Goal: Transaction & Acquisition: Register for event/course

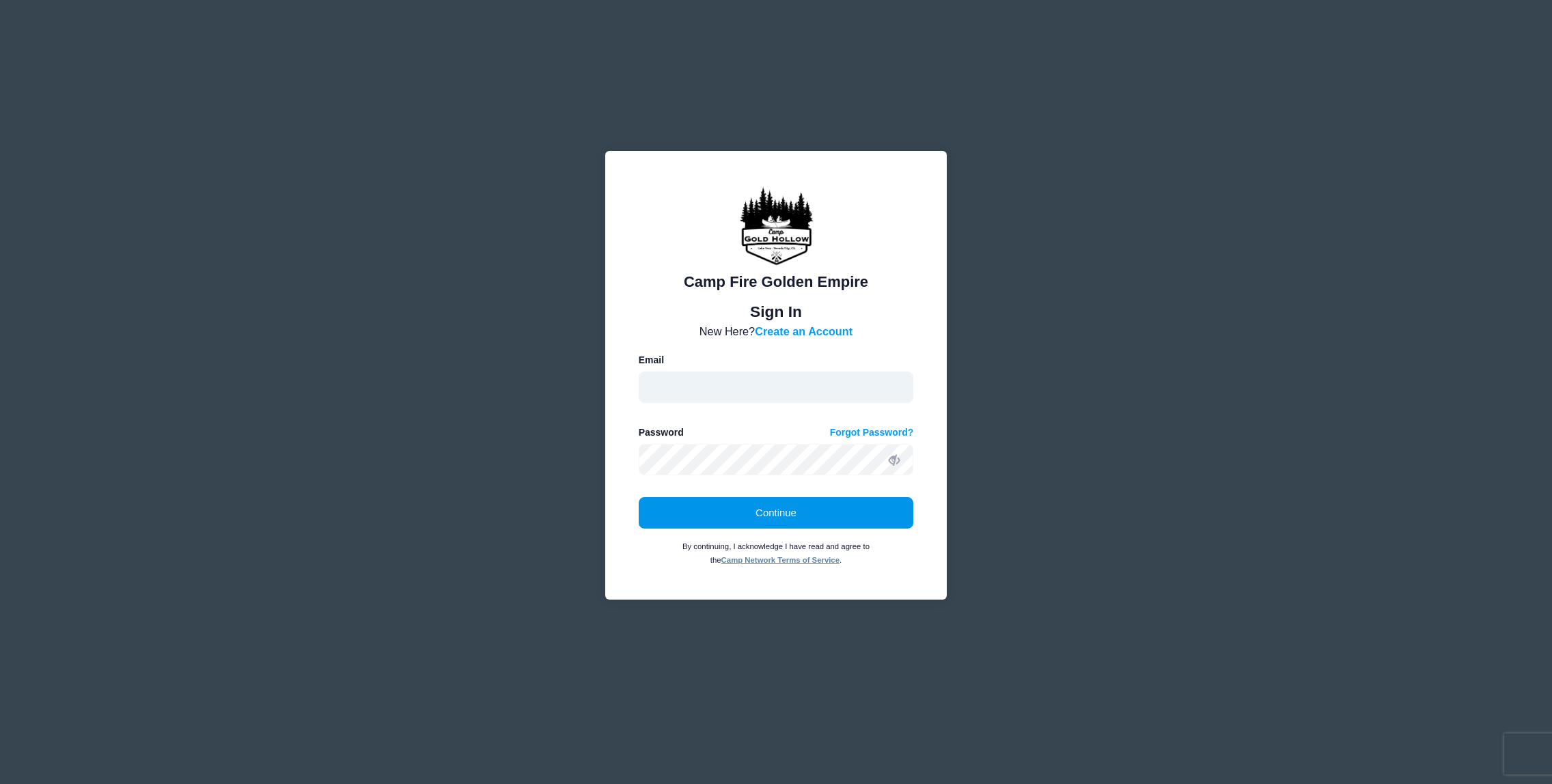
type input "kat@campfiregoldenempire.org"
click at [766, 514] on button "Continue" at bounding box center [775, 513] width 275 height 31
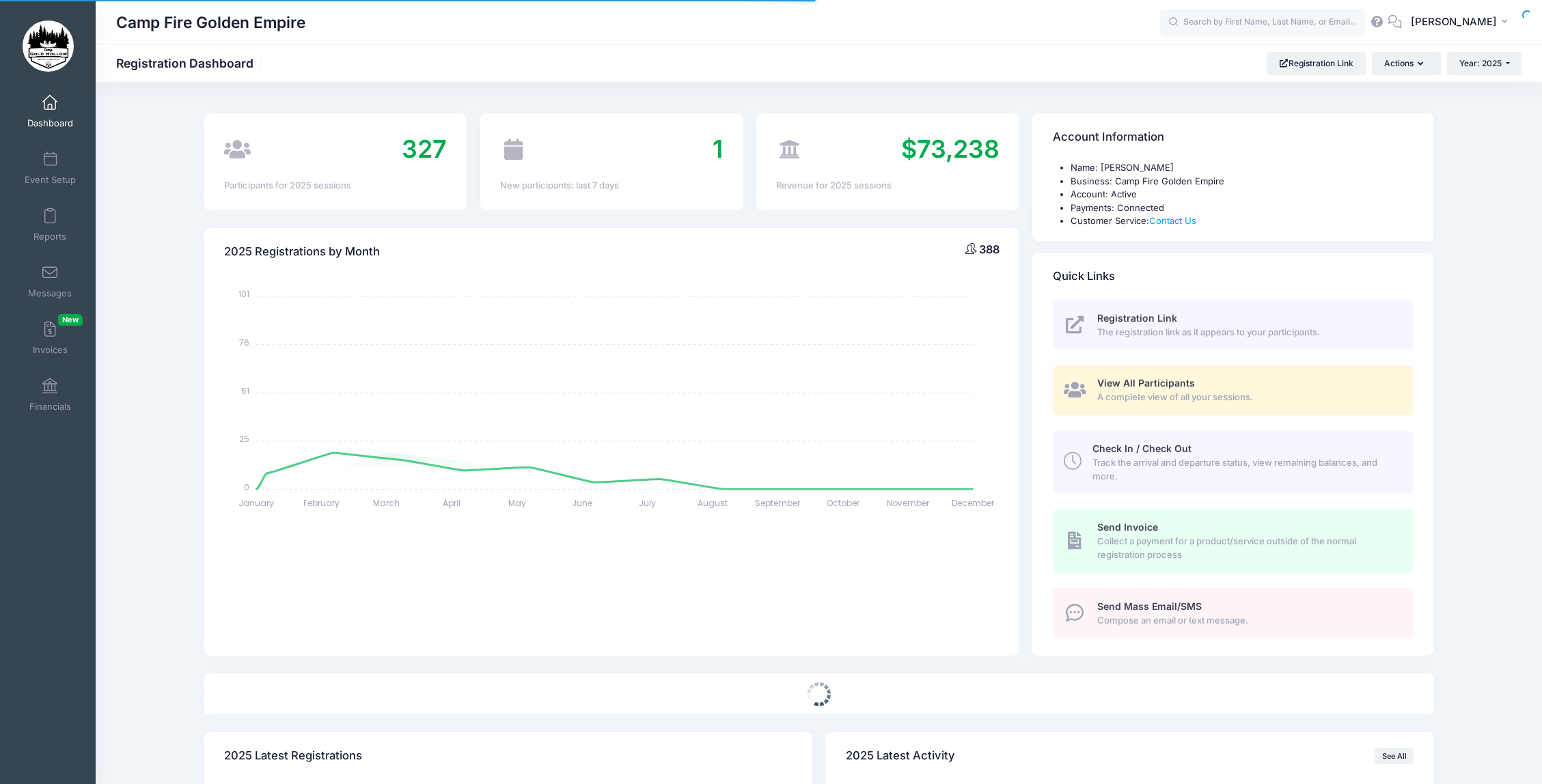
select select
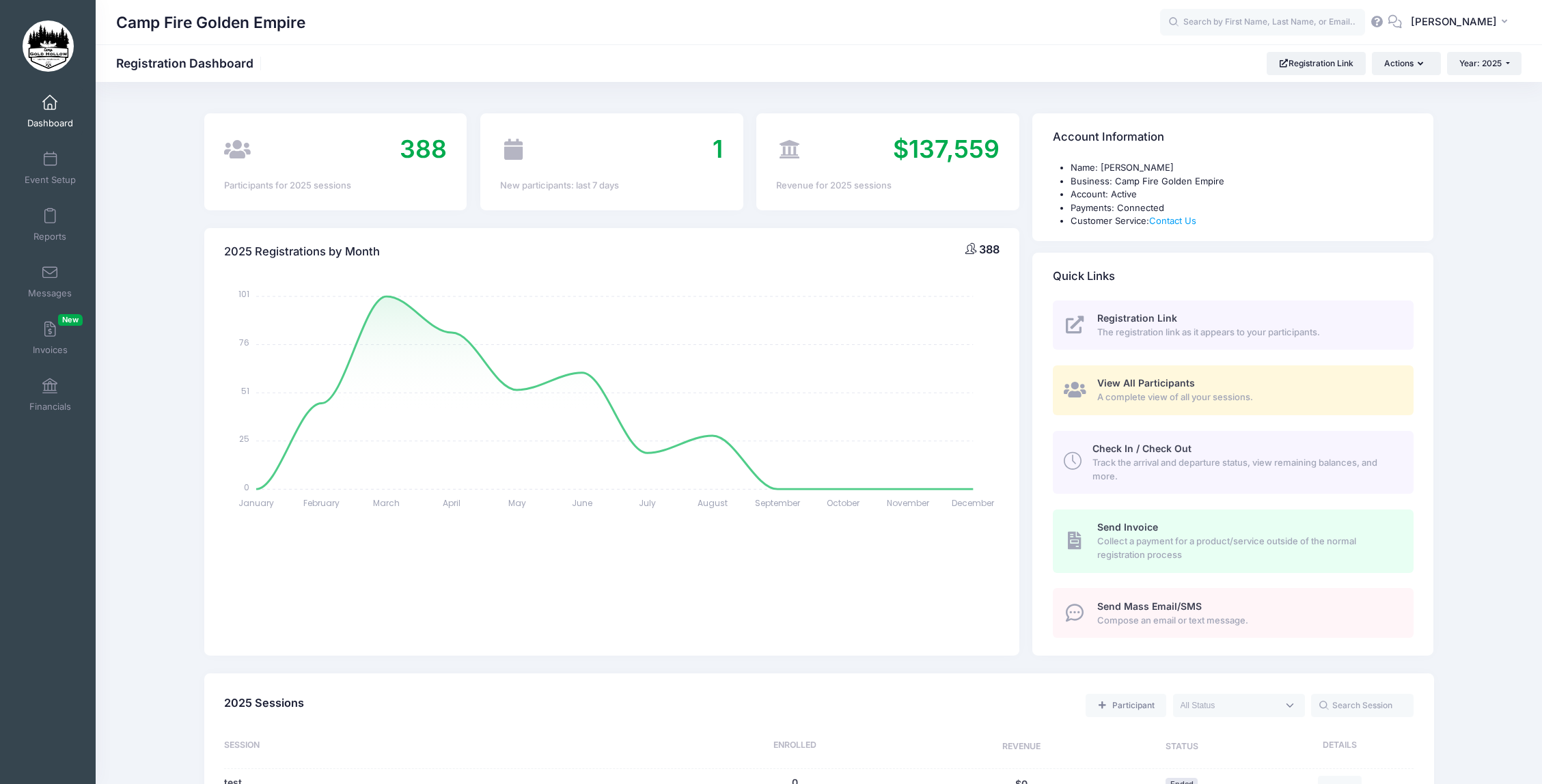
click at [1194, 389] on div "View All Participants A complete view of all your sessions." at bounding box center [1247, 390] width 301 height 27
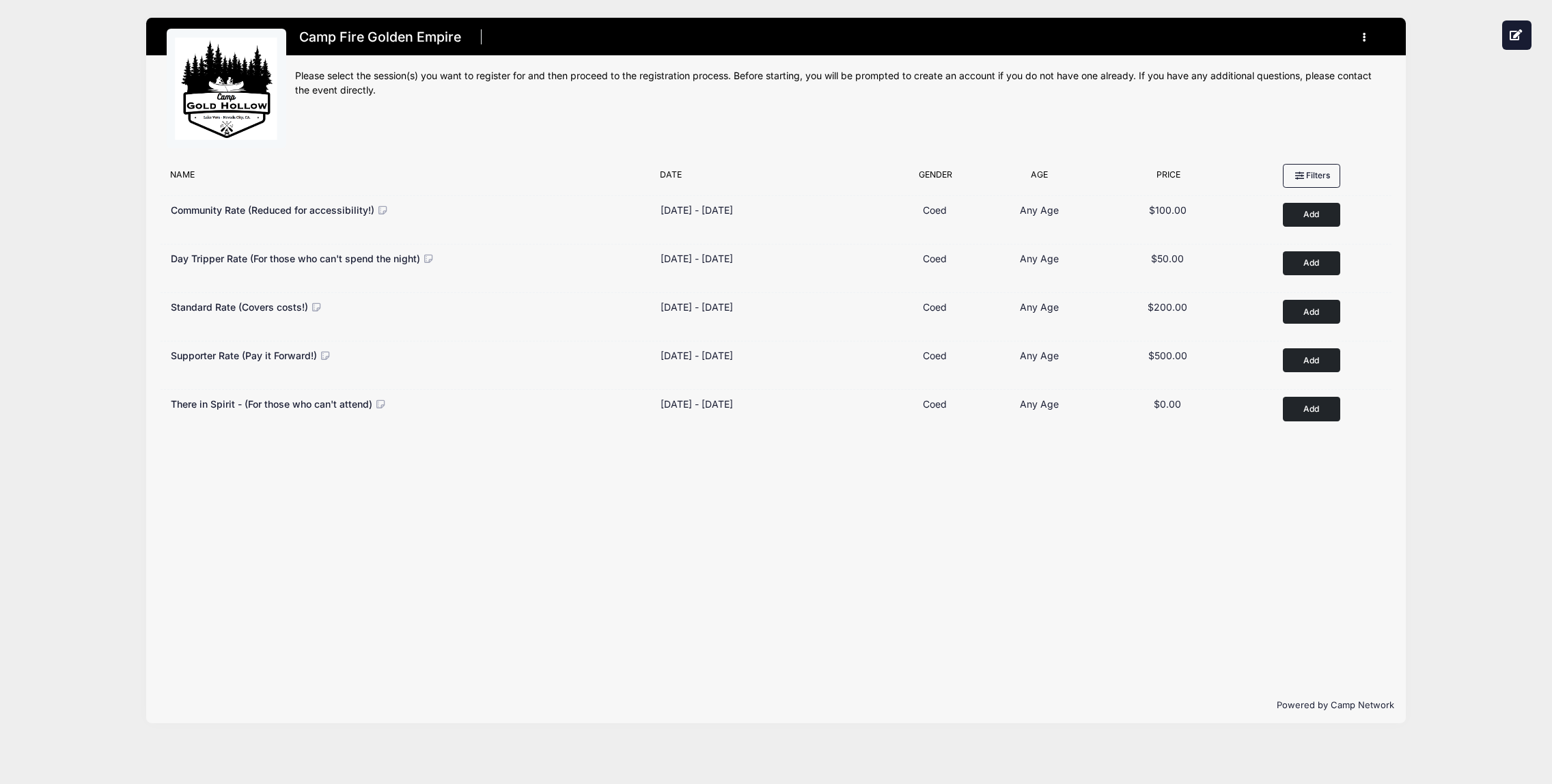
click at [236, 105] on img at bounding box center [226, 89] width 102 height 102
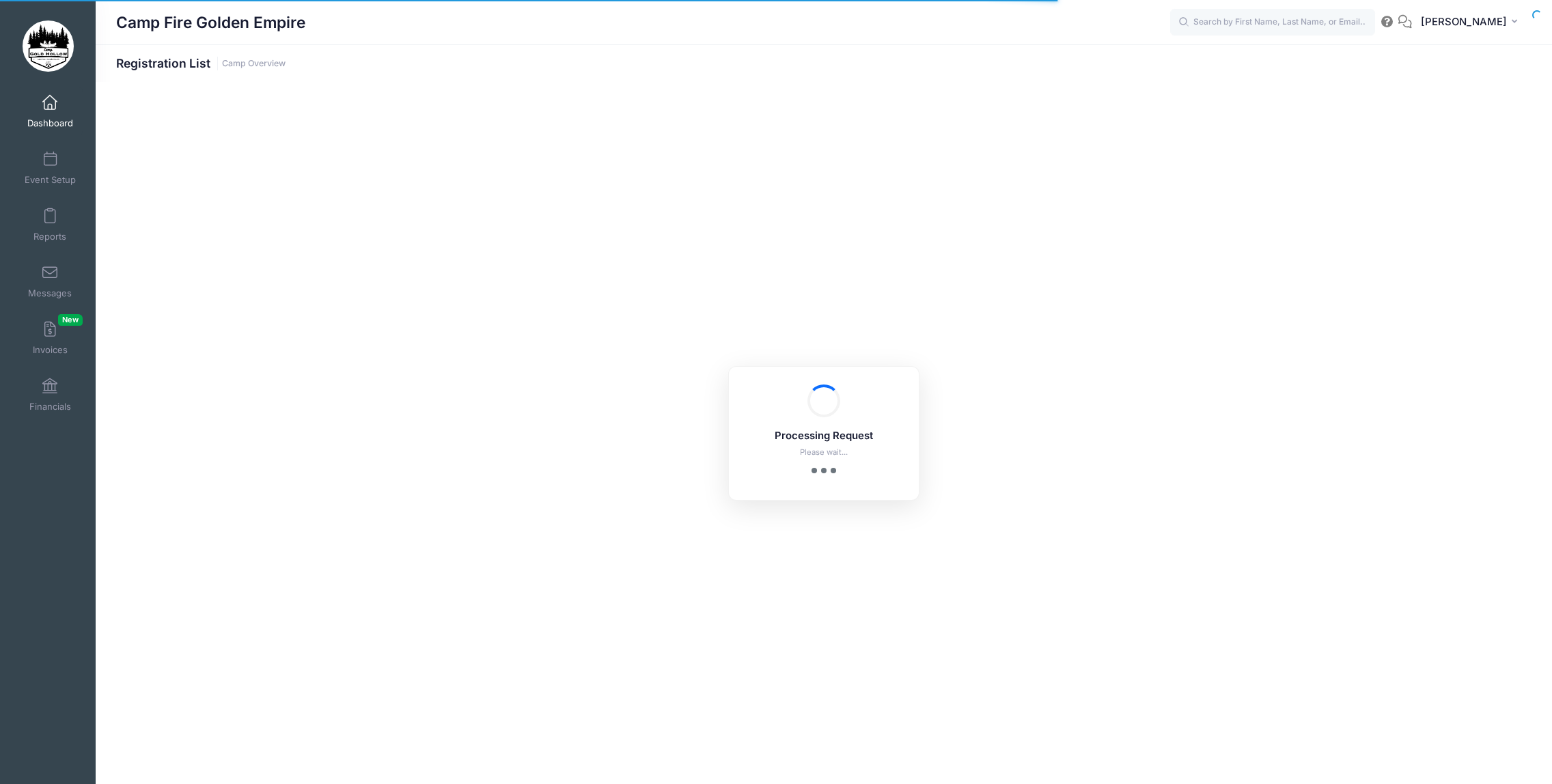
select select "10"
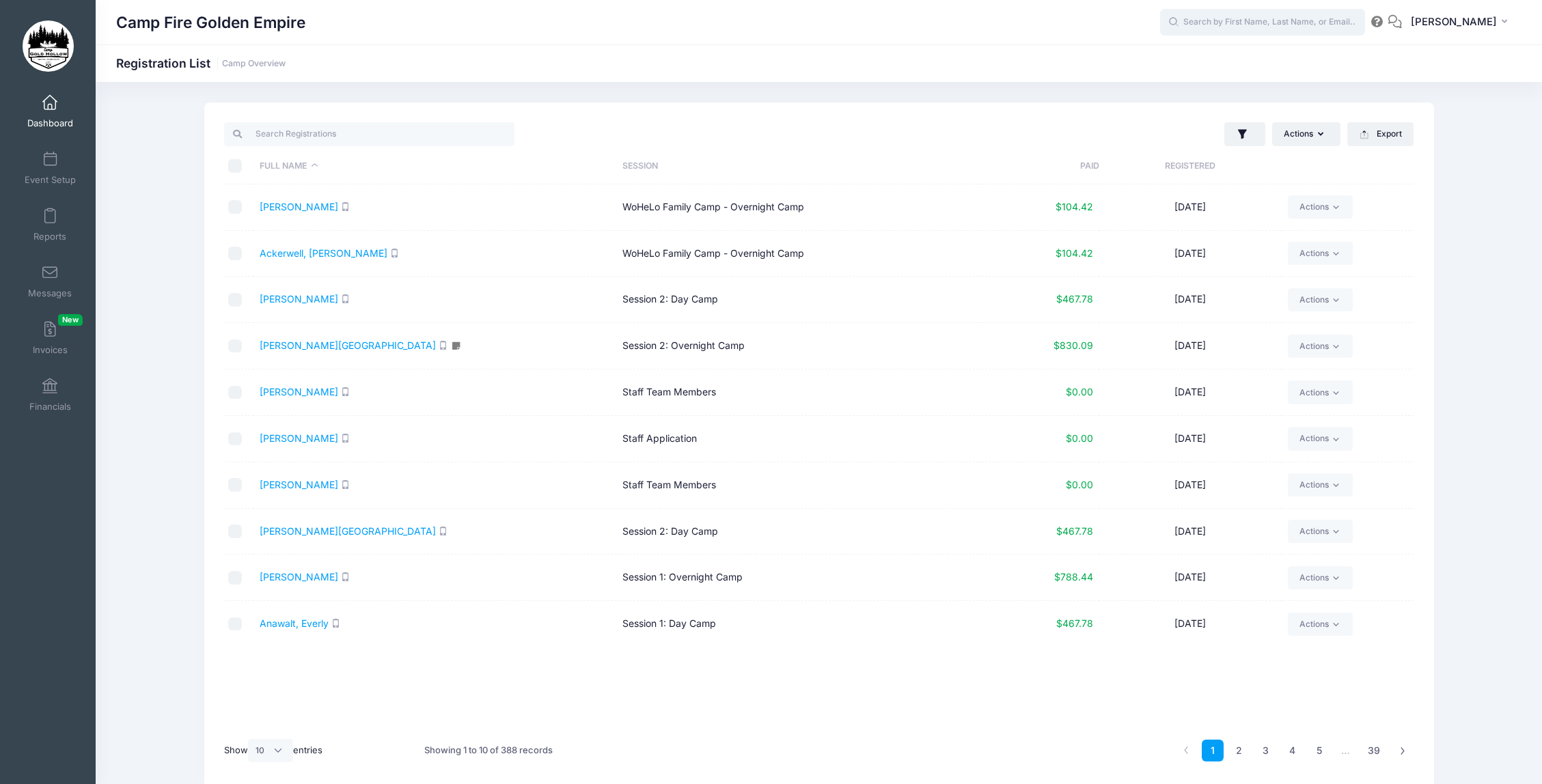
click at [1254, 17] on input "text" at bounding box center [1262, 23] width 205 height 27
type input "m"
click at [56, 121] on span "Dashboard" at bounding box center [50, 123] width 46 height 12
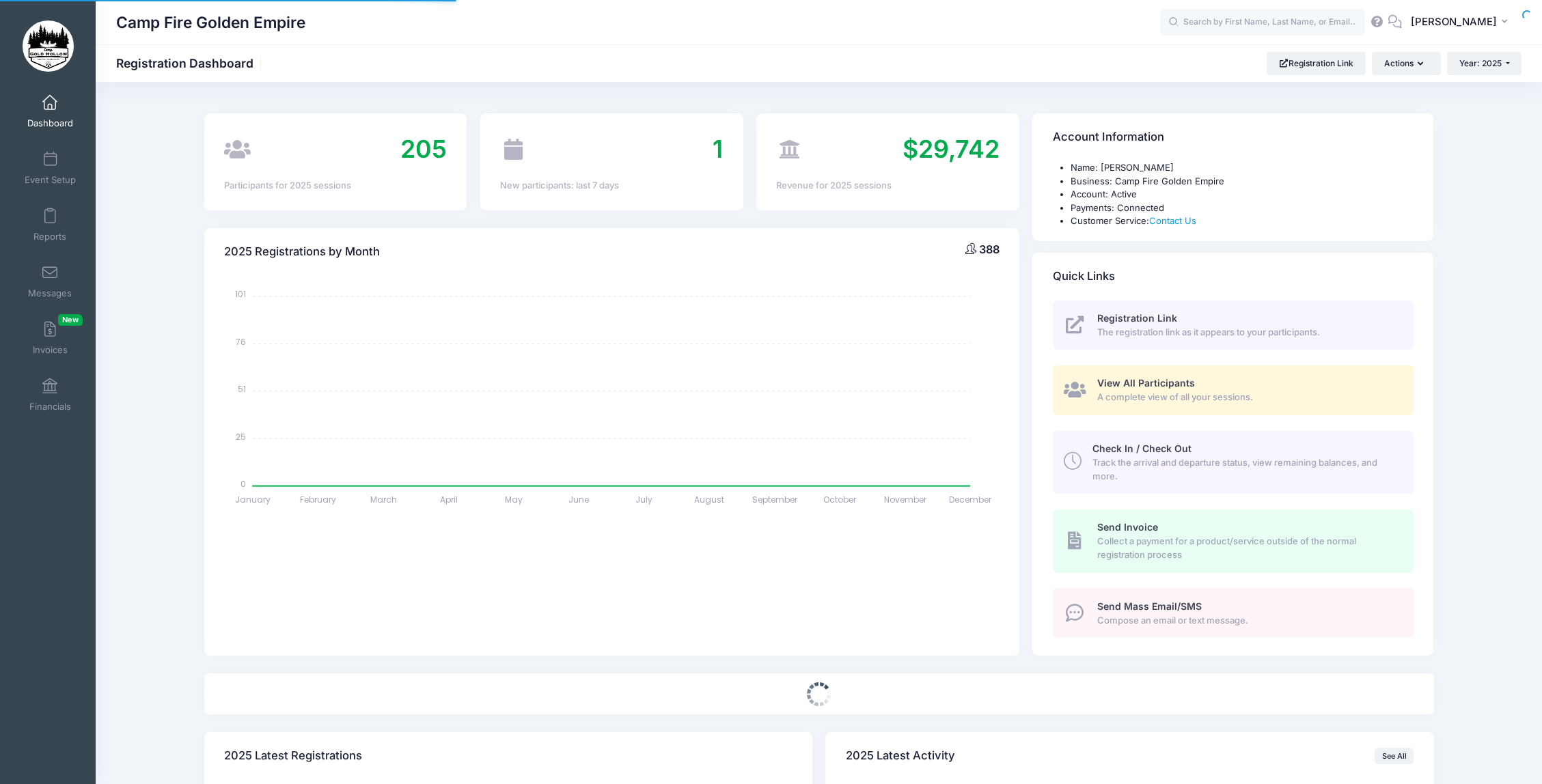
select select
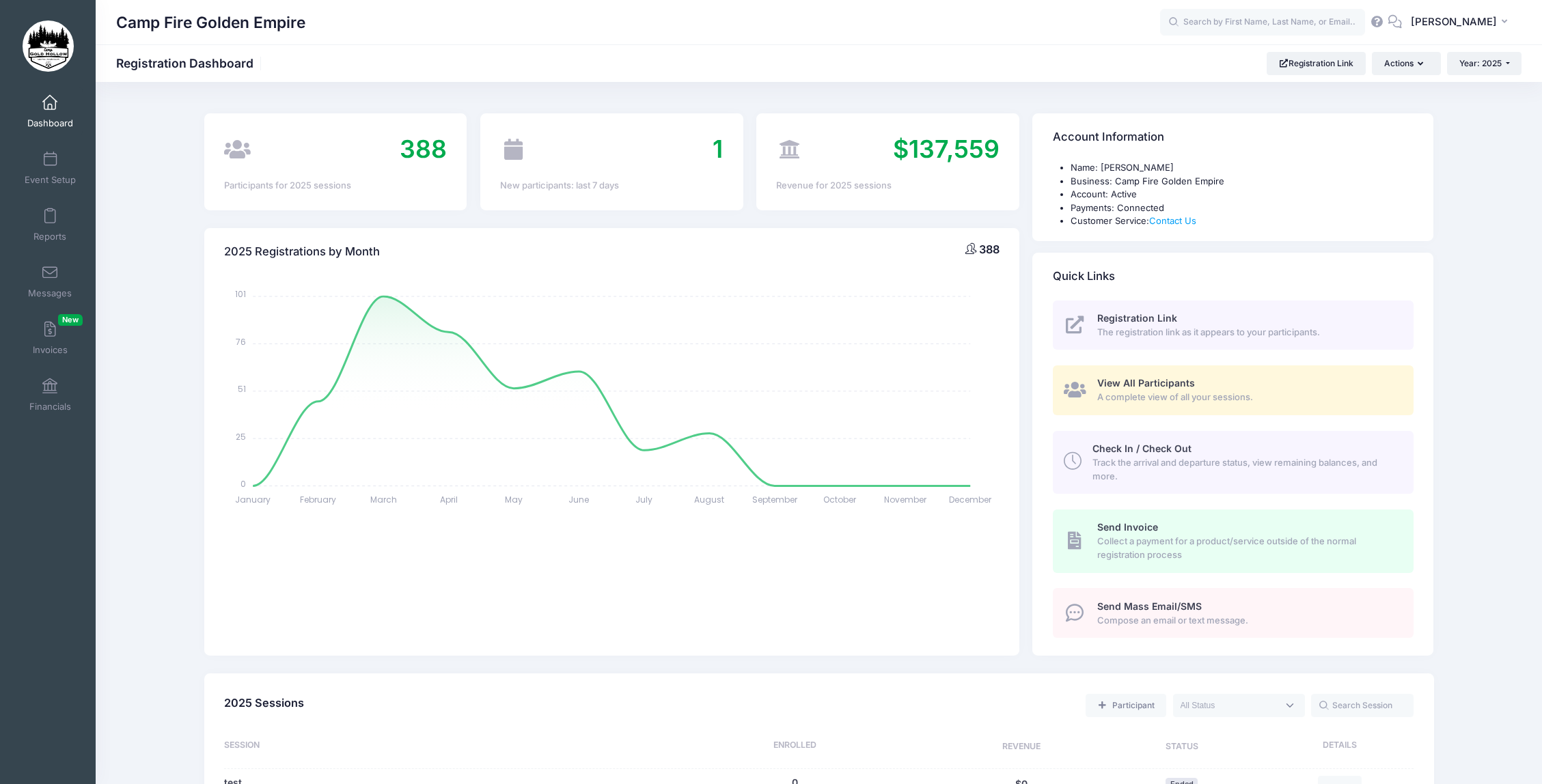
click at [1127, 387] on span "View All Participants" at bounding box center [1145, 382] width 98 height 12
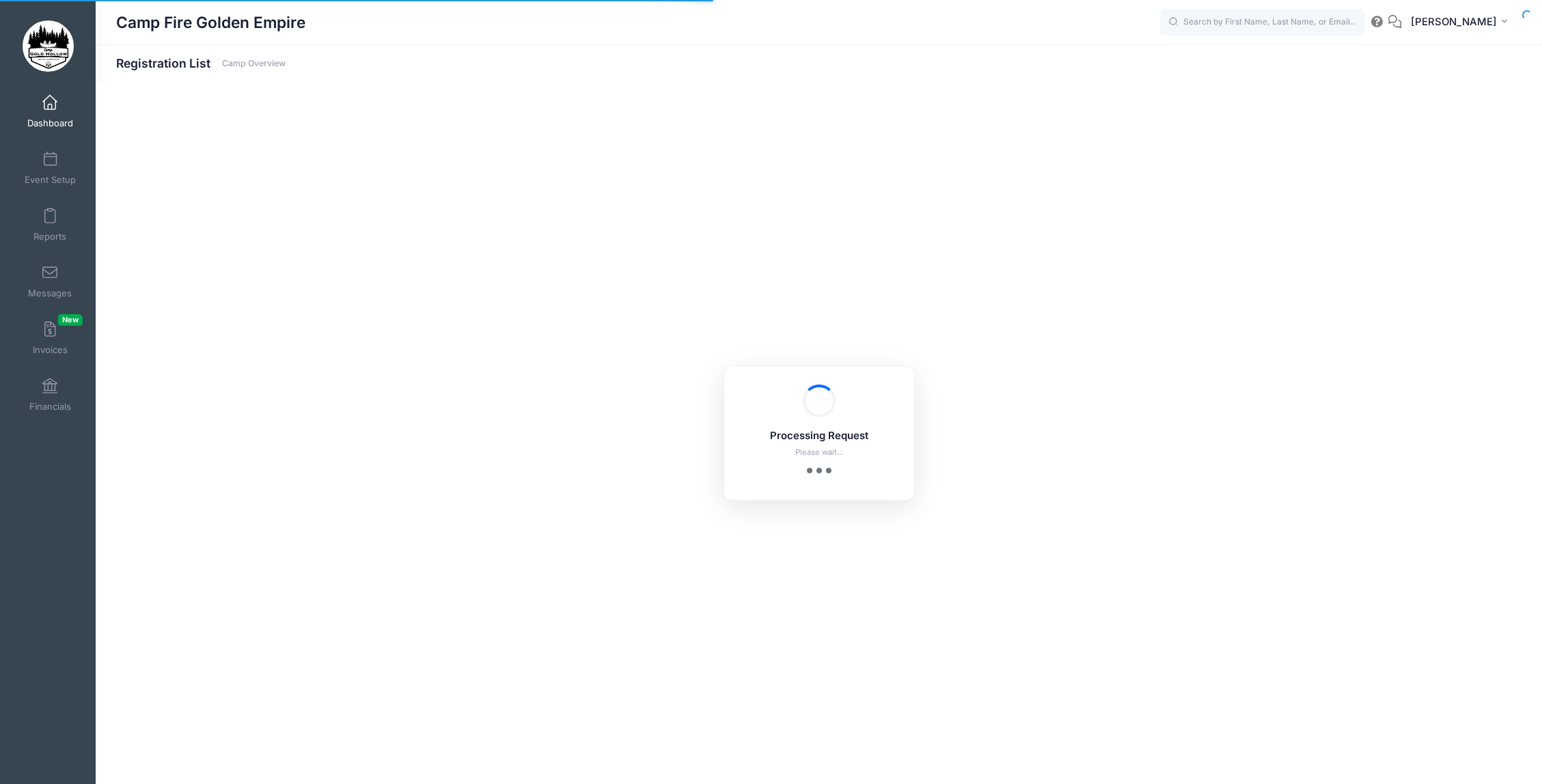
select select "10"
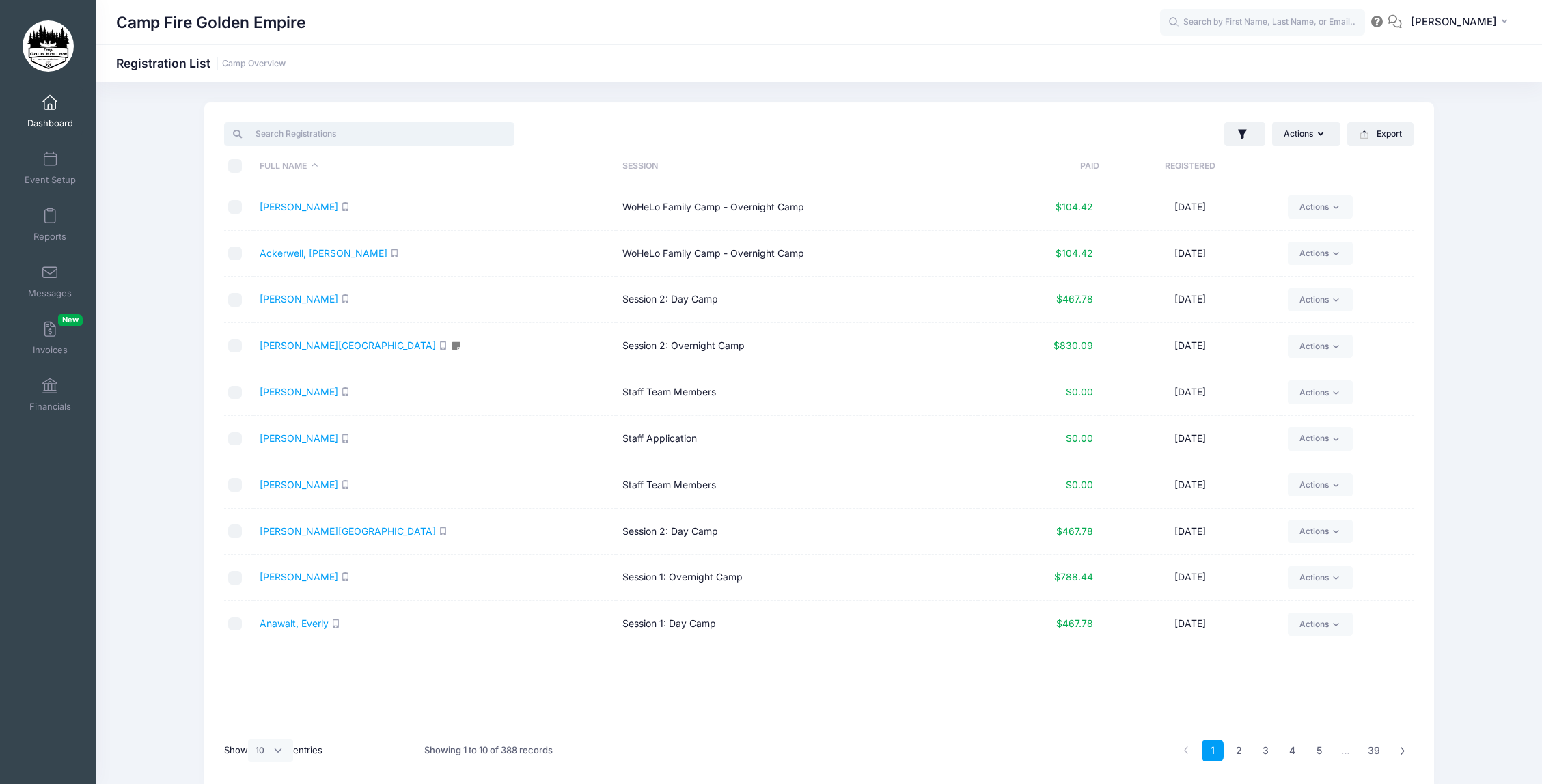
click at [308, 133] on input "search" at bounding box center [369, 133] width 290 height 23
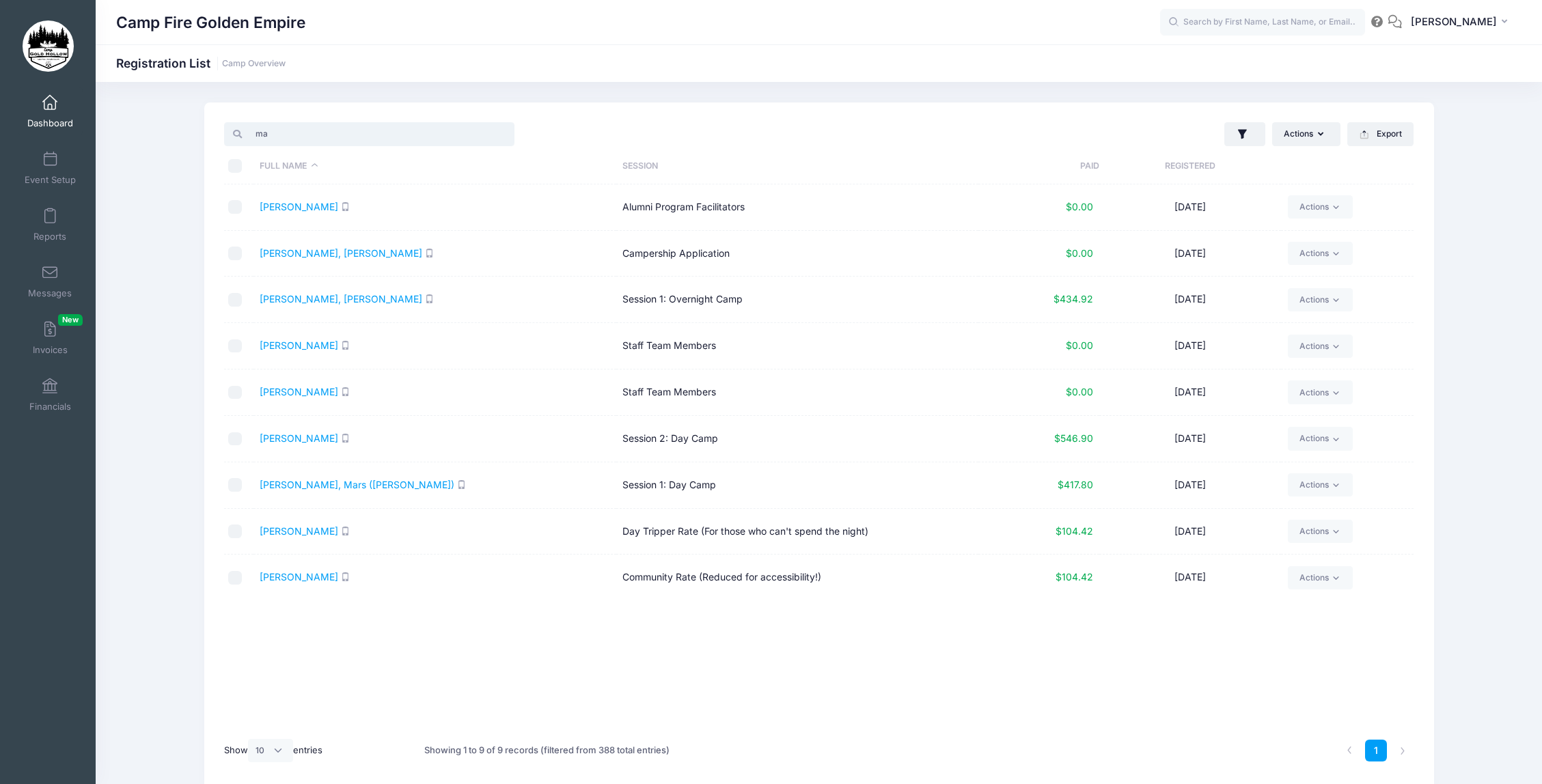
type input "m"
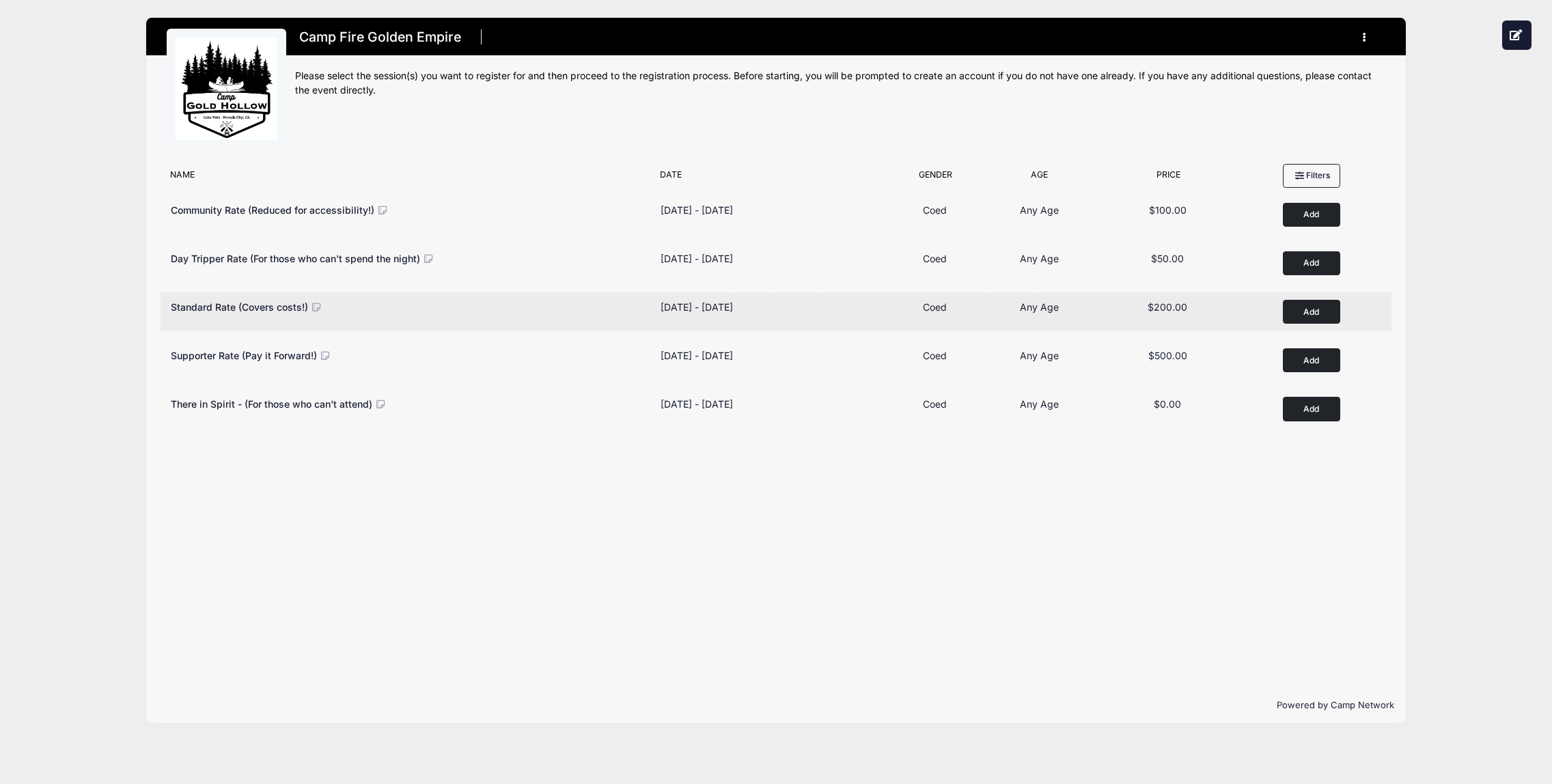
click at [1306, 313] on button "Add to Cart" at bounding box center [1311, 311] width 58 height 24
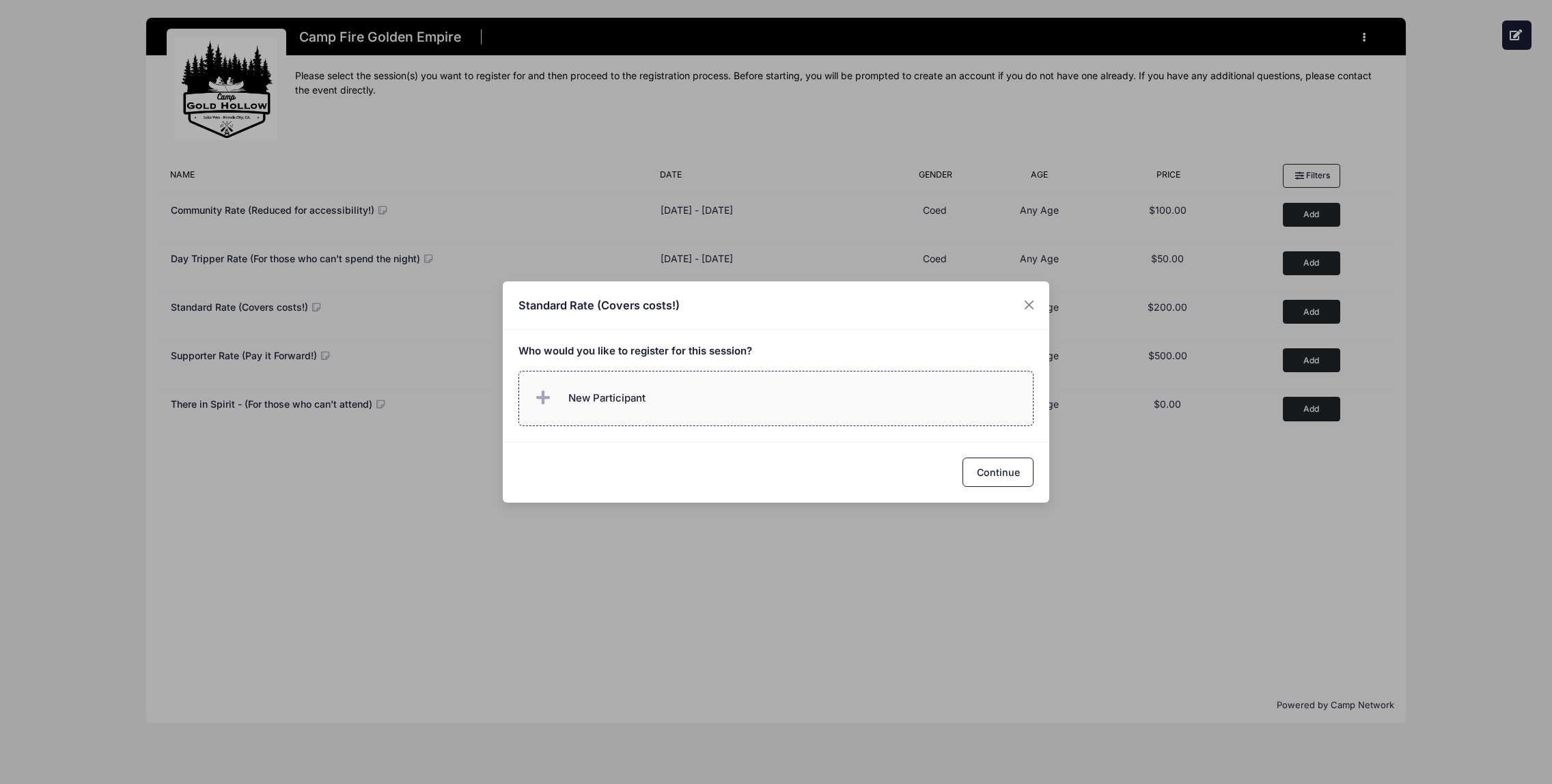
click at [602, 397] on span "New Participant" at bounding box center [606, 398] width 78 height 15
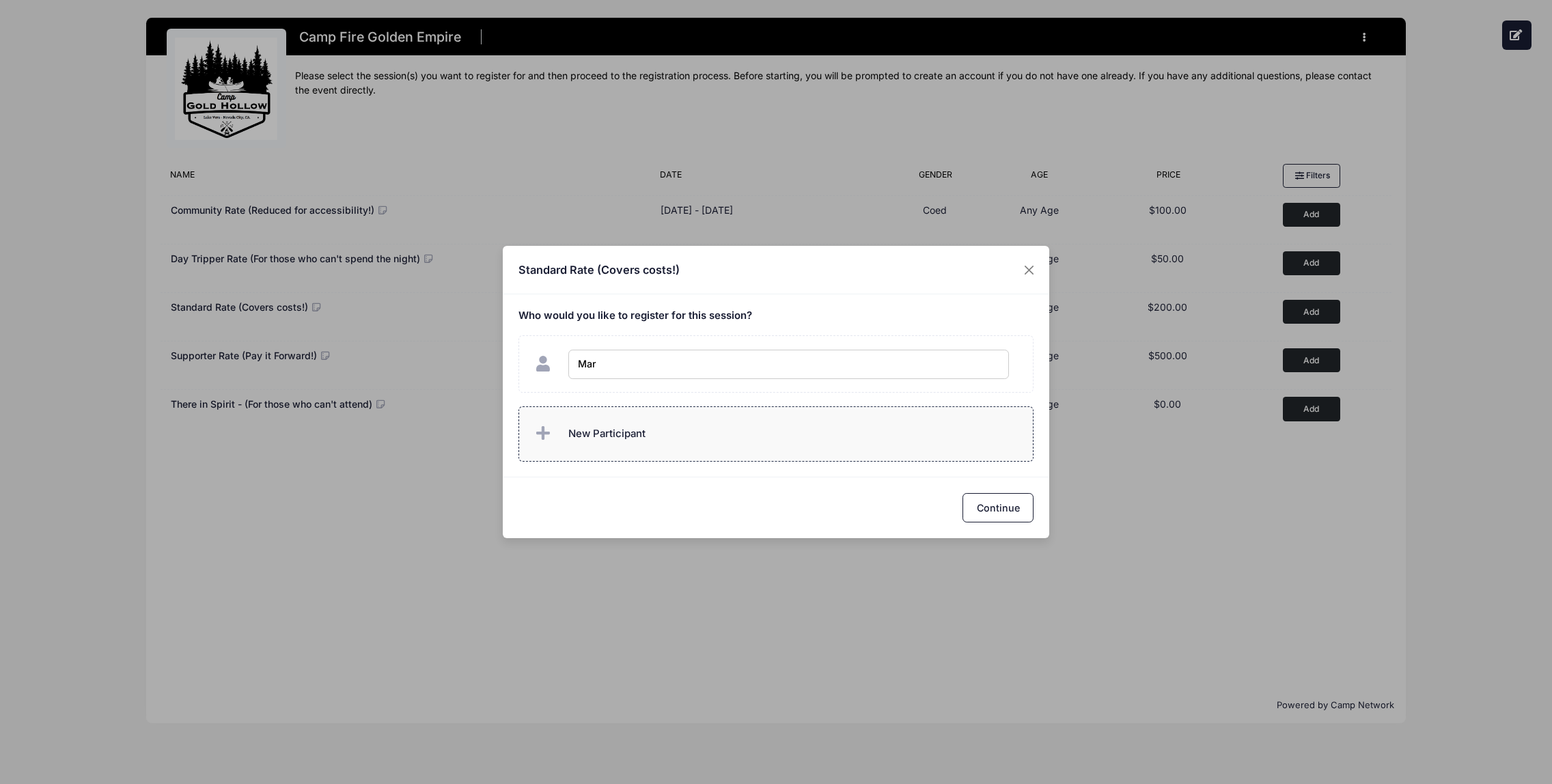
type input "[PERSON_NAME]"
checkbox input "true"
click at [1002, 503] on button "Continue" at bounding box center [998, 507] width 71 height 29
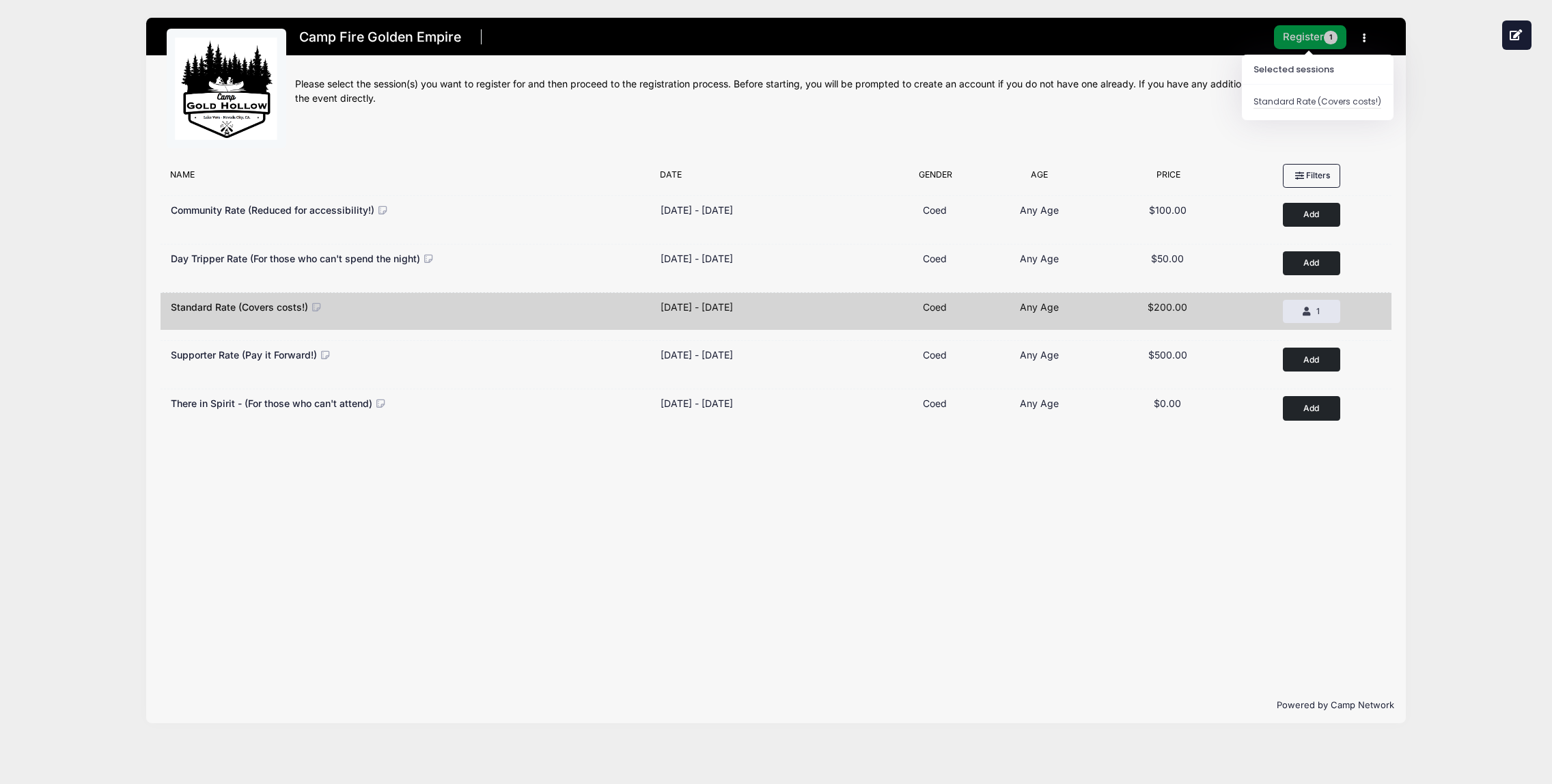
click at [1323, 39] on button "Register 1" at bounding box center [1309, 37] width 72 height 24
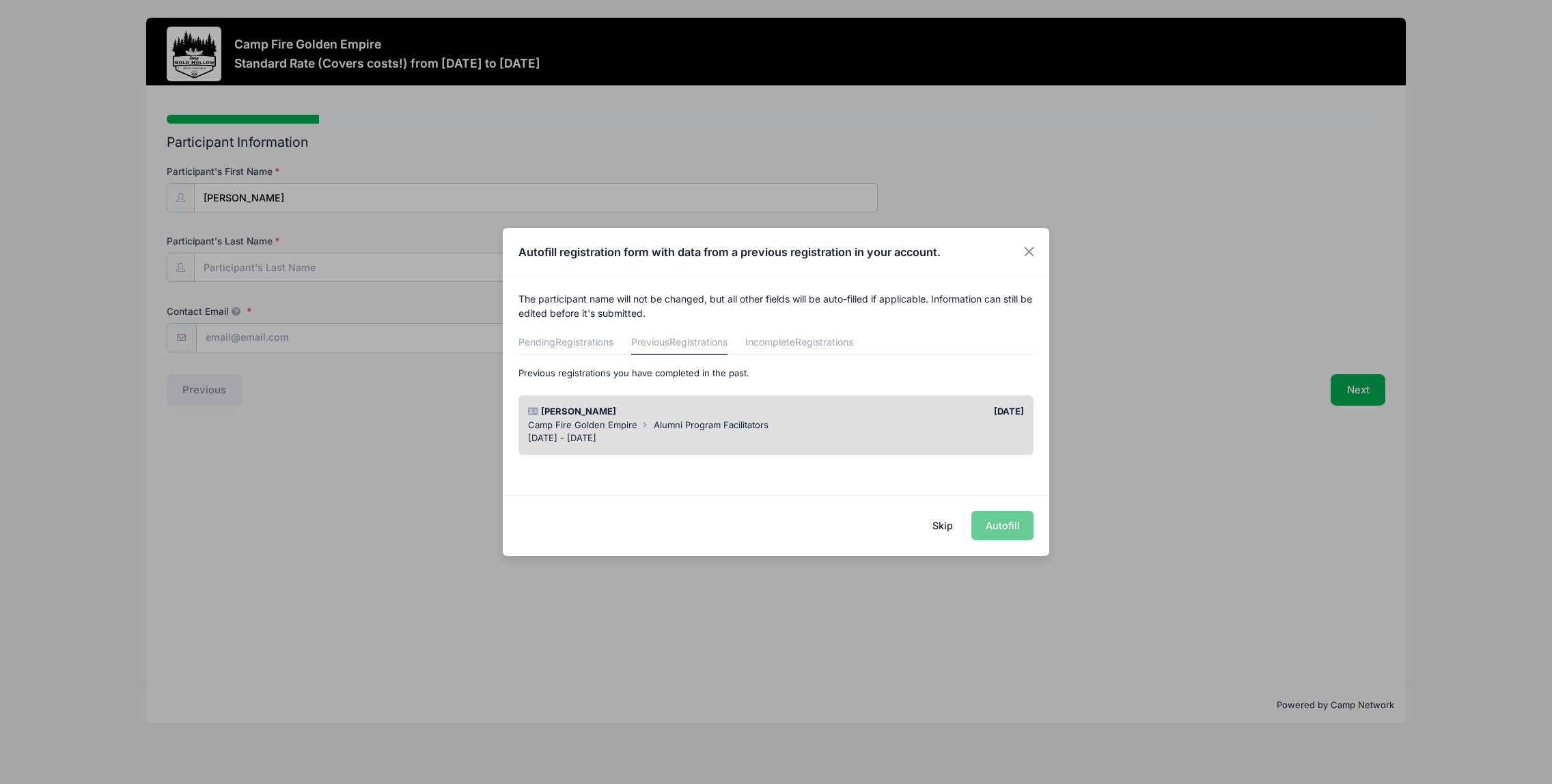
click at [944, 530] on button "Skip" at bounding box center [942, 526] width 48 height 29
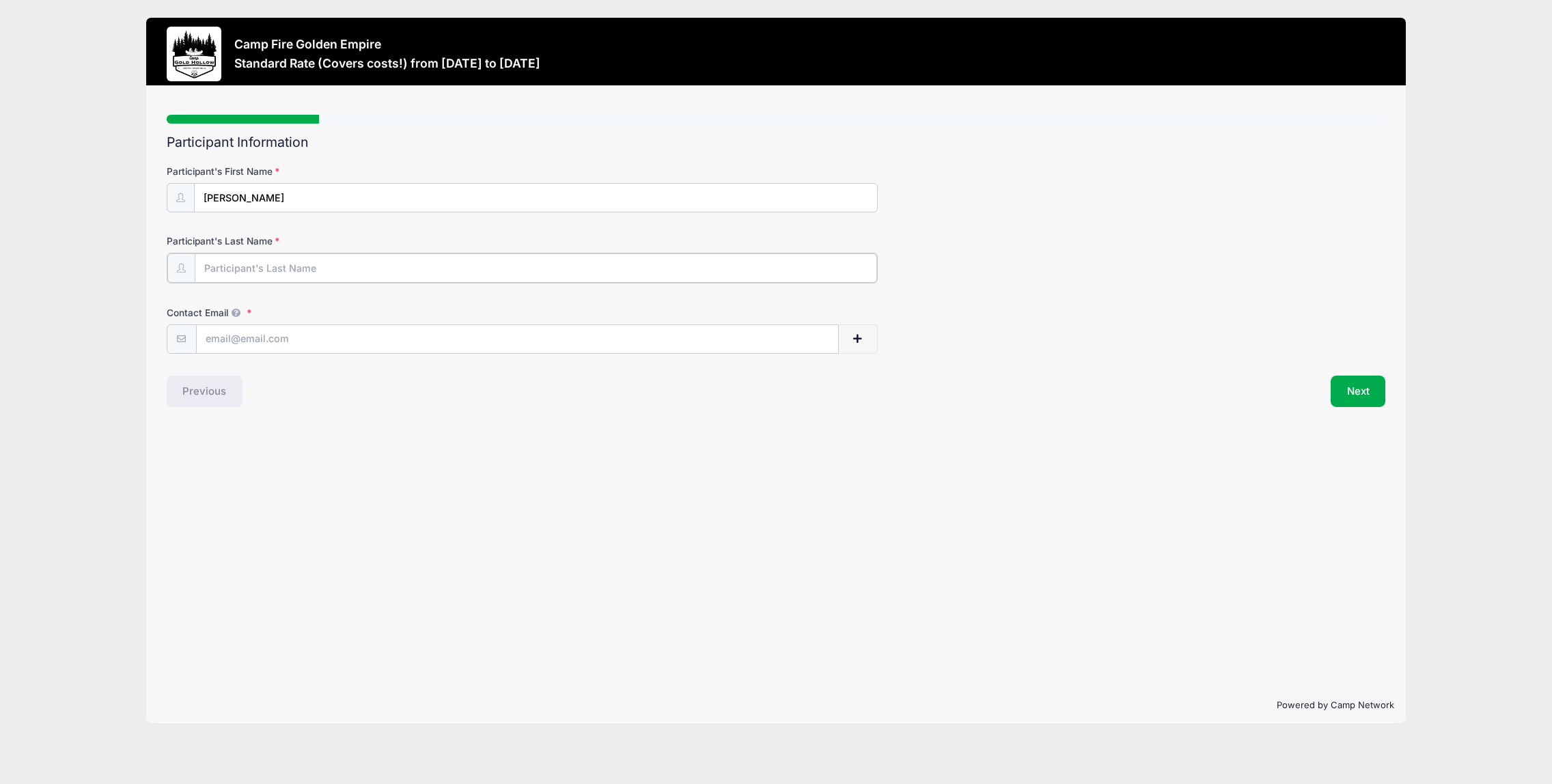
click at [274, 274] on input "Participant's Last Name" at bounding box center [535, 268] width 682 height 29
click at [201, 332] on input "Contact Email" at bounding box center [517, 339] width 641 height 29
click at [315, 265] on input "Long" at bounding box center [535, 268] width 682 height 29
type input "[PERSON_NAME]"
click at [262, 346] on input "Contact Email" at bounding box center [517, 339] width 641 height 29
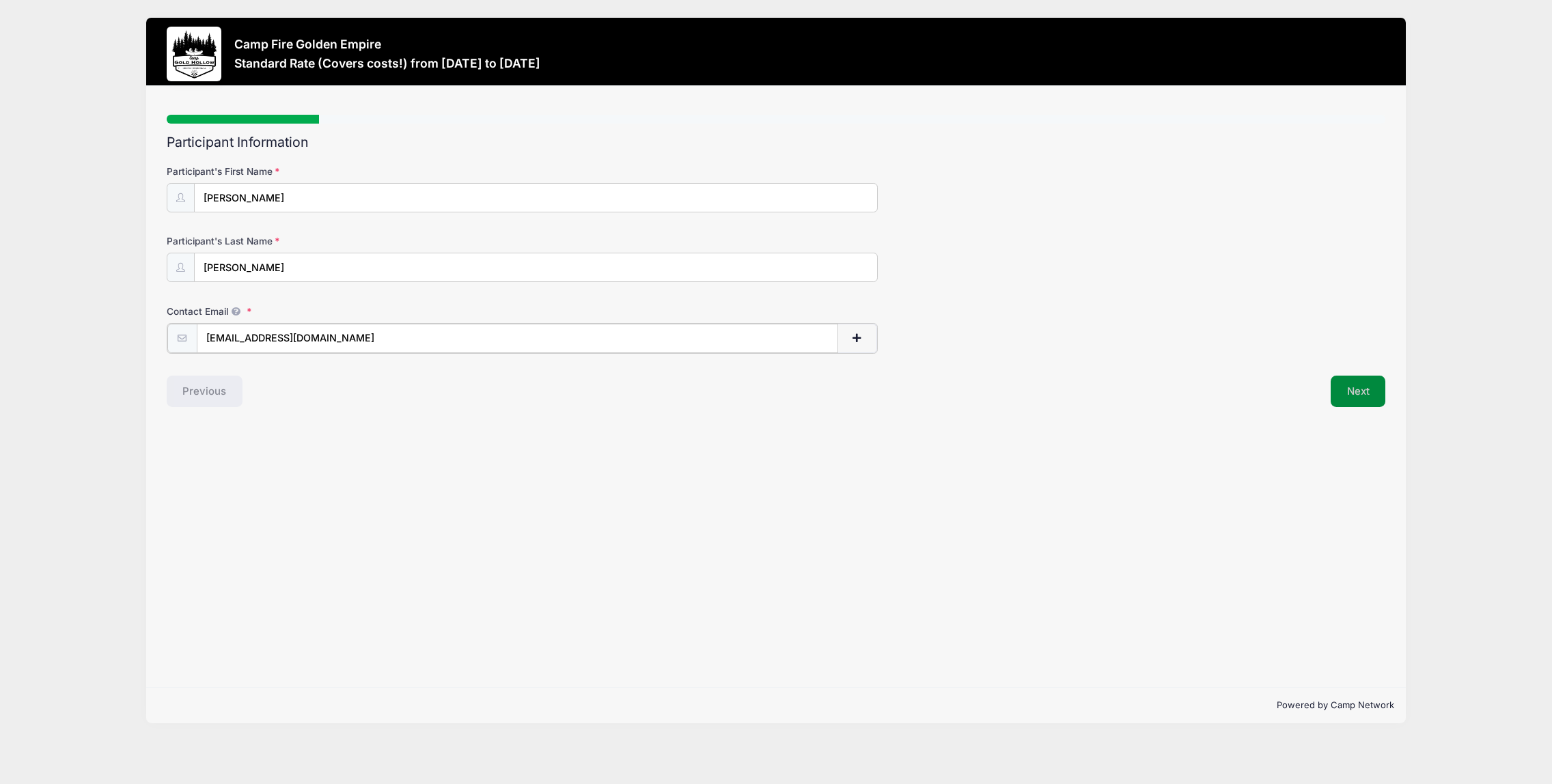
type input "[EMAIL_ADDRESS][DOMAIN_NAME]"
click at [1353, 394] on button "Next" at bounding box center [1358, 390] width 56 height 31
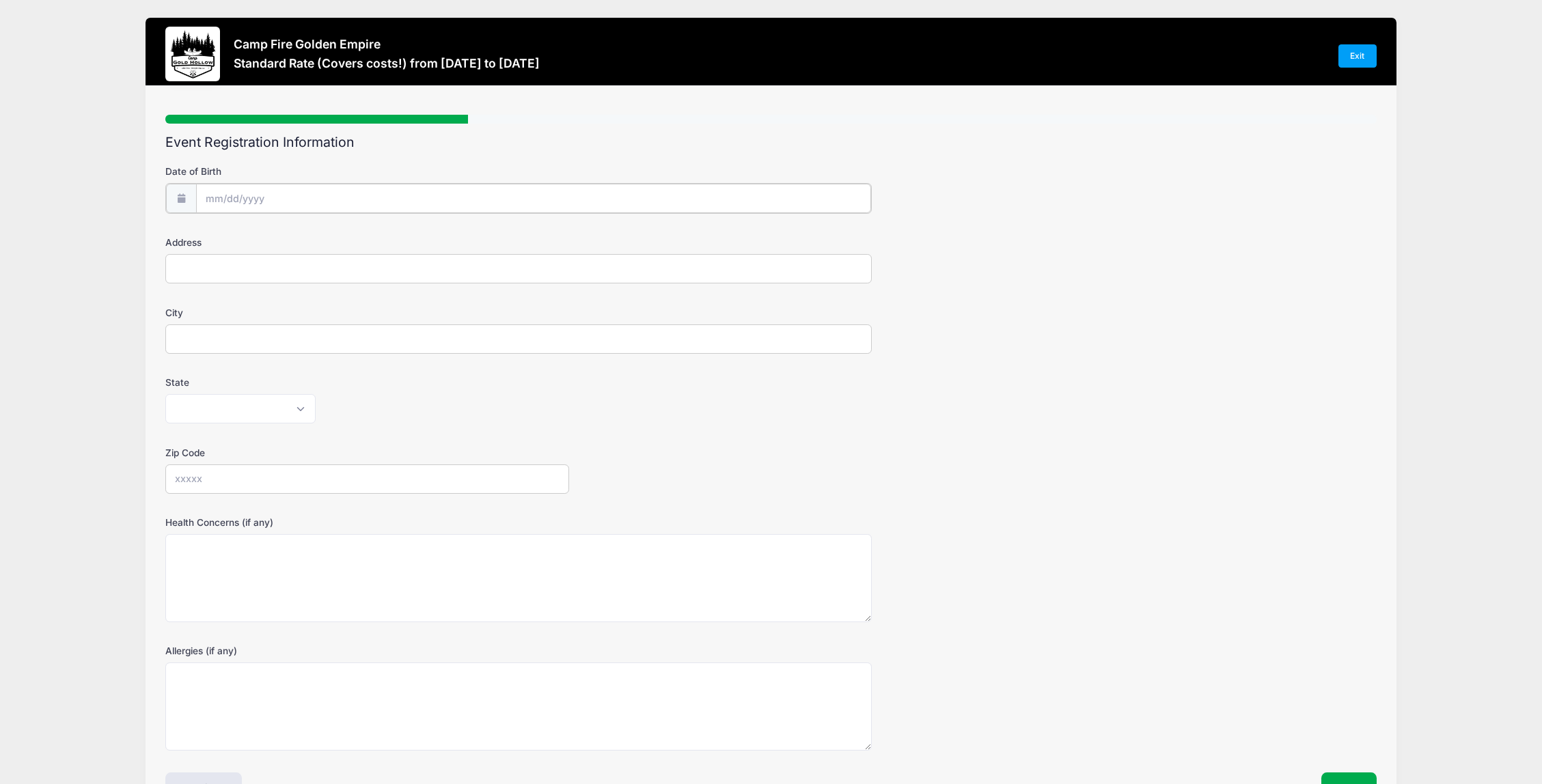
click at [231, 200] on input "Date of Birth" at bounding box center [534, 198] width 676 height 29
click at [341, 239] on span at bounding box center [341, 239] width 9 height 10
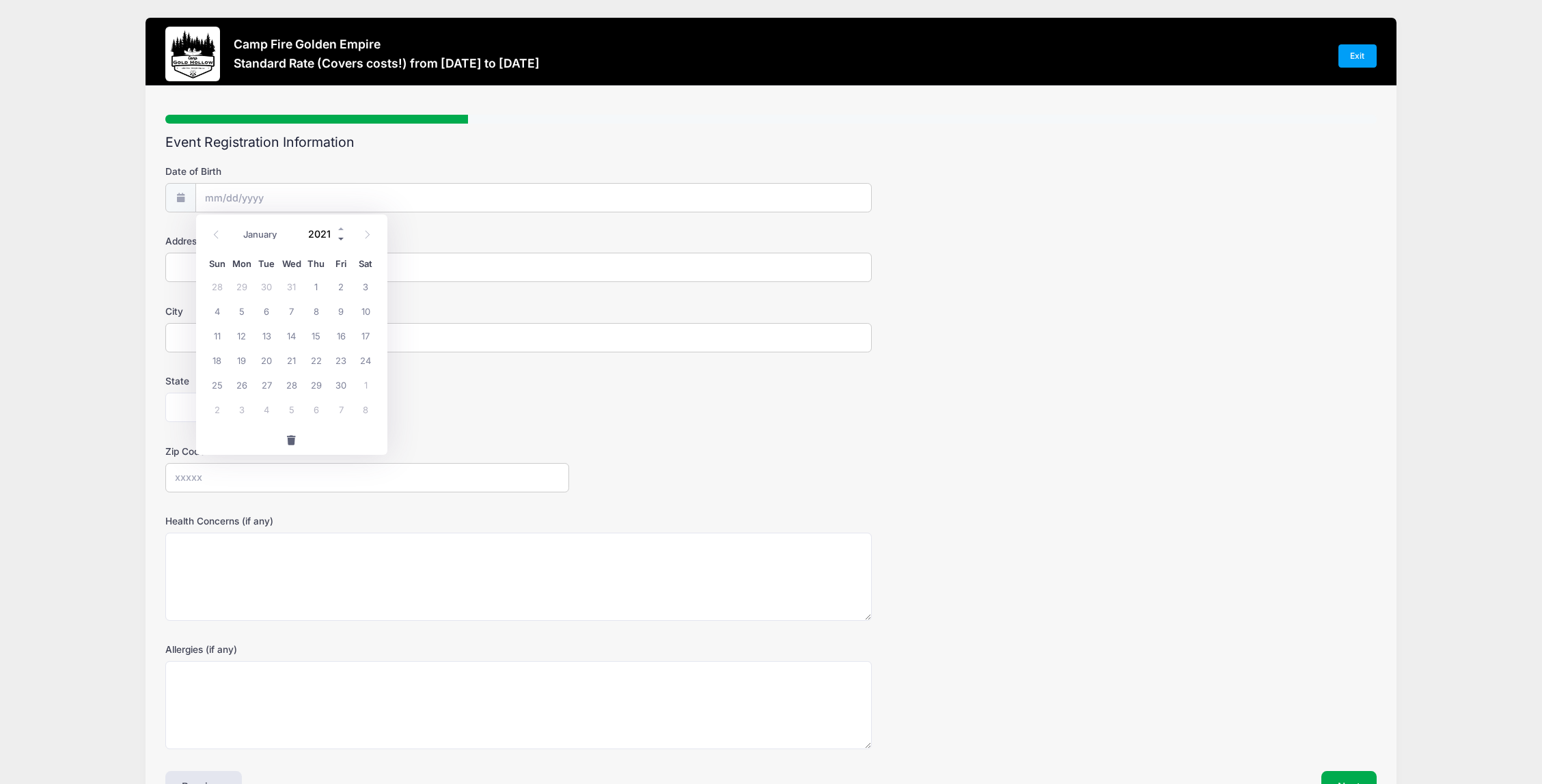
click at [341, 239] on span at bounding box center [341, 239] width 9 height 10
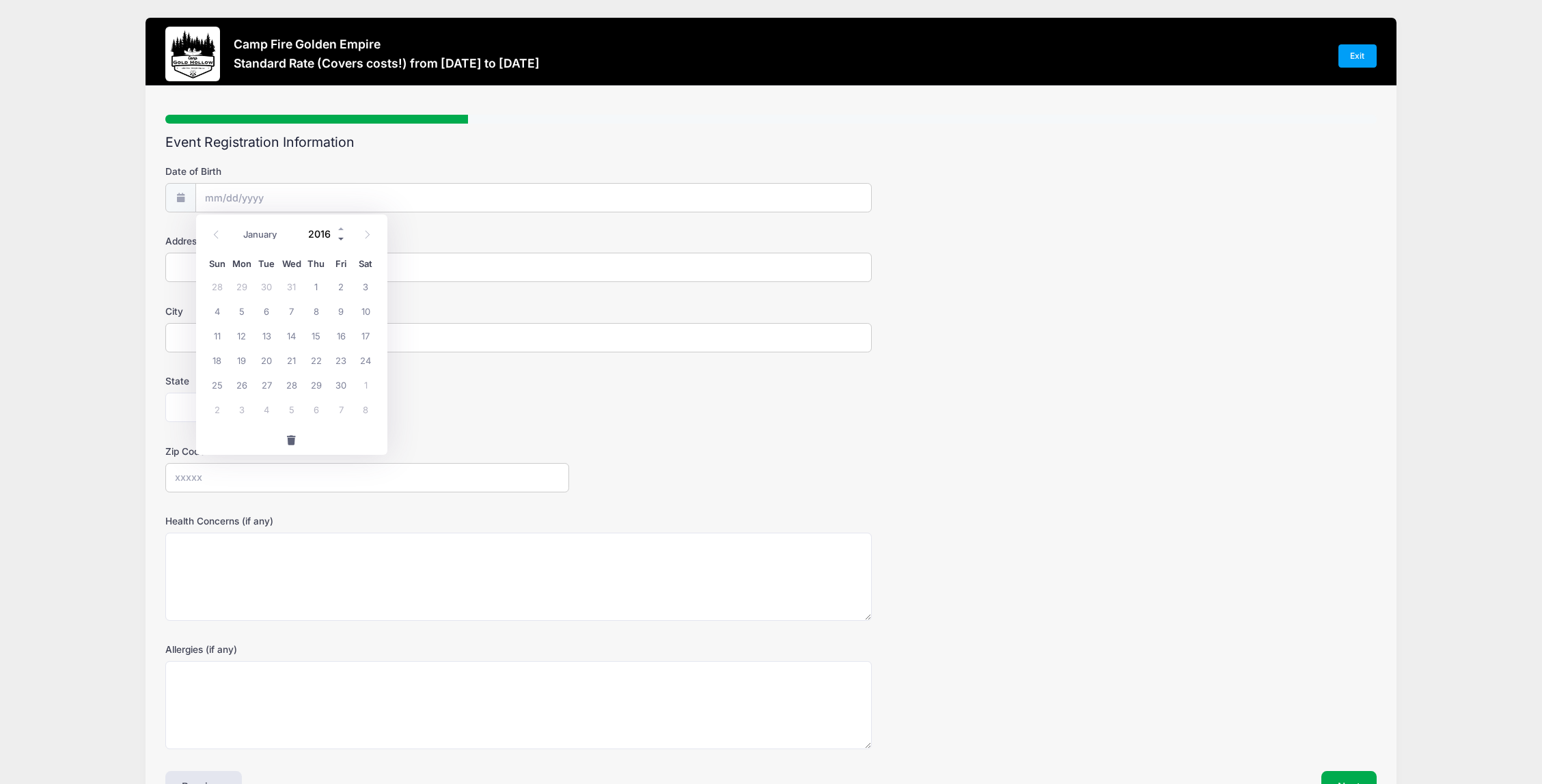
click at [341, 238] on span at bounding box center [341, 239] width 9 height 10
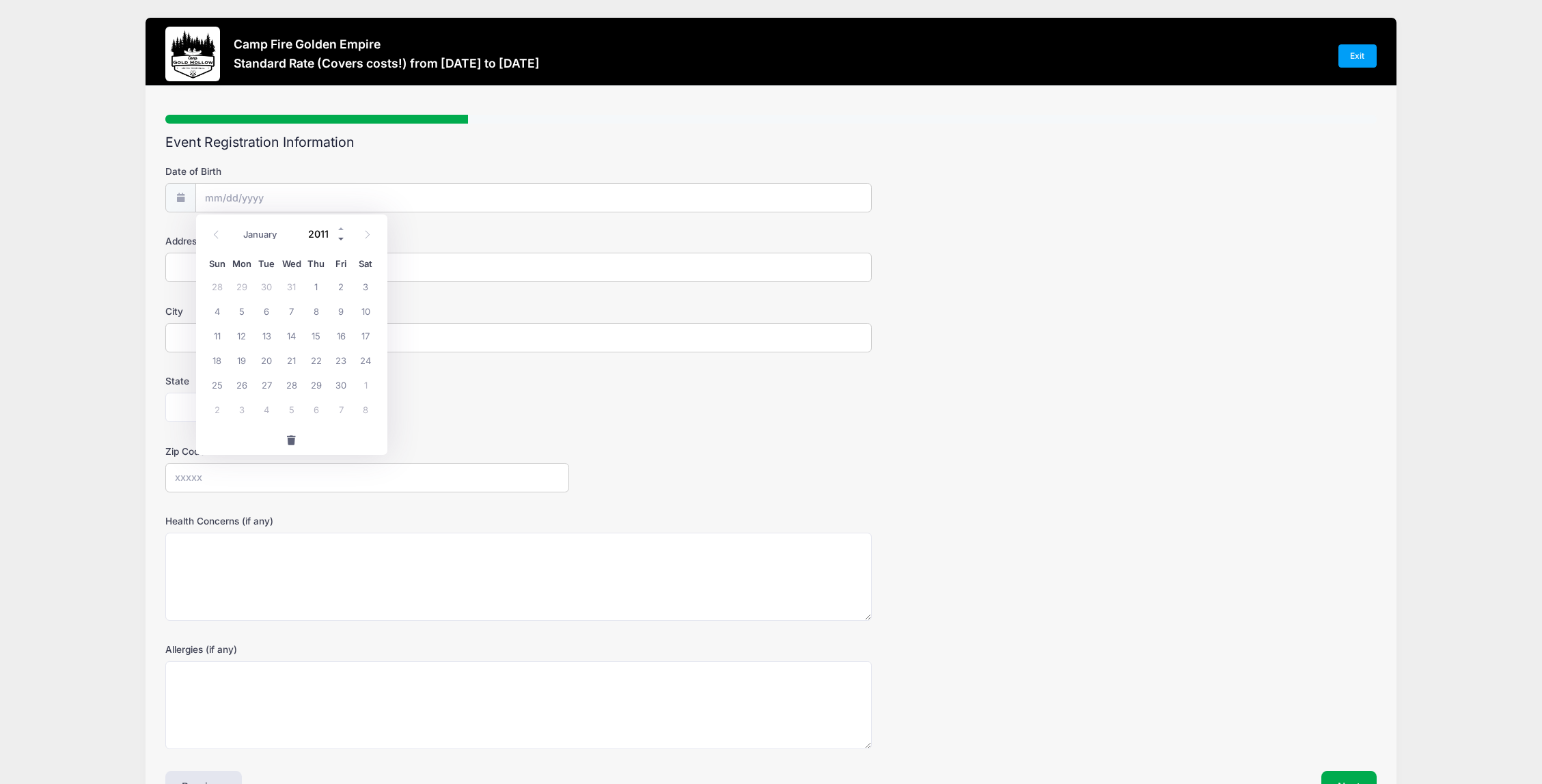
click at [341, 238] on span at bounding box center [341, 239] width 9 height 10
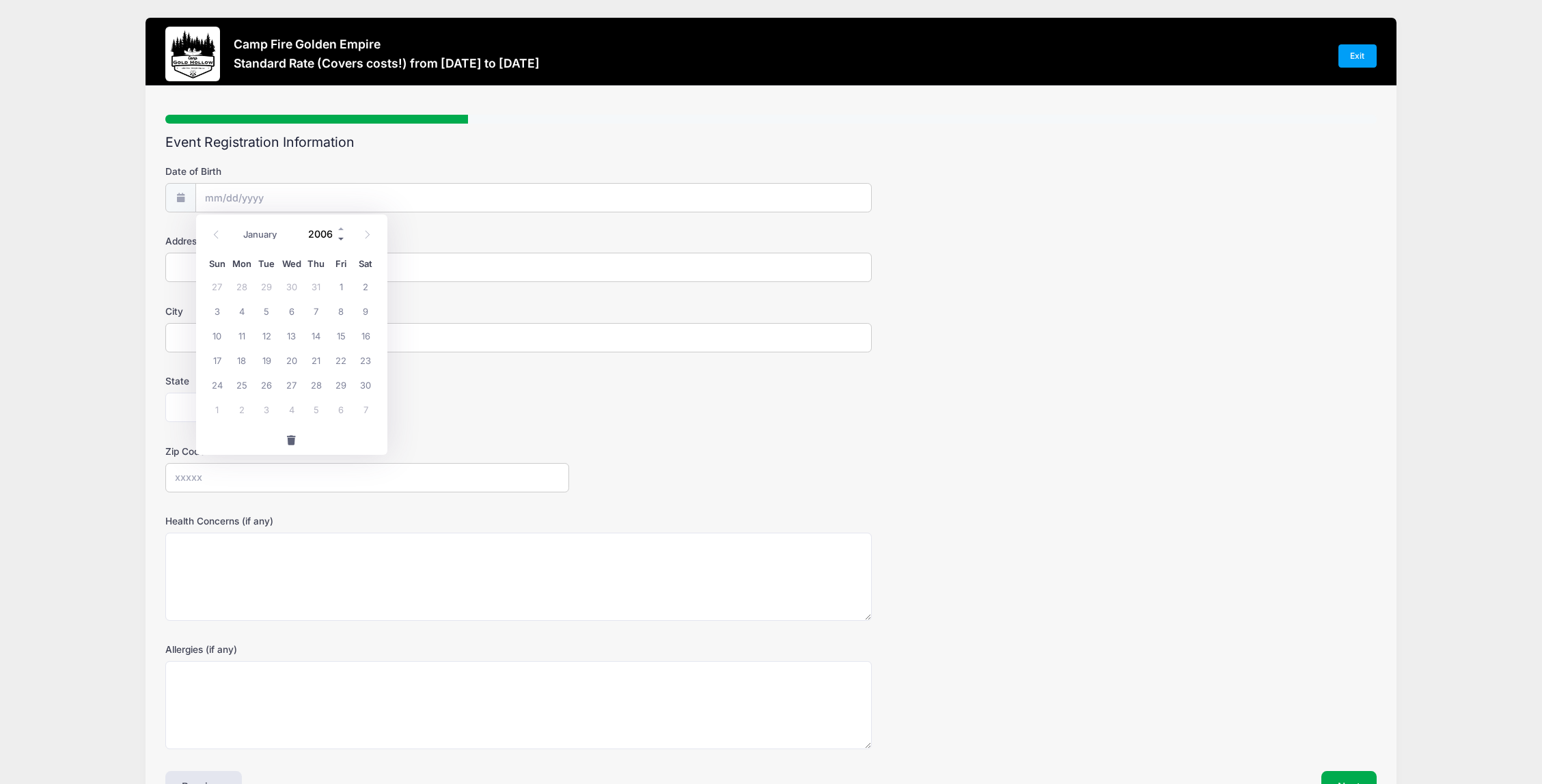
click at [341, 238] on span at bounding box center [341, 239] width 9 height 10
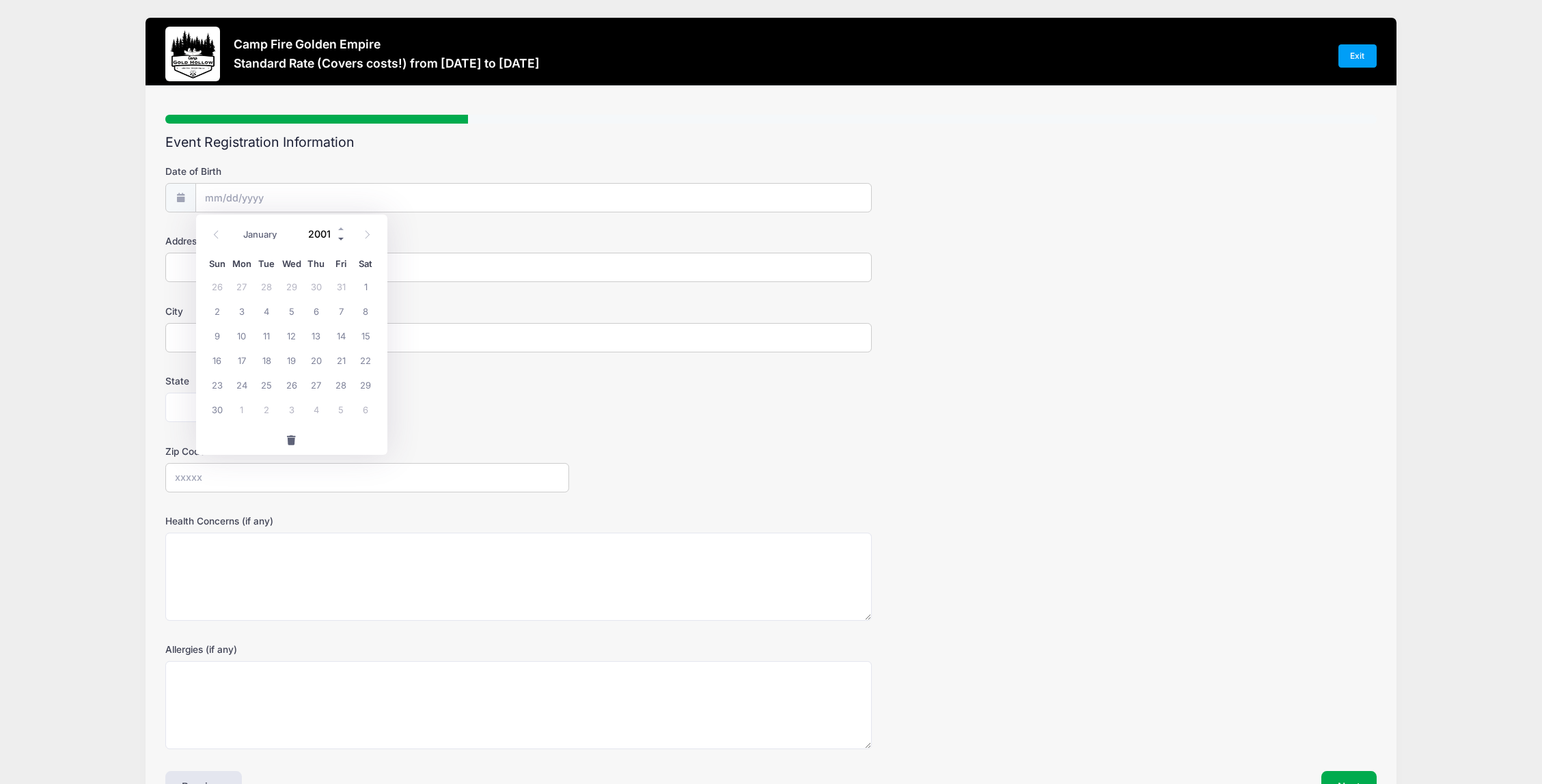
click at [341, 238] on span at bounding box center [341, 239] width 9 height 10
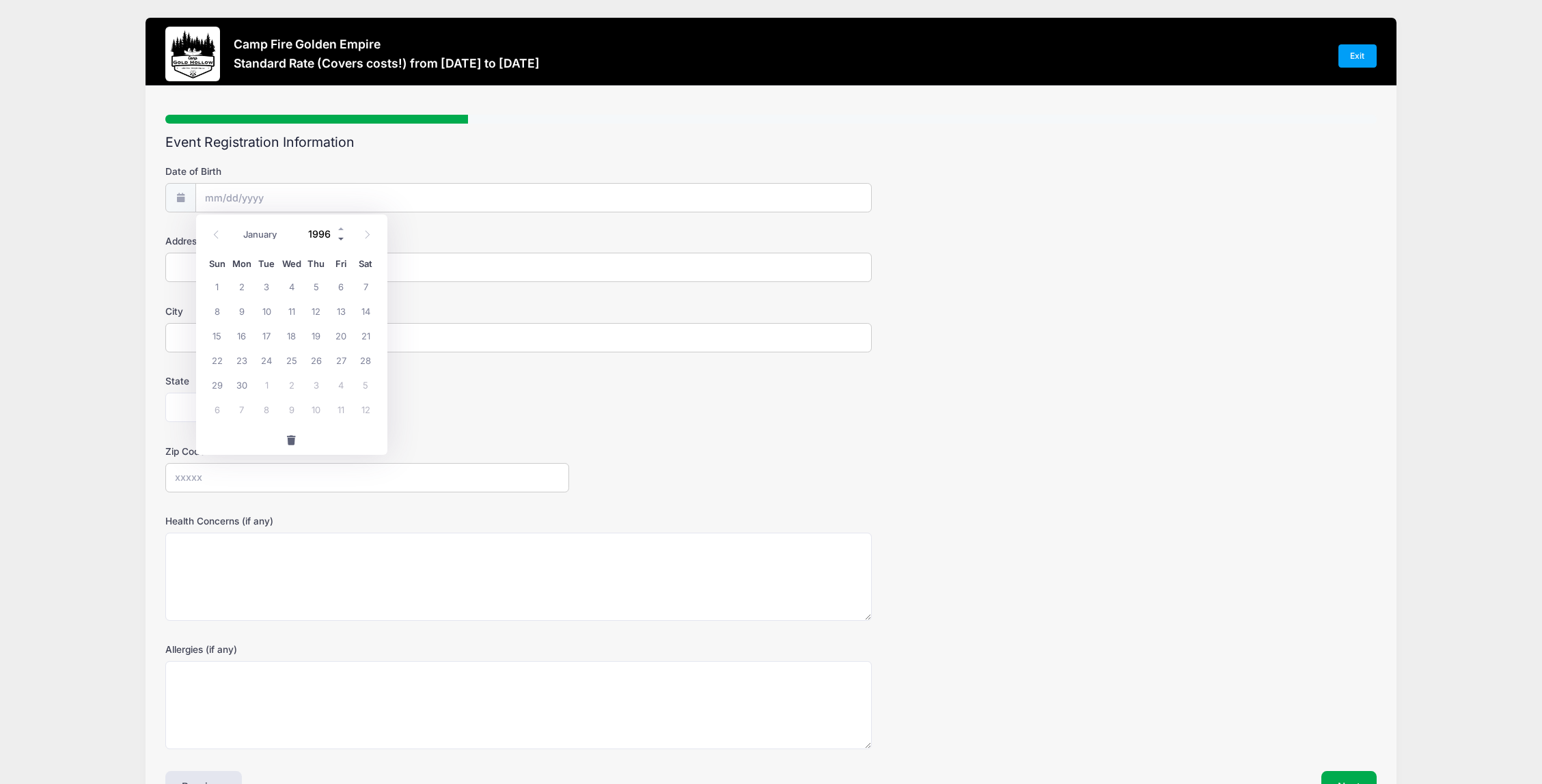
click at [341, 238] on span at bounding box center [341, 239] width 9 height 10
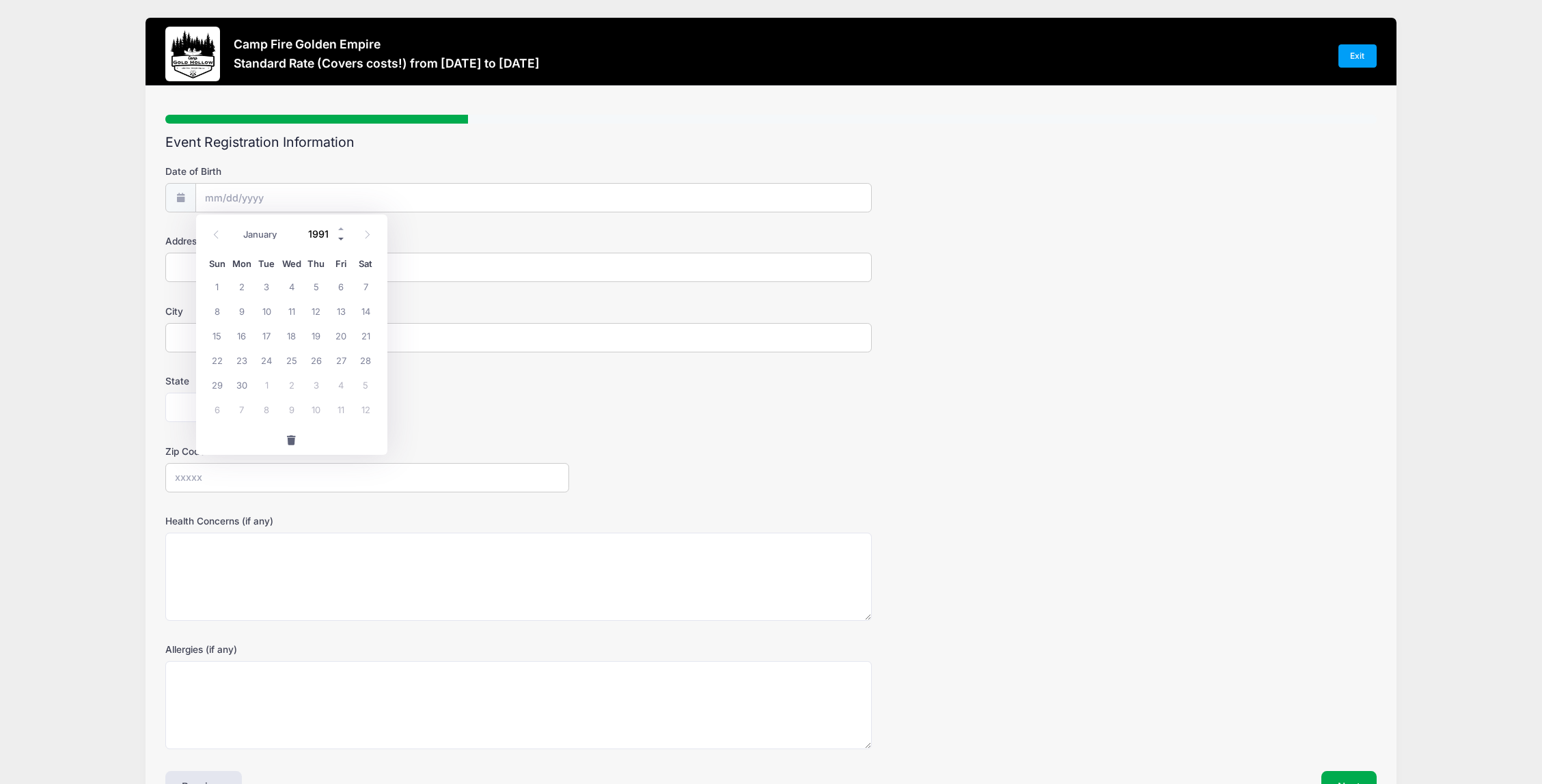
click at [341, 238] on span at bounding box center [341, 239] width 9 height 10
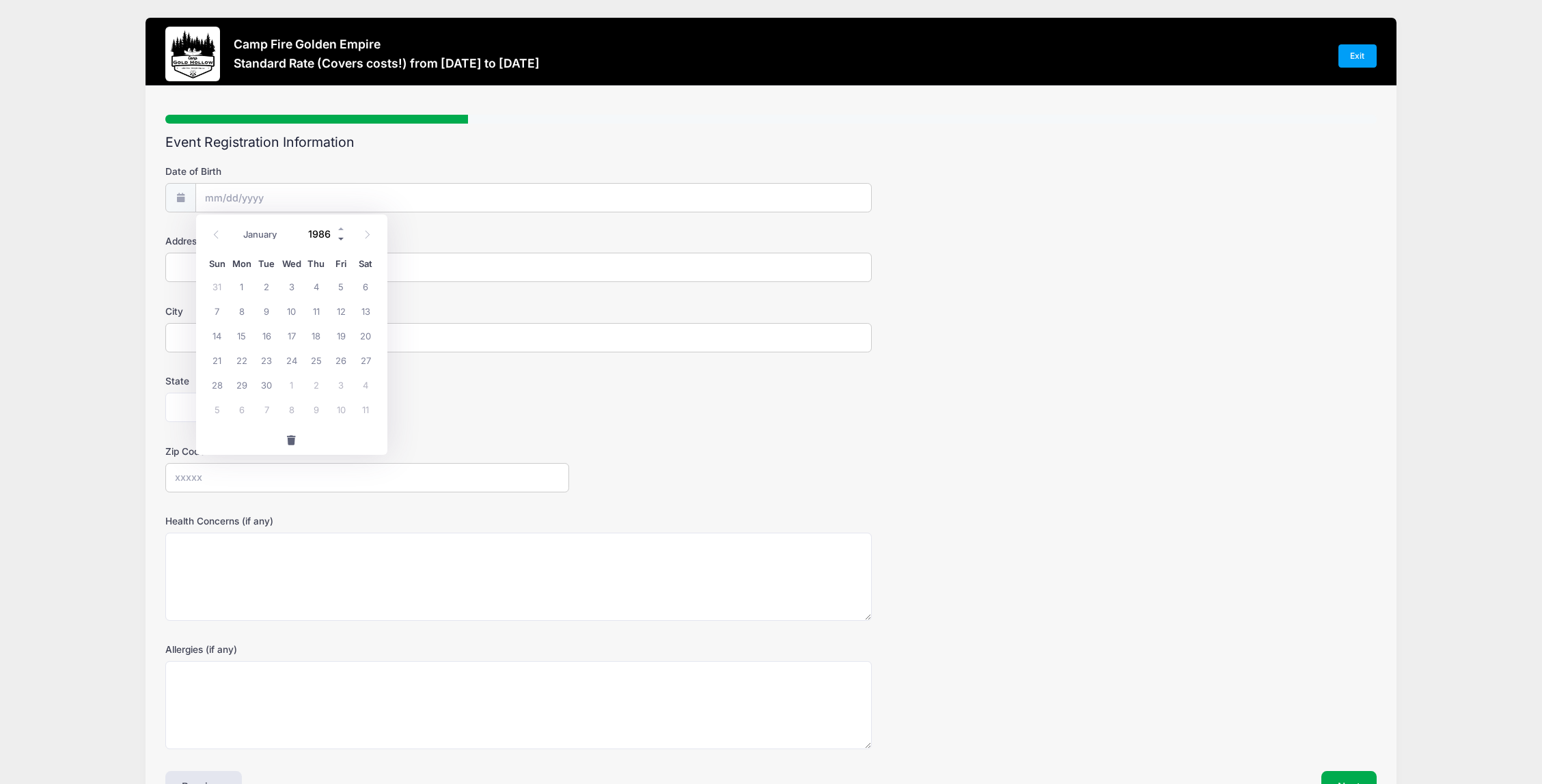
click at [341, 238] on span at bounding box center [341, 239] width 9 height 10
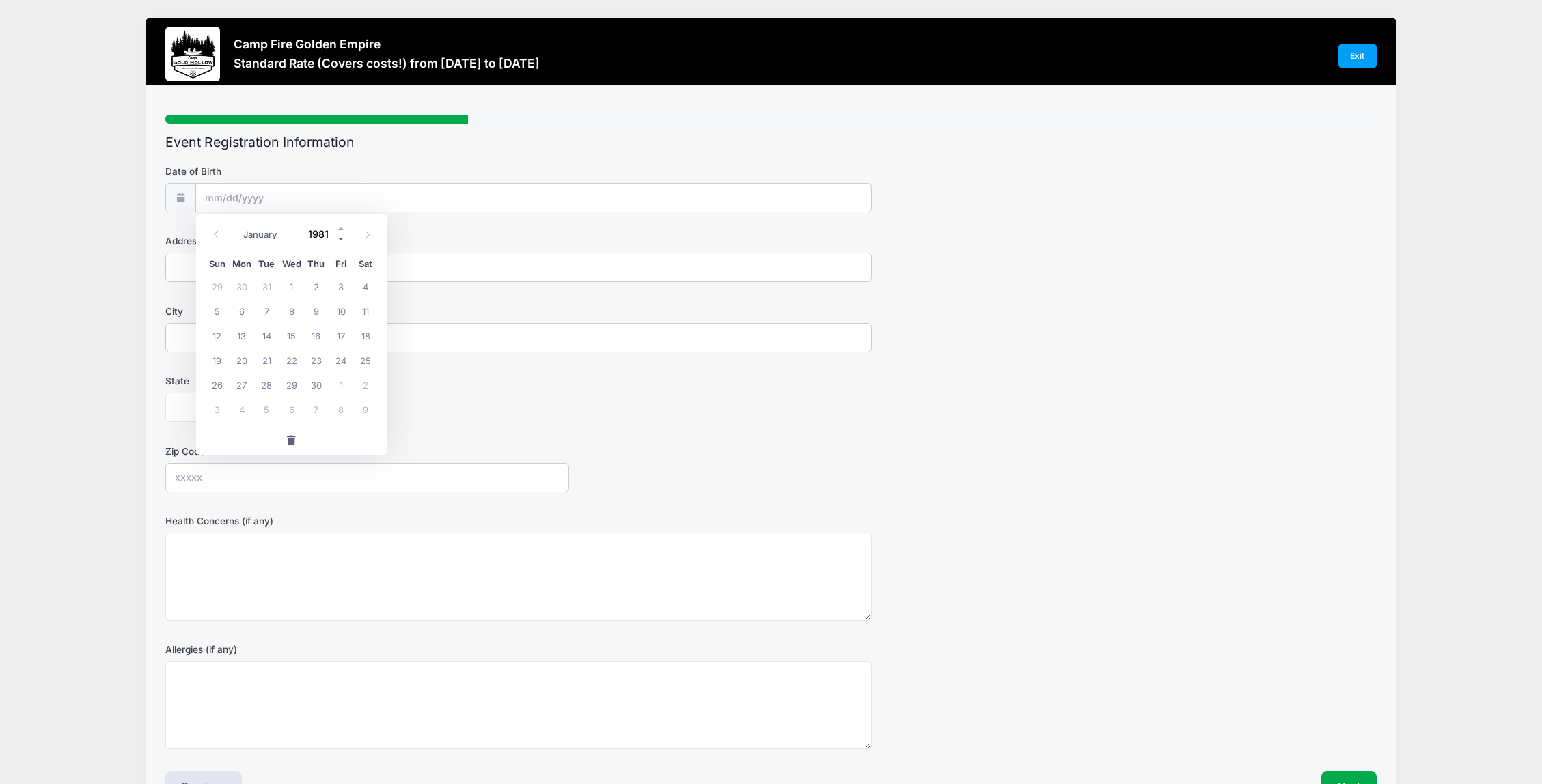
click at [341, 238] on span at bounding box center [341, 239] width 9 height 10
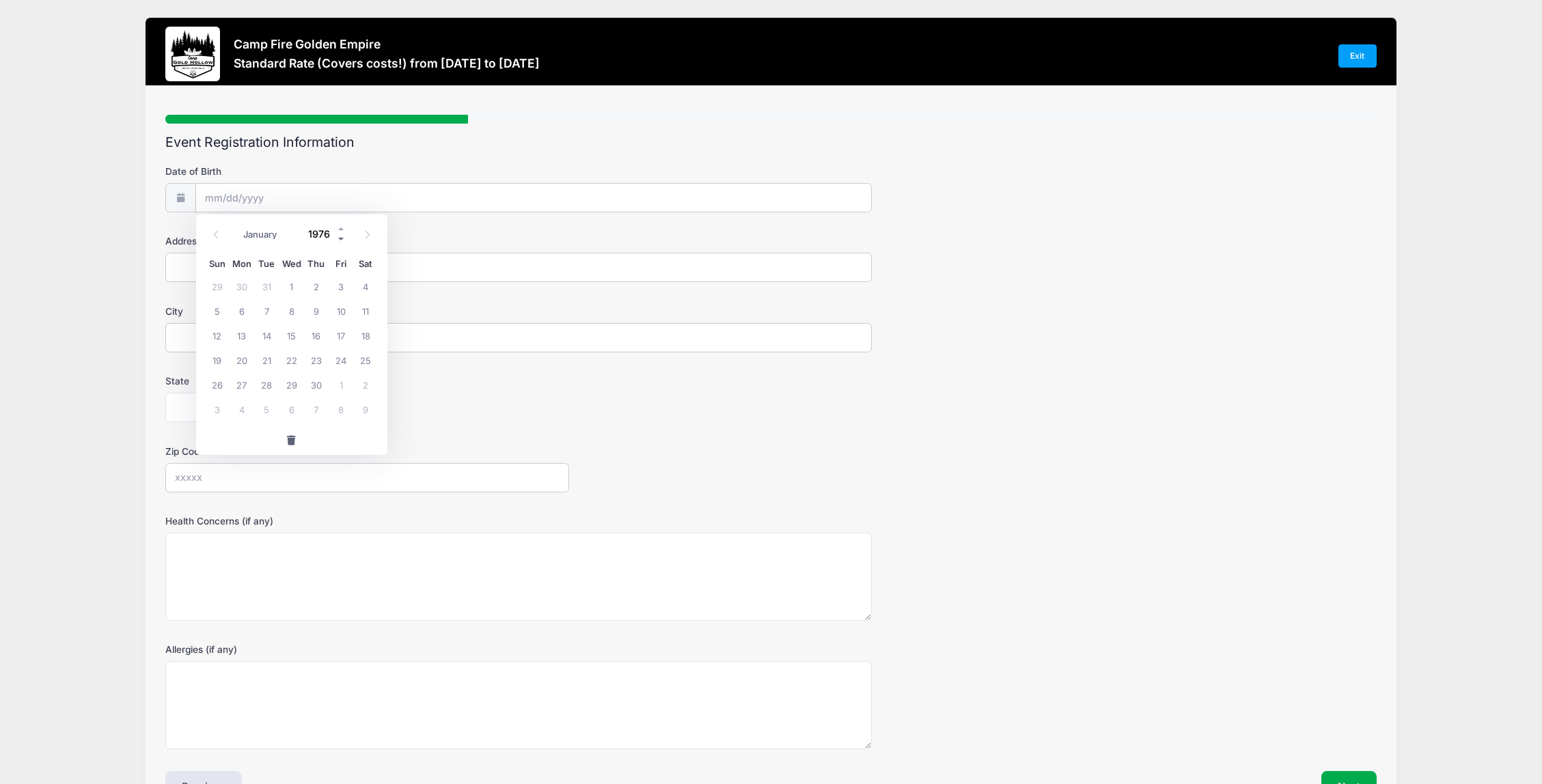
click at [341, 238] on span at bounding box center [341, 239] width 9 height 10
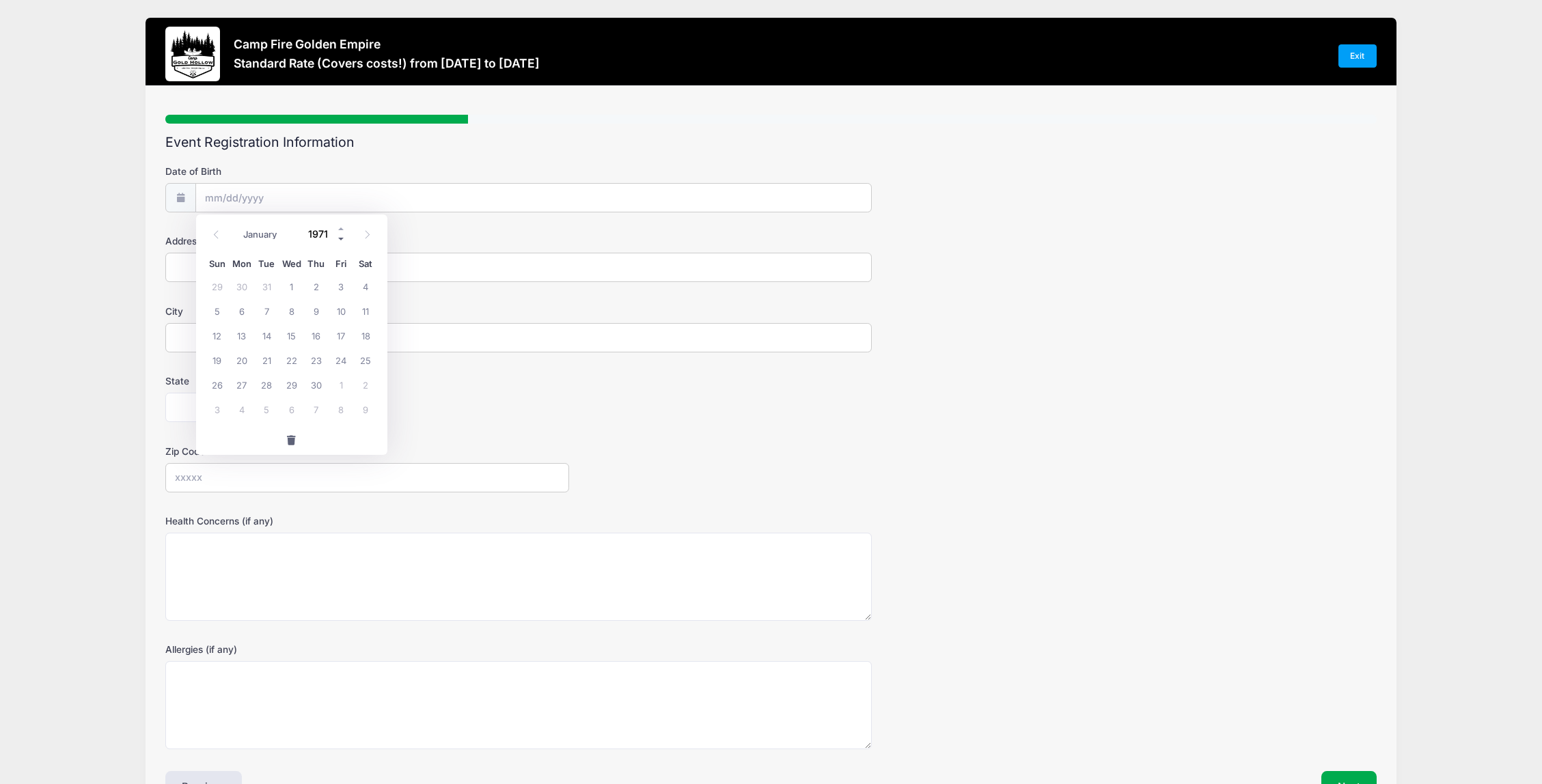
click at [341, 238] on span at bounding box center [341, 239] width 9 height 10
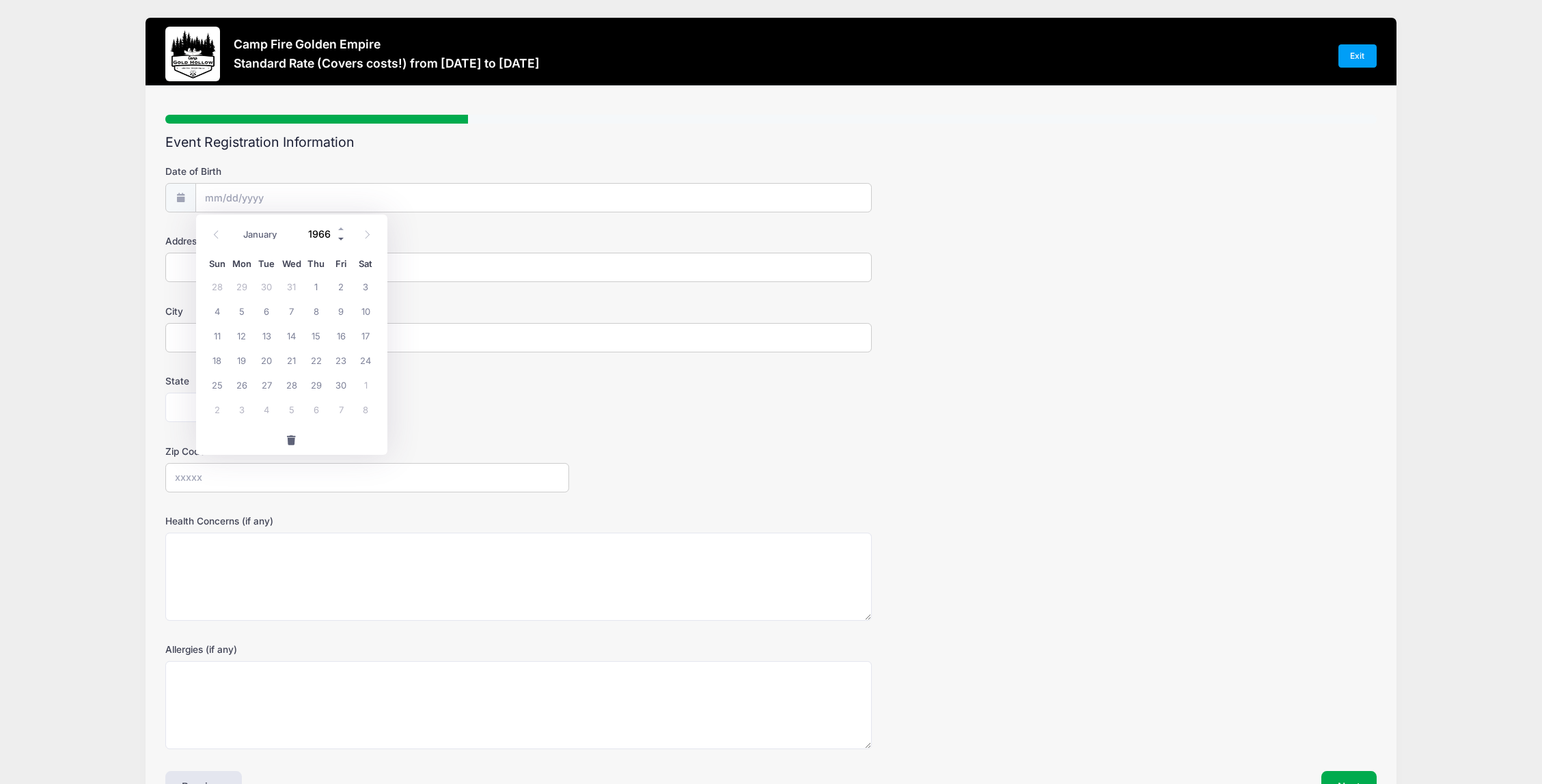
click at [341, 238] on span at bounding box center [341, 239] width 9 height 10
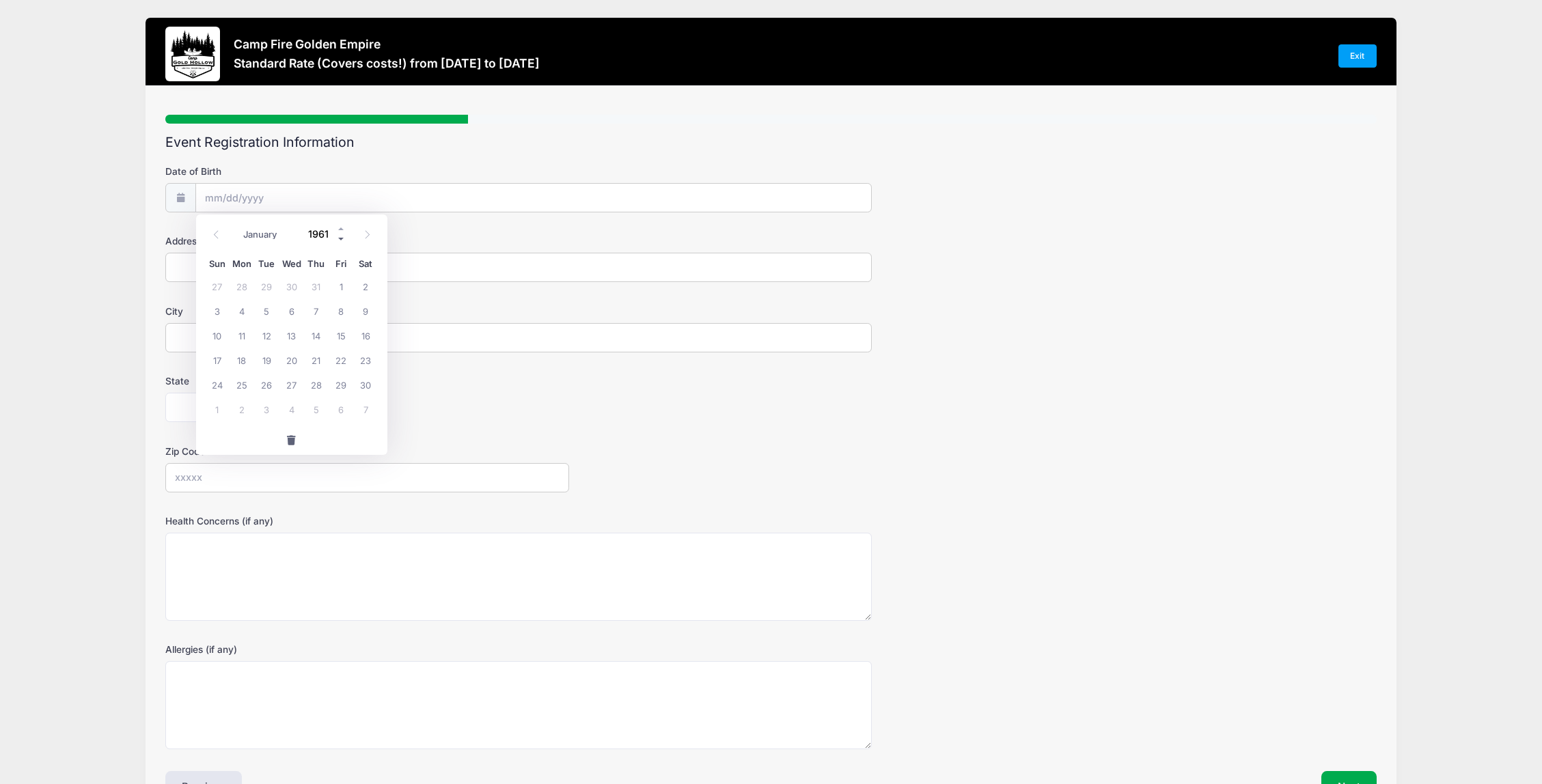
click at [341, 238] on span at bounding box center [341, 239] width 9 height 10
click at [341, 228] on span at bounding box center [341, 228] width 9 height 10
type input "1961"
click at [257, 235] on select "January February March April May June July August September October November De…" at bounding box center [267, 235] width 61 height 17
select select "4"
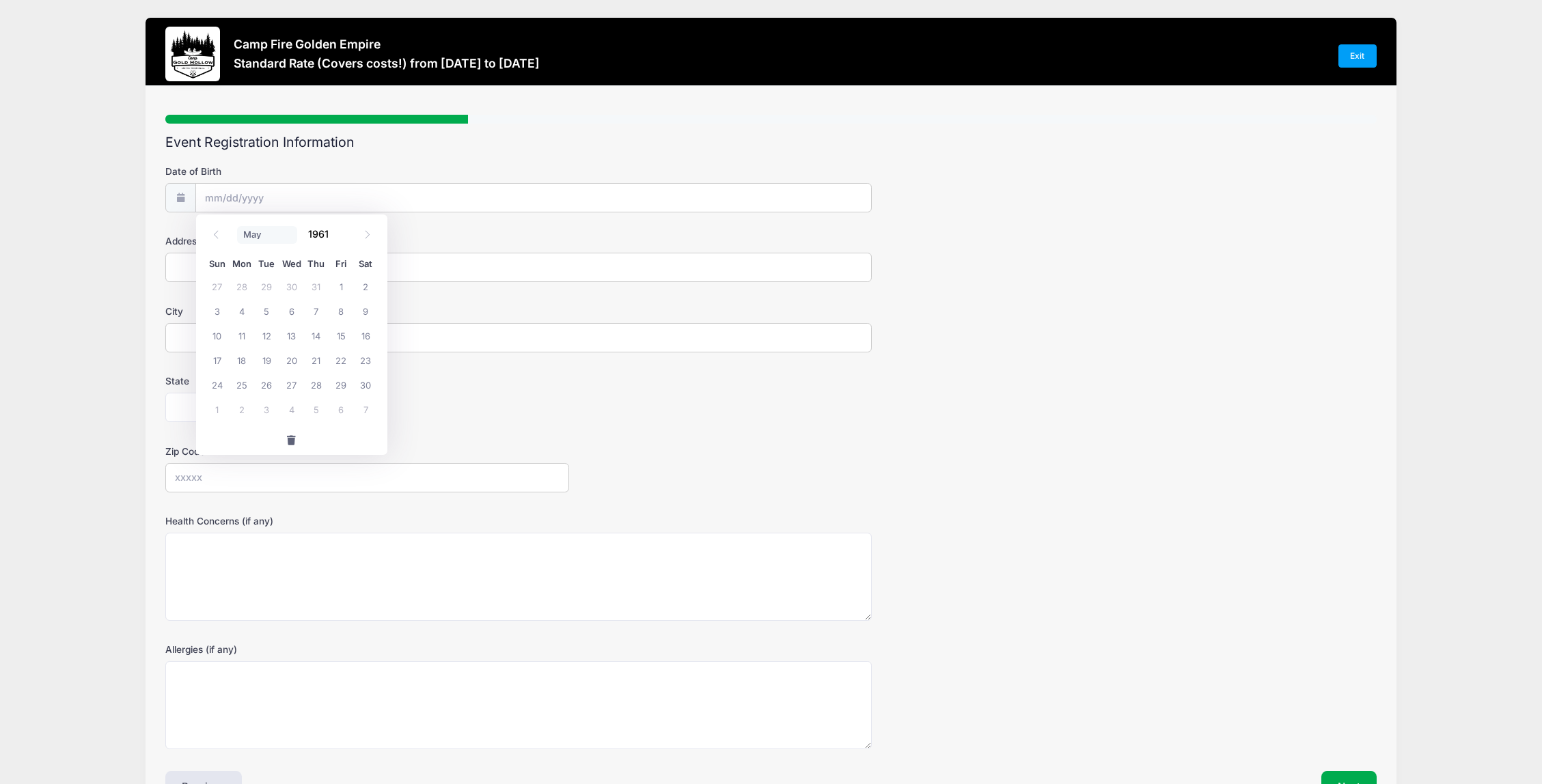
click at [237, 226] on select "January February March April May June July August September October November De…" at bounding box center [267, 235] width 61 height 17
click at [294, 316] on span "10" at bounding box center [290, 310] width 25 height 25
type input "05/10/1961"
click at [216, 275] on input "Address" at bounding box center [519, 267] width 707 height 29
type input "PO Box 242"
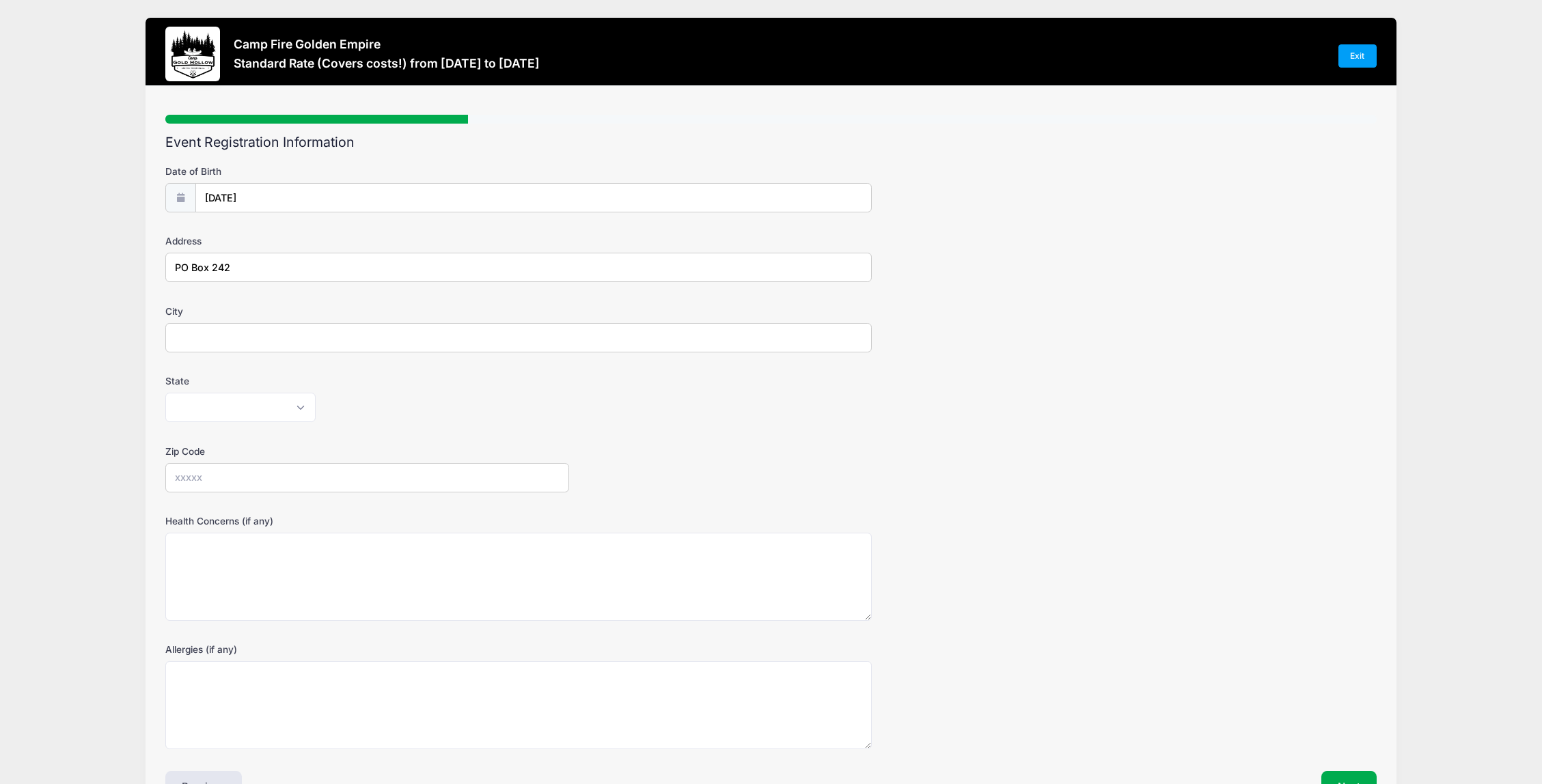
click at [232, 330] on input "City" at bounding box center [519, 338] width 707 height 29
type input "Orofino"
click at [243, 416] on select "Alabama Alaska American Samoa Arizona Arkansas Armed Forces Africa Armed Forces…" at bounding box center [240, 407] width 151 height 29
select select "ID"
click at [165, 392] on select "Alabama Alaska American Samoa Arizona Arkansas Armed Forces Africa Armed Forces…" at bounding box center [240, 407] width 151 height 29
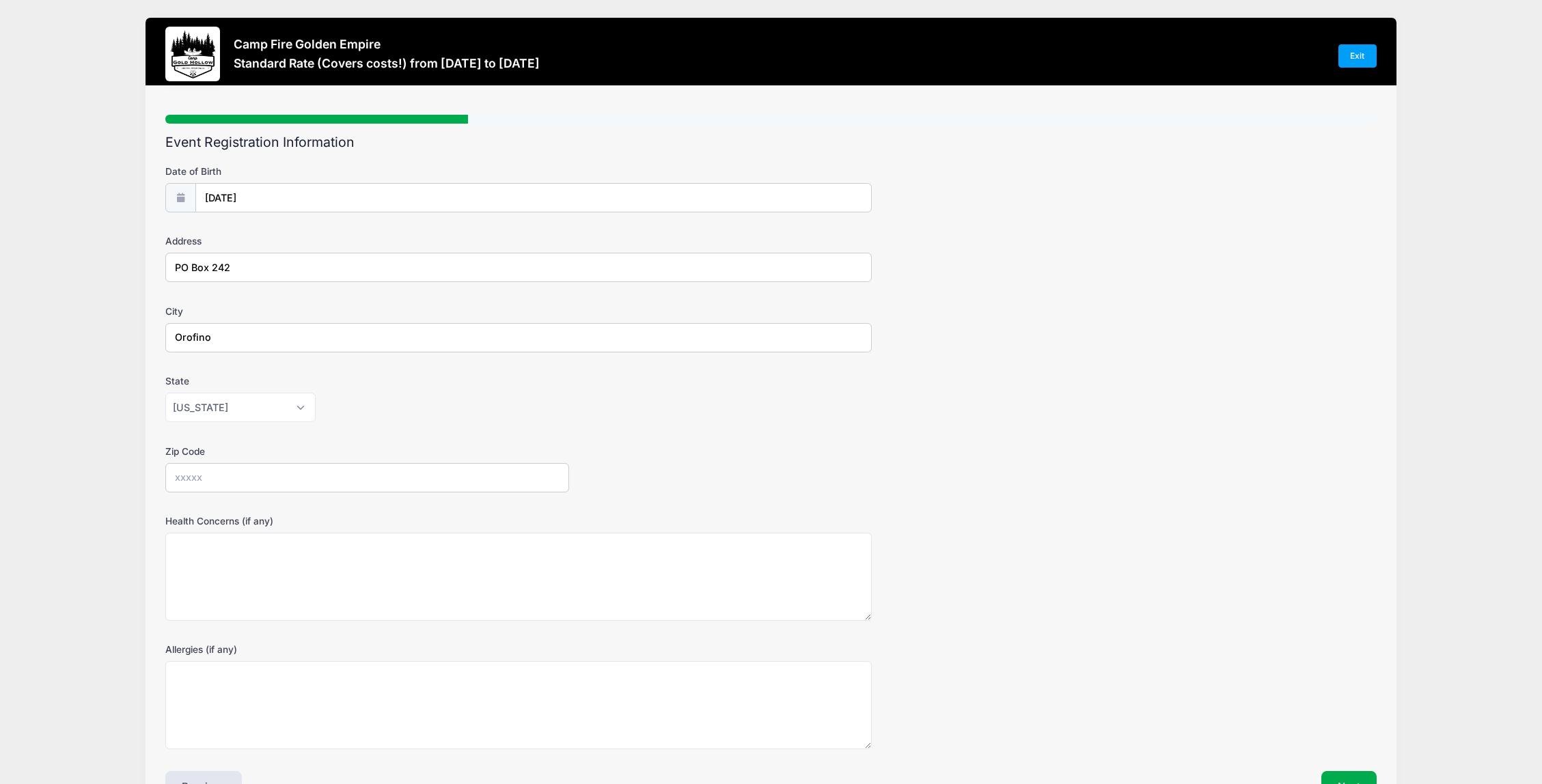
click at [226, 471] on input "Zip Code" at bounding box center [367, 477] width 404 height 29
type input "83544"
click at [236, 559] on textarea "Health Concerns (if any)" at bounding box center [519, 577] width 707 height 89
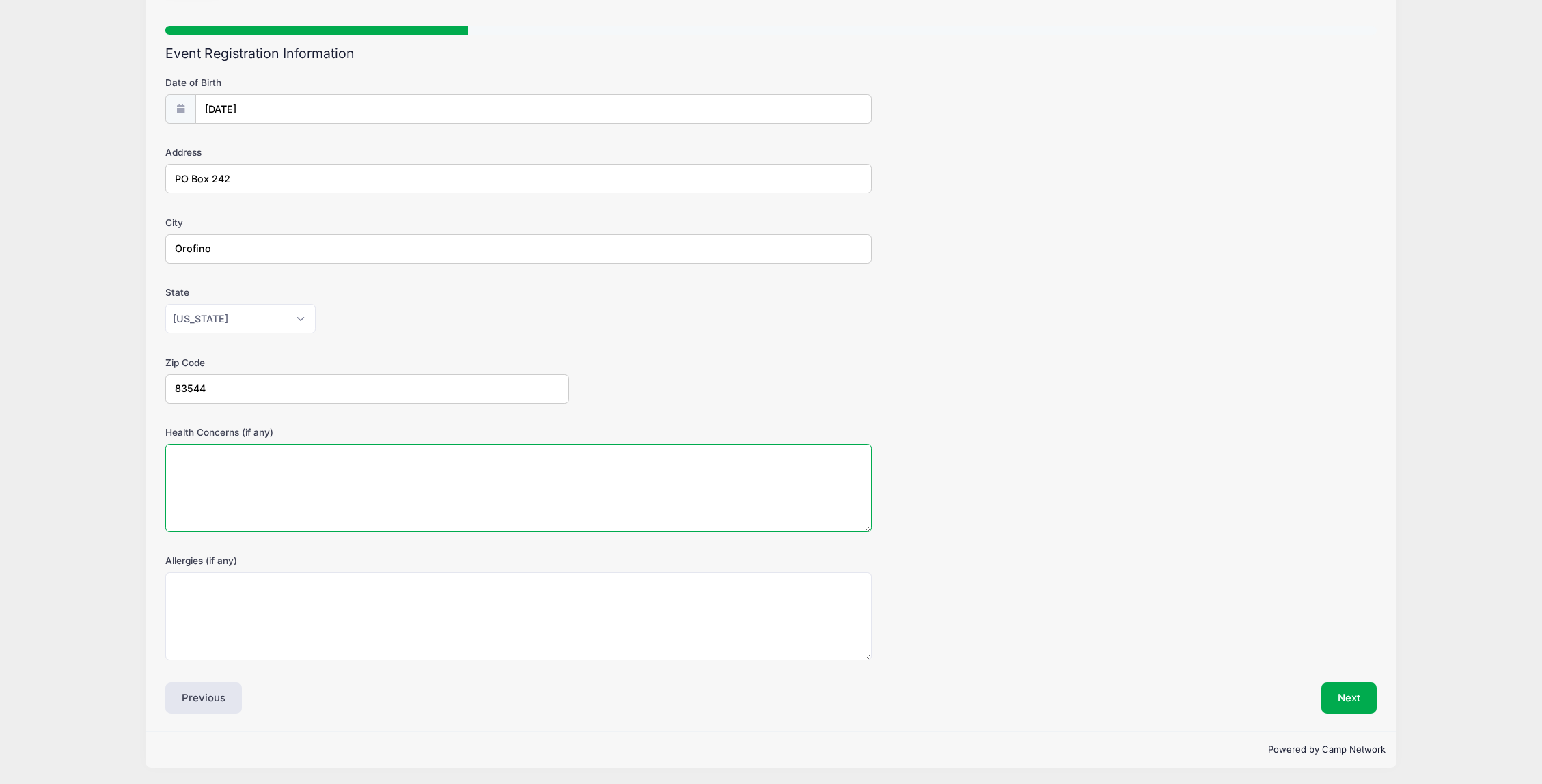
scroll to position [90, 0]
click at [228, 483] on textarea "Health Concerns (if any)" at bounding box center [519, 486] width 707 height 89
type textarea "No"
click at [222, 633] on textarea "Allergies (if any)" at bounding box center [519, 614] width 707 height 89
click at [1342, 704] on button "Next" at bounding box center [1348, 696] width 56 height 31
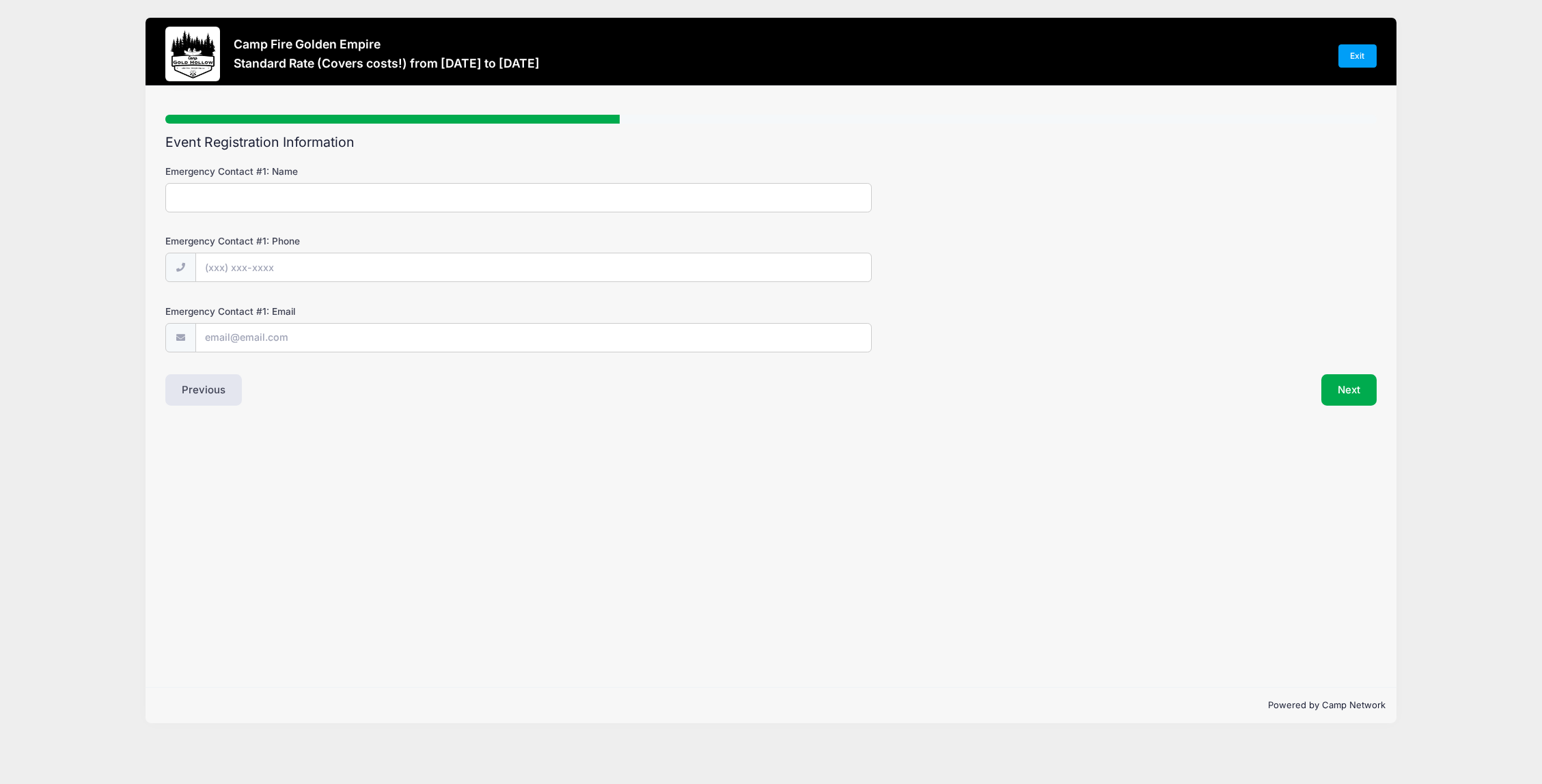
scroll to position [0, 0]
click at [202, 193] on input "Emergency Contact #1: Name" at bounding box center [522, 197] width 711 height 29
click at [199, 396] on button "Previous" at bounding box center [205, 390] width 77 height 31
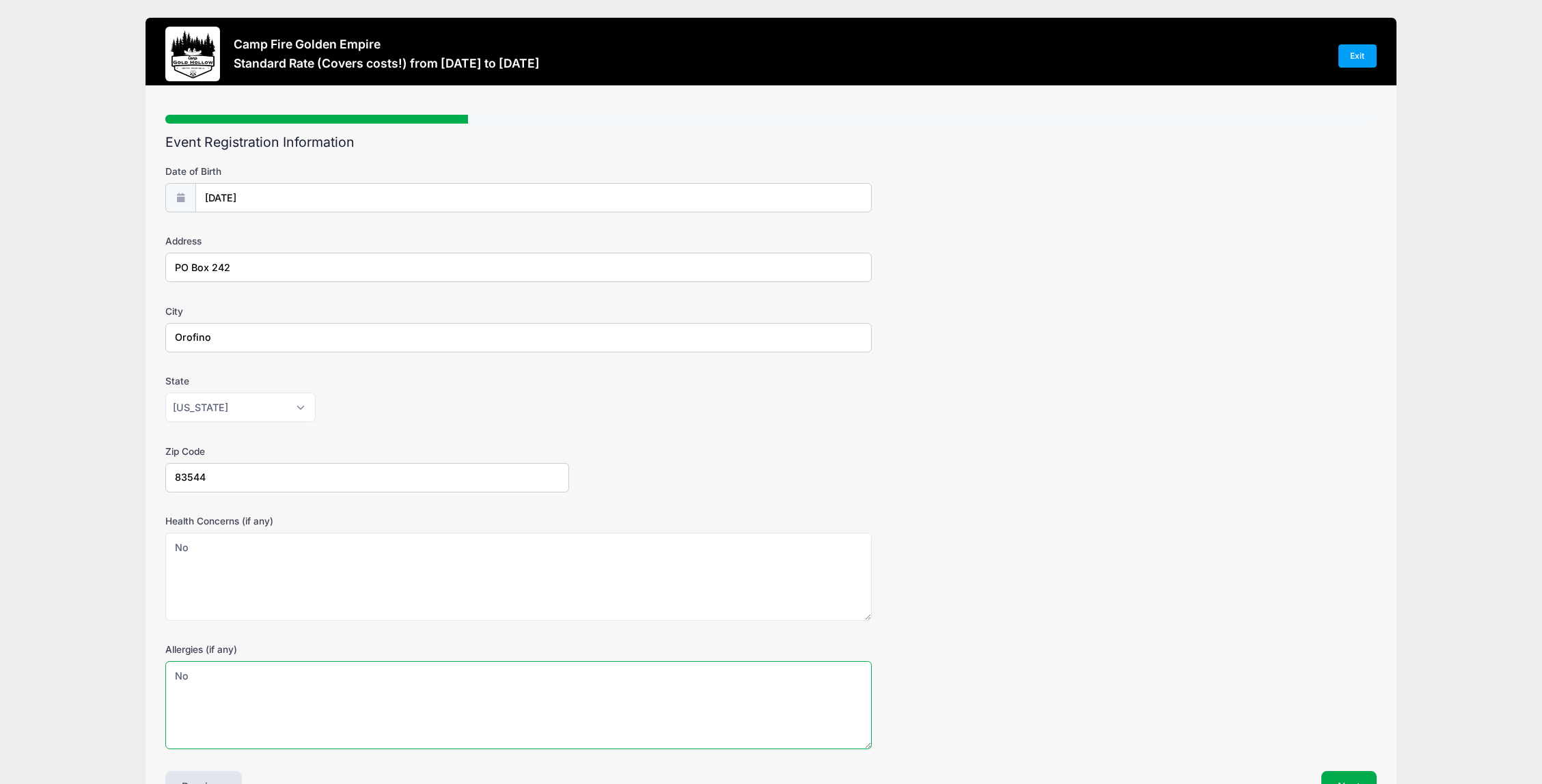
click at [330, 692] on textarea "No" at bounding box center [519, 705] width 707 height 89
type textarea "N"
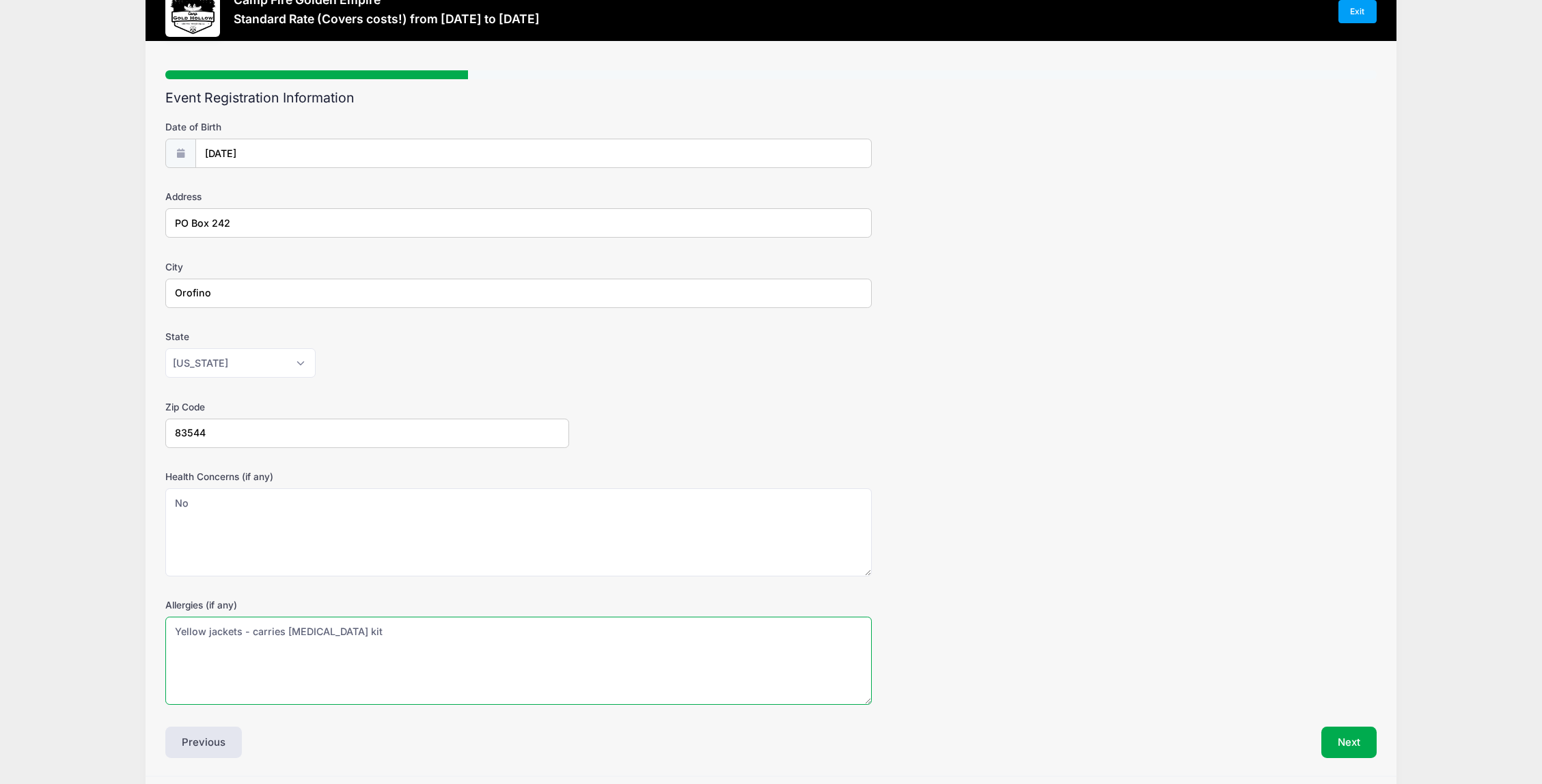
scroll to position [68, 0]
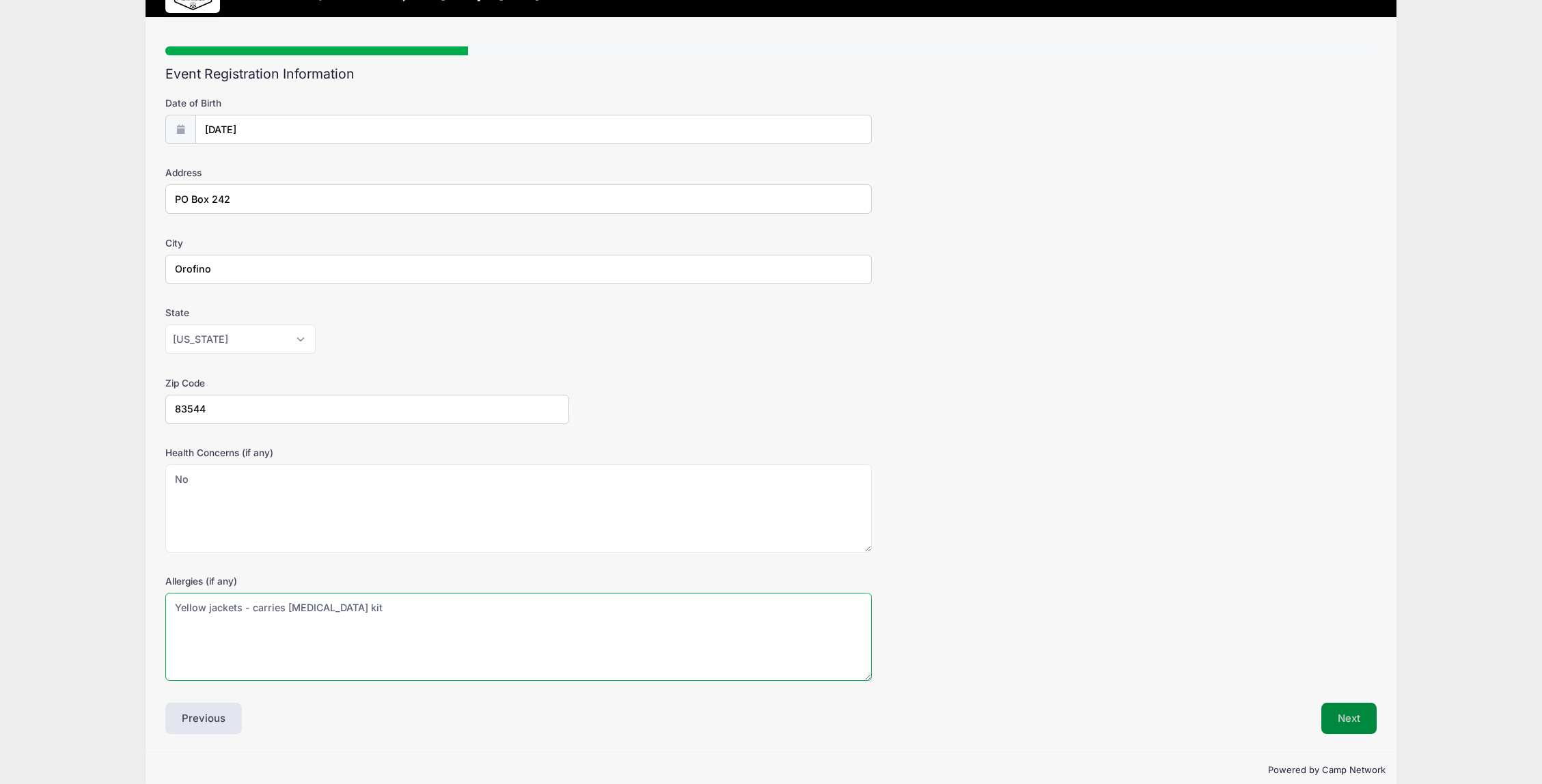
type textarea "Yellow jackets - carries bee sting kit"
click at [1355, 719] on button "Next" at bounding box center [1348, 718] width 56 height 31
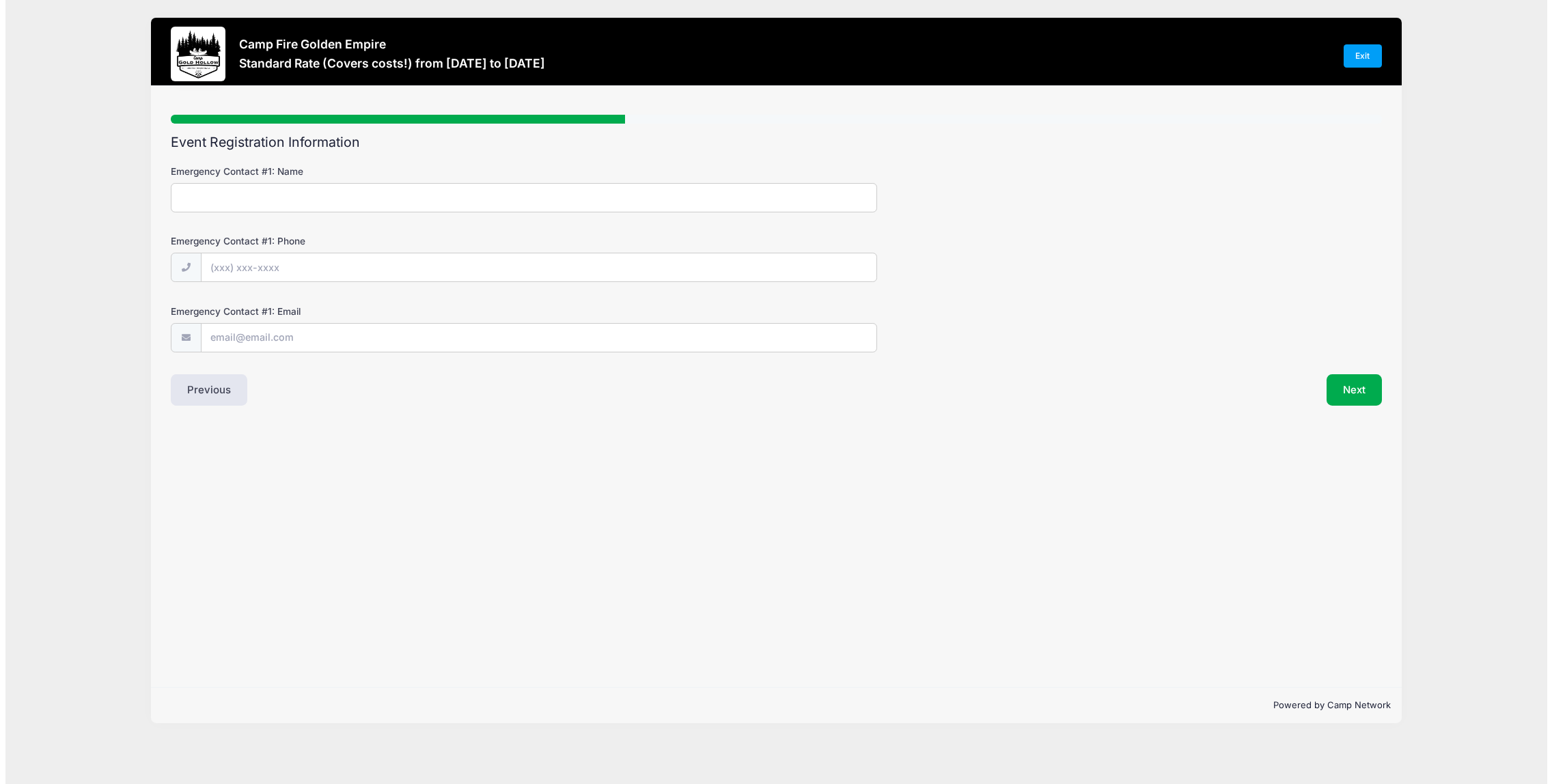
scroll to position [0, 0]
click at [228, 196] on input "Emergency Contact #1: Name" at bounding box center [522, 197] width 711 height 29
type input "John Stanley"
click at [224, 273] on input "Emergency Contact #1: Phone" at bounding box center [536, 268] width 680 height 29
type input "(208) 827-6125"
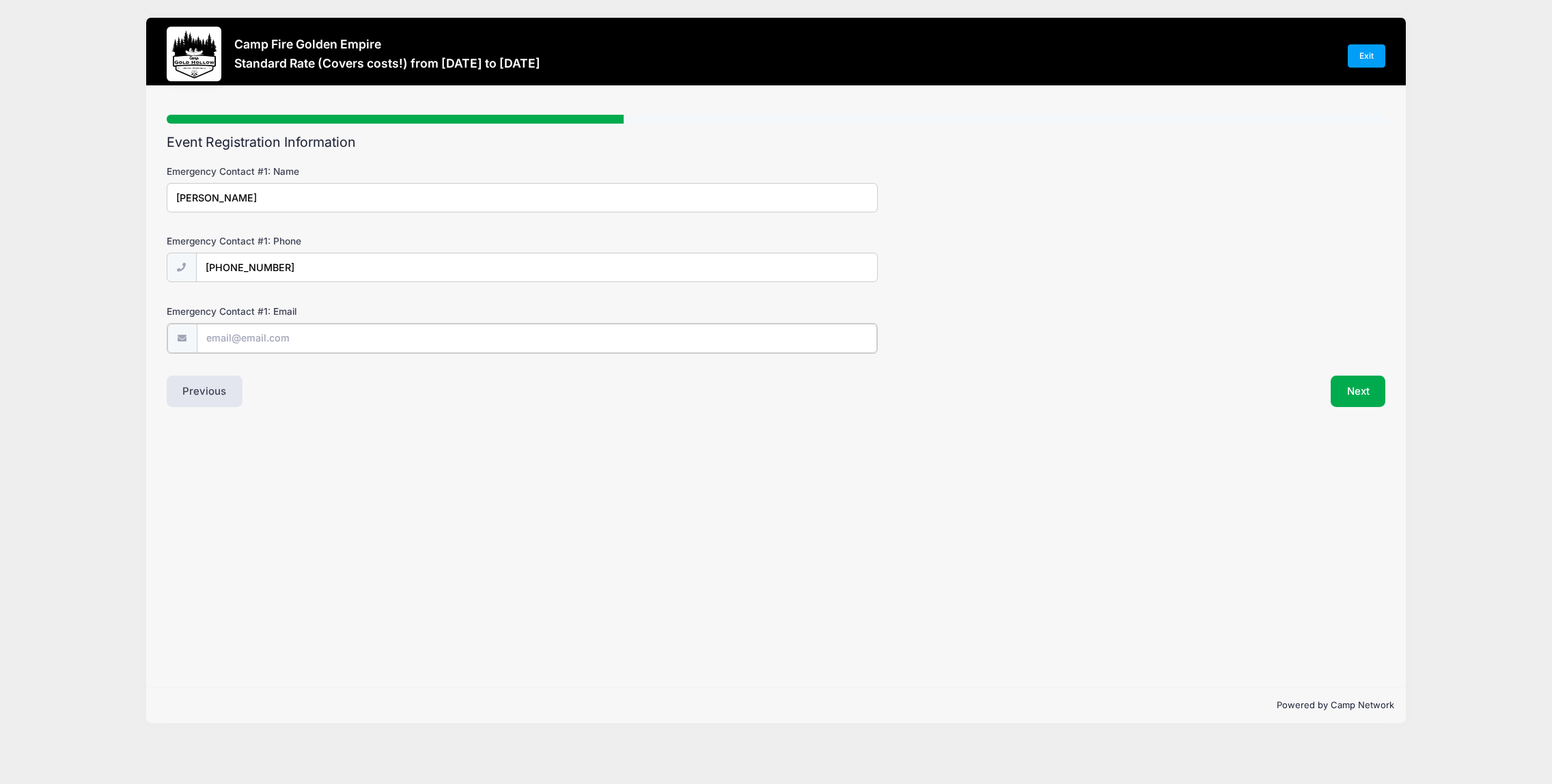
click at [405, 331] on input "Emergency Contact #1: Email" at bounding box center [536, 339] width 680 height 29
click at [1349, 392] on button "Next" at bounding box center [1358, 390] width 56 height 31
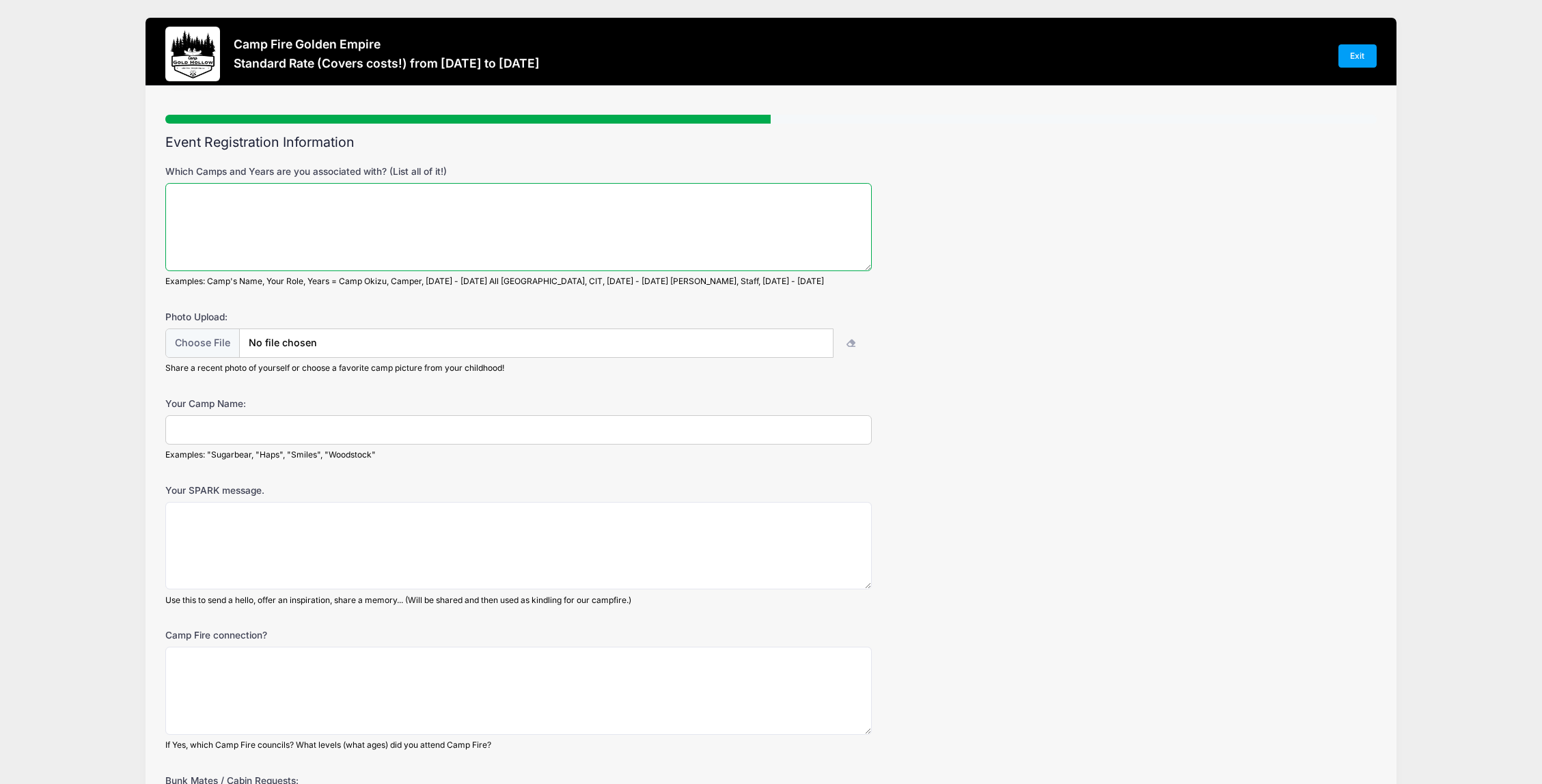
click at [246, 205] on textarea "Which Camps and Years are you associated with? (List all of it!)" at bounding box center [519, 226] width 707 height 89
click at [211, 199] on textarea "Caniya - 1969 - 1979 Okizu - 1977 - 1979" at bounding box center [519, 226] width 707 height 89
click at [204, 214] on textarea "Caniya Camper - 1969 - 1979 Okizu - 1977 - 1979" at bounding box center [519, 226] width 707 height 89
click at [248, 197] on textarea "Caniya Camper - 1969 - 1979 Okizu - 1977 - 1979" at bounding box center [519, 226] width 707 height 89
click at [204, 213] on textarea "Caniya Camper and TLO - 1969 - 1979 Okizu - 1977 - 1979" at bounding box center [519, 226] width 707 height 89
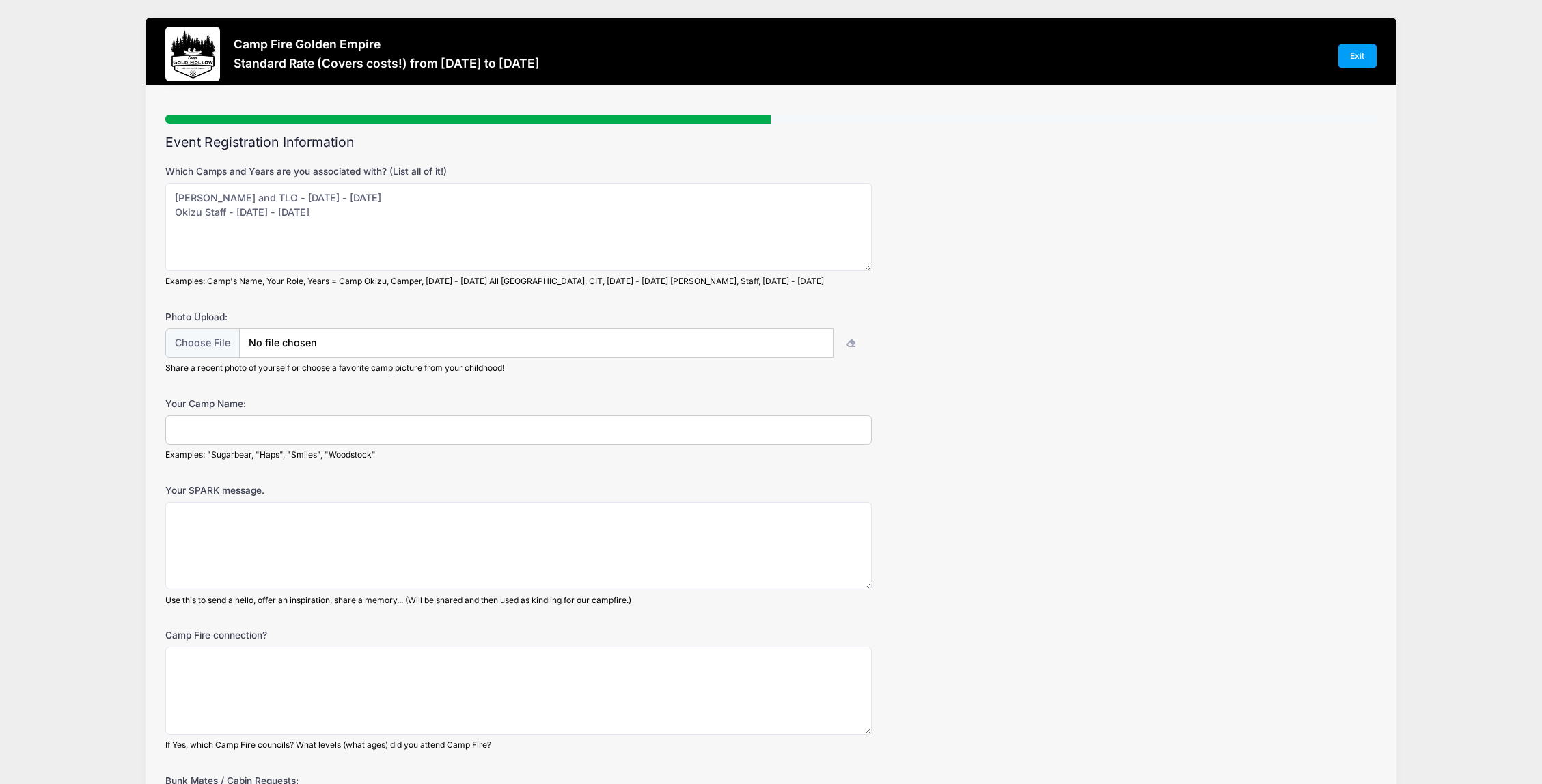
click at [215, 426] on input "Your Camp Name:" at bounding box center [519, 430] width 707 height 29
click at [351, 212] on textarea "Caniya Camper and TLO - 1969 - 1979 Okizu Staff - 1977 - 1979" at bounding box center [519, 226] width 707 height 89
click at [288, 199] on textarea "Caniya Camper and TLO - 1969 - 1979 Okizu Staff - 1977 - 1979" at bounding box center [519, 226] width 707 height 89
click at [205, 213] on textarea "Caniya Camper - 1969 - 1979 Okizu Staff - 1977 - 1979" at bounding box center [519, 226] width 707 height 89
type textarea "Caniya Camper - 1969 - 1979 Okizu TLO and Staff - 1977 - 1979"
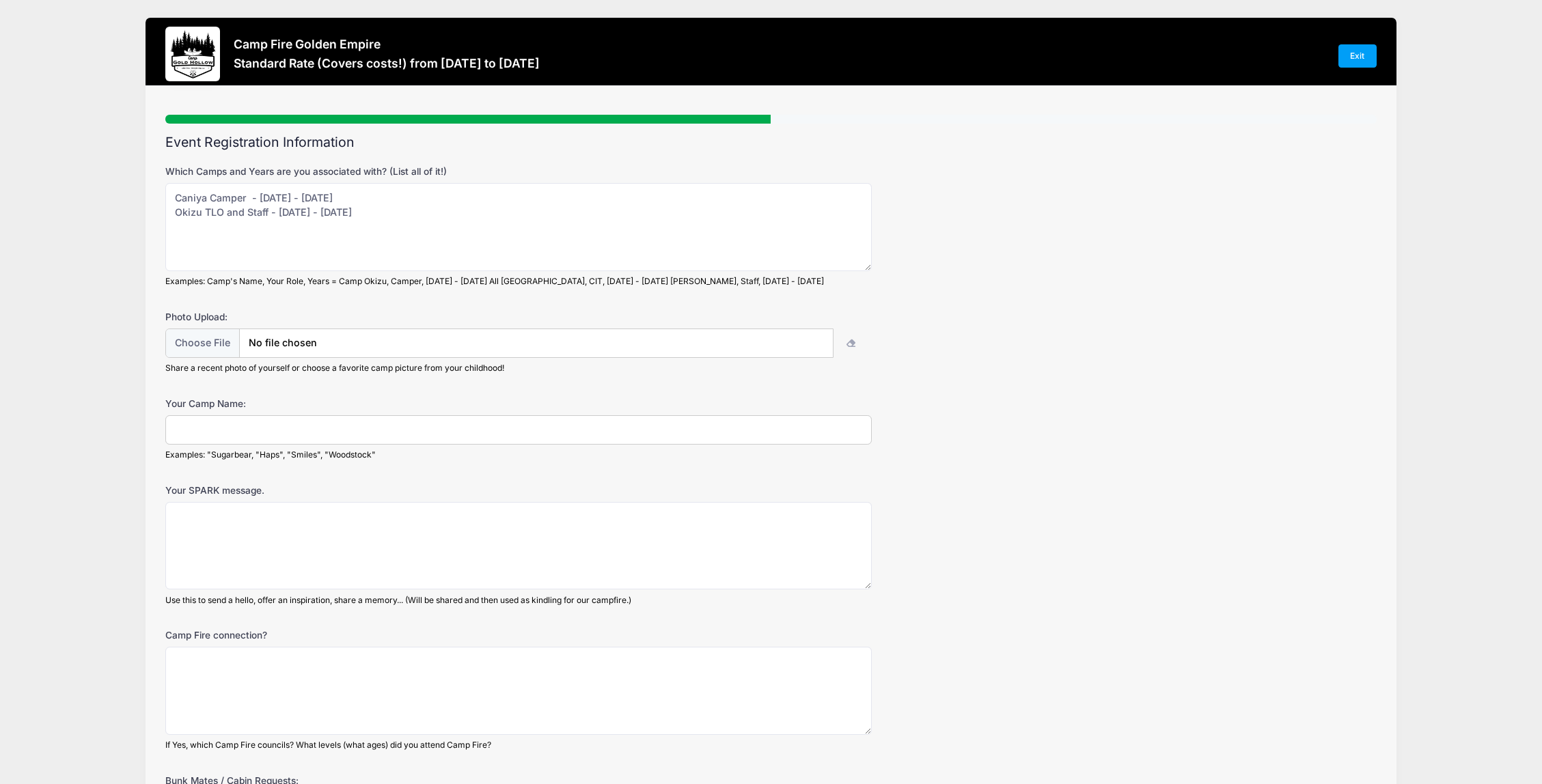
click at [237, 427] on input "Your Camp Name:" at bounding box center [519, 430] width 707 height 29
type input "Shorty"
click at [208, 541] on textarea "Your SPARK message." at bounding box center [519, 546] width 707 height 89
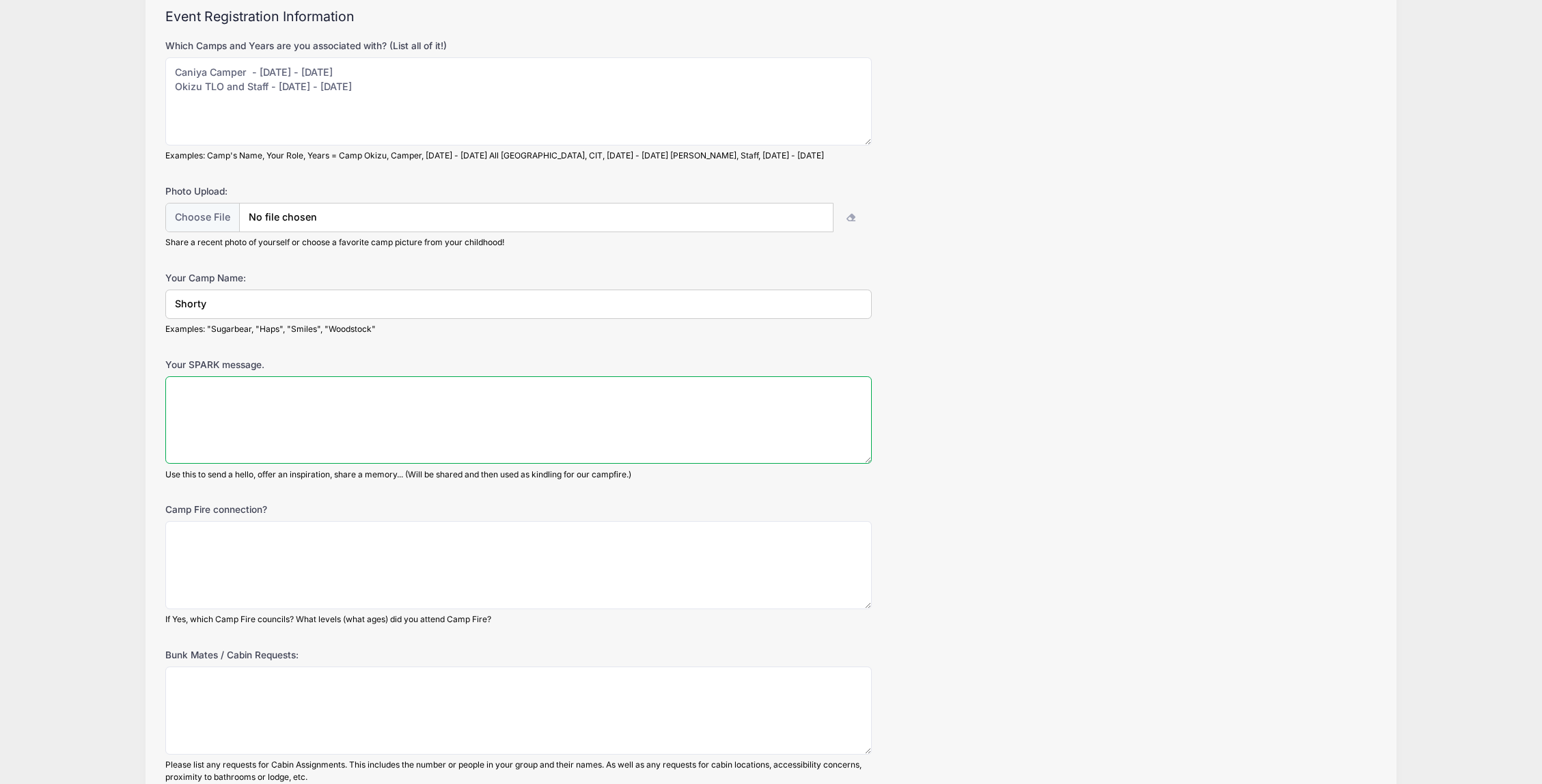
scroll to position [137, 0]
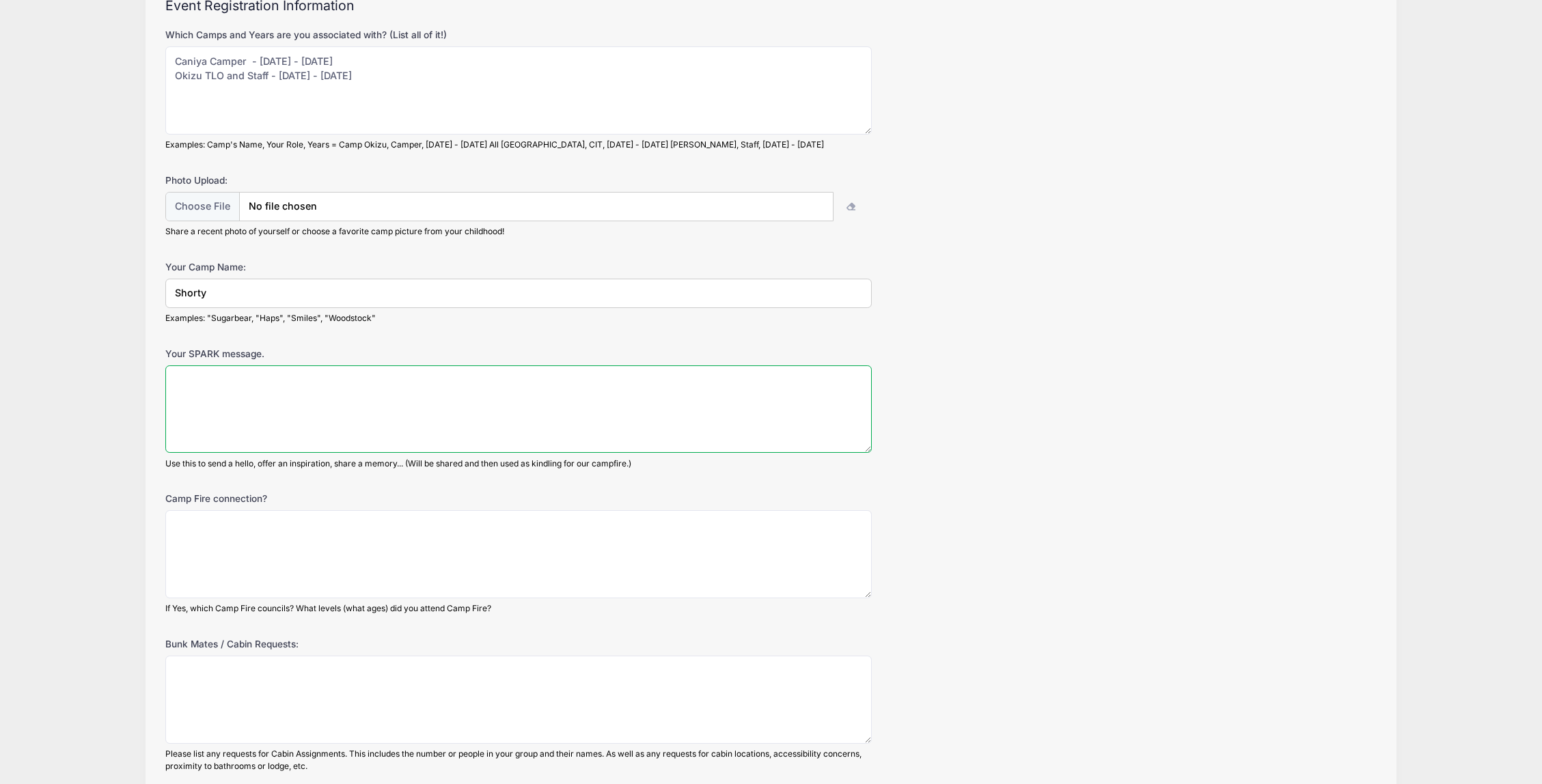
click at [257, 402] on textarea "Your SPARK message." at bounding box center [519, 409] width 707 height 89
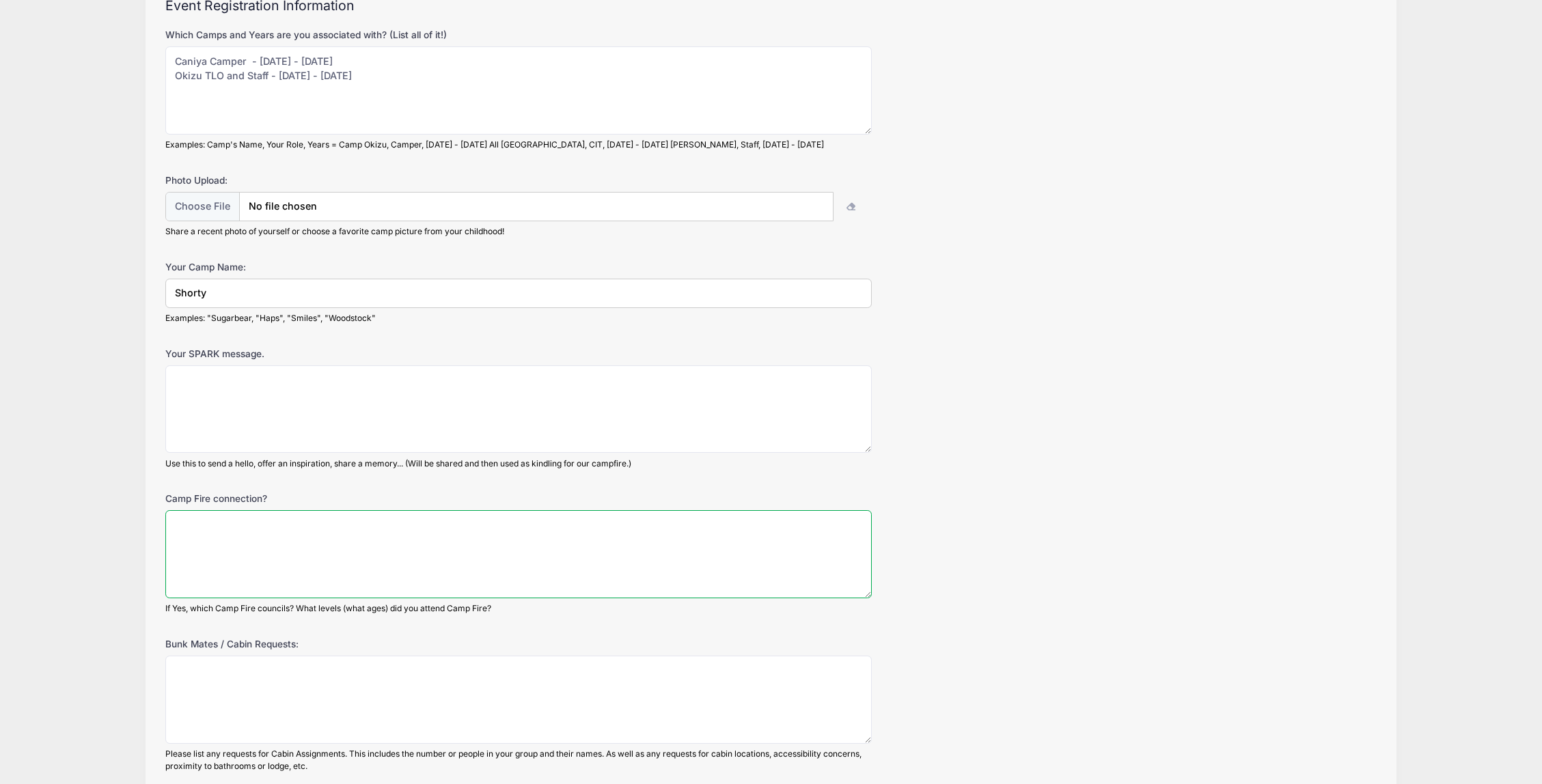
click at [270, 559] on textarea "Camp Fire connection?" at bounding box center [519, 554] width 707 height 89
click at [213, 527] on textarea "Golden gate Council" at bounding box center [519, 554] width 707 height 89
click at [367, 527] on textarea "Golden Gate Council" at bounding box center [519, 554] width 707 height 89
type textarea "Golden Gate Council - out of Redwood City with leader Margaret Marshal and Elli…"
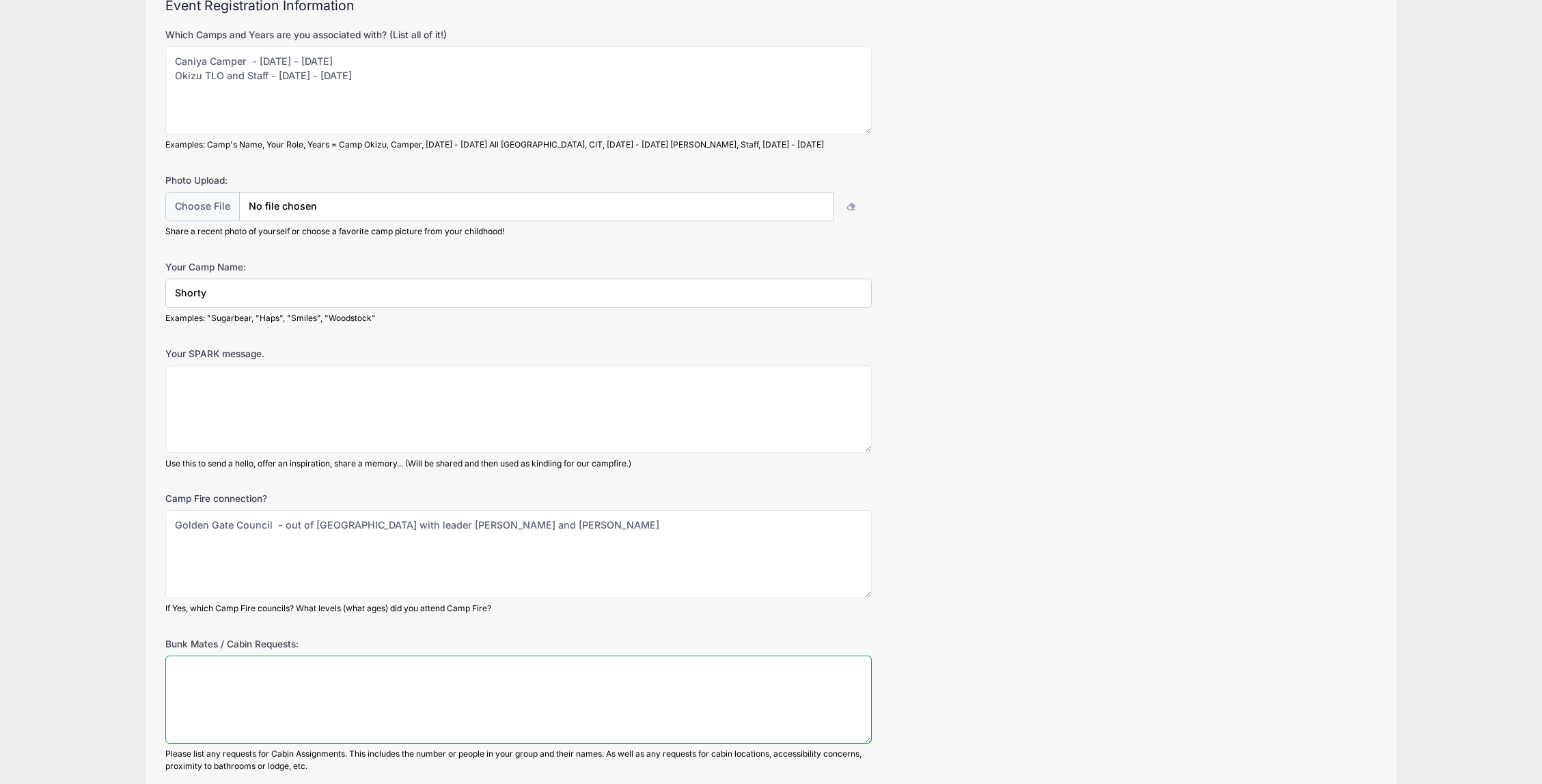
click at [291, 695] on textarea "Bunk Mates / Cabin Requests:" at bounding box center [519, 699] width 707 height 89
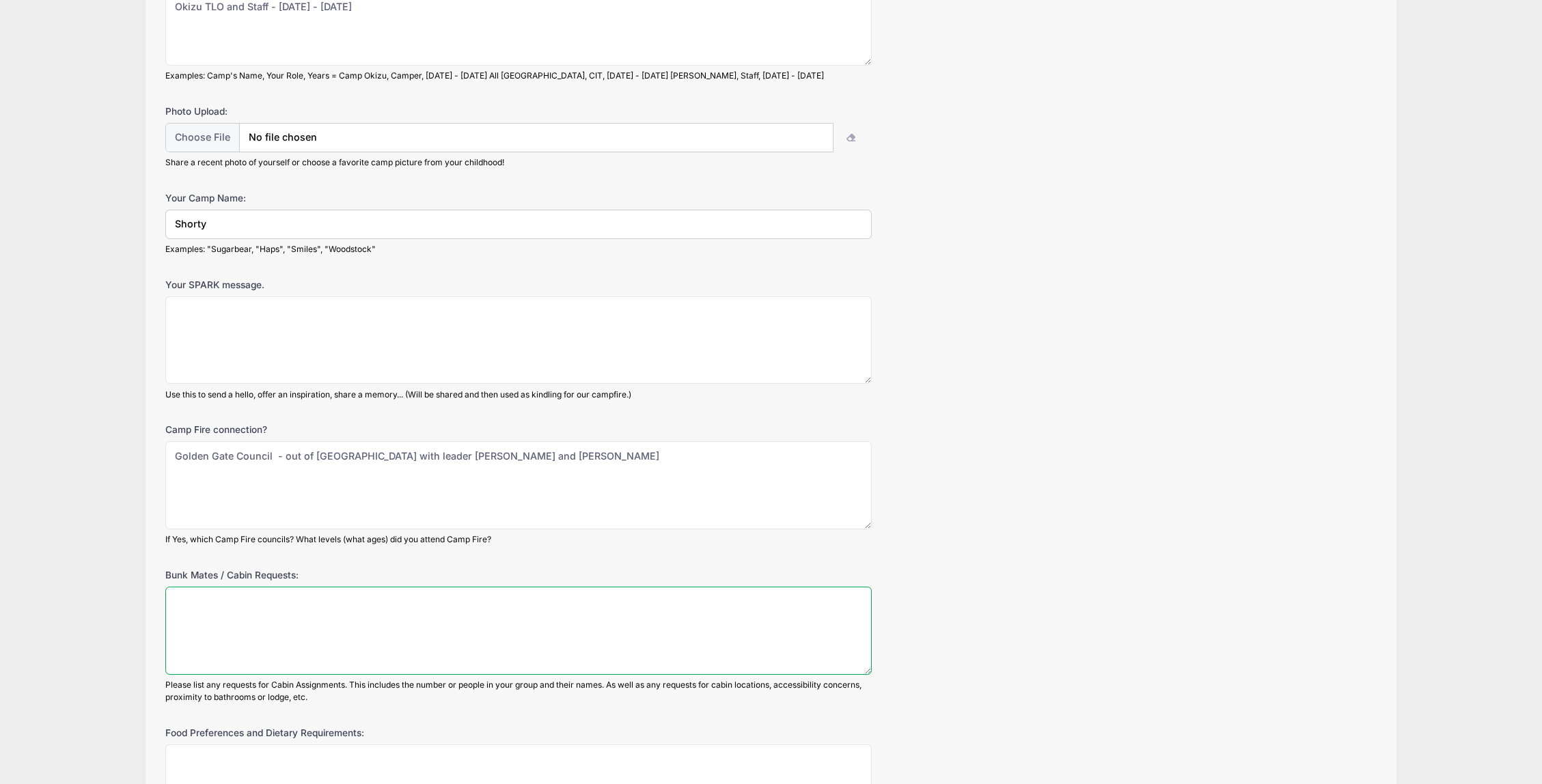
scroll to position [204, 0]
click at [225, 622] on textarea "Bunk Mates / Cabin Requests:" at bounding box center [519, 631] width 707 height 89
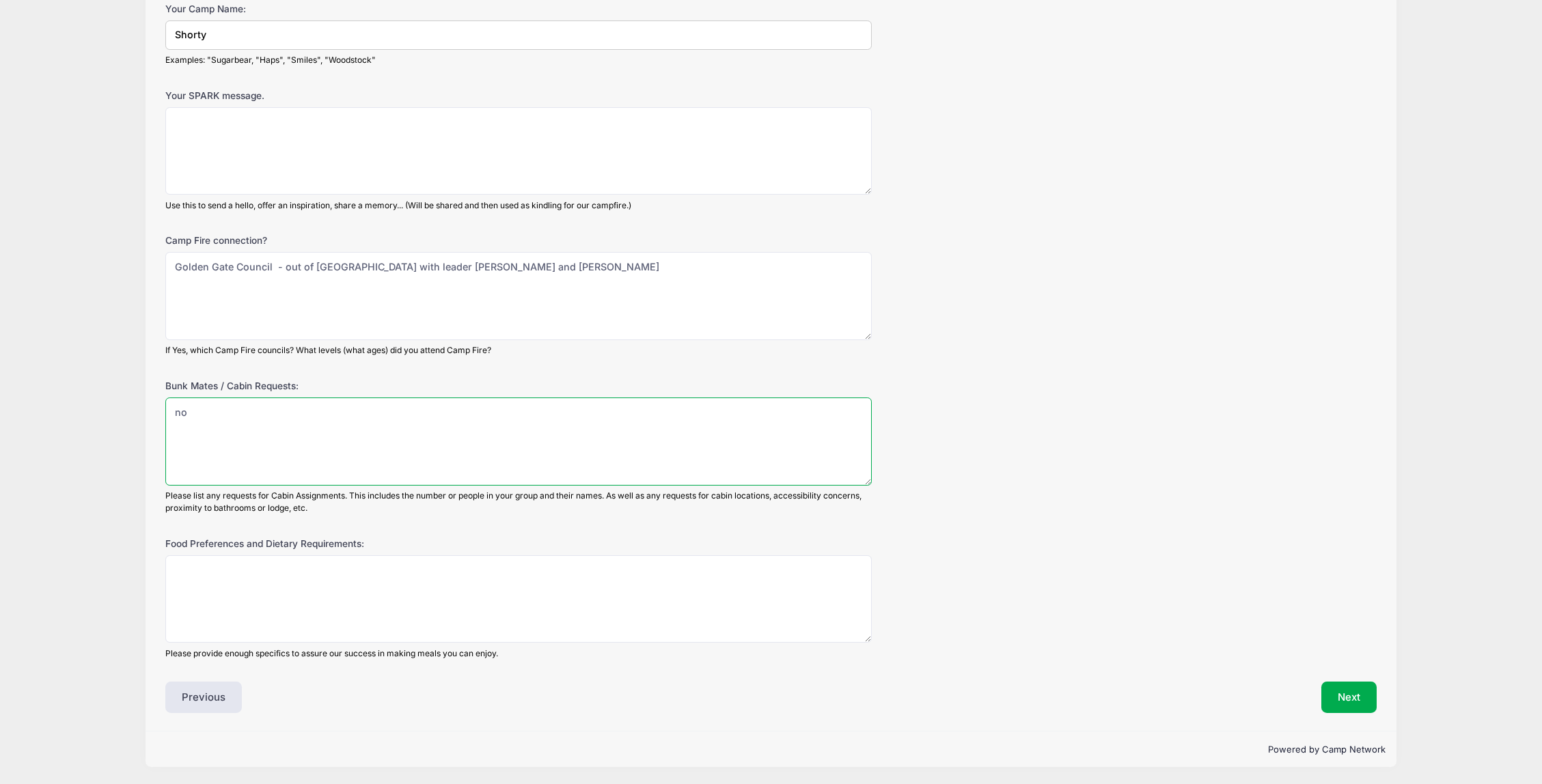
scroll to position [395, 0]
type textarea "no"
click at [326, 575] on textarea "Food Preferences and Dietary Requirements:" at bounding box center [519, 598] width 707 height 89
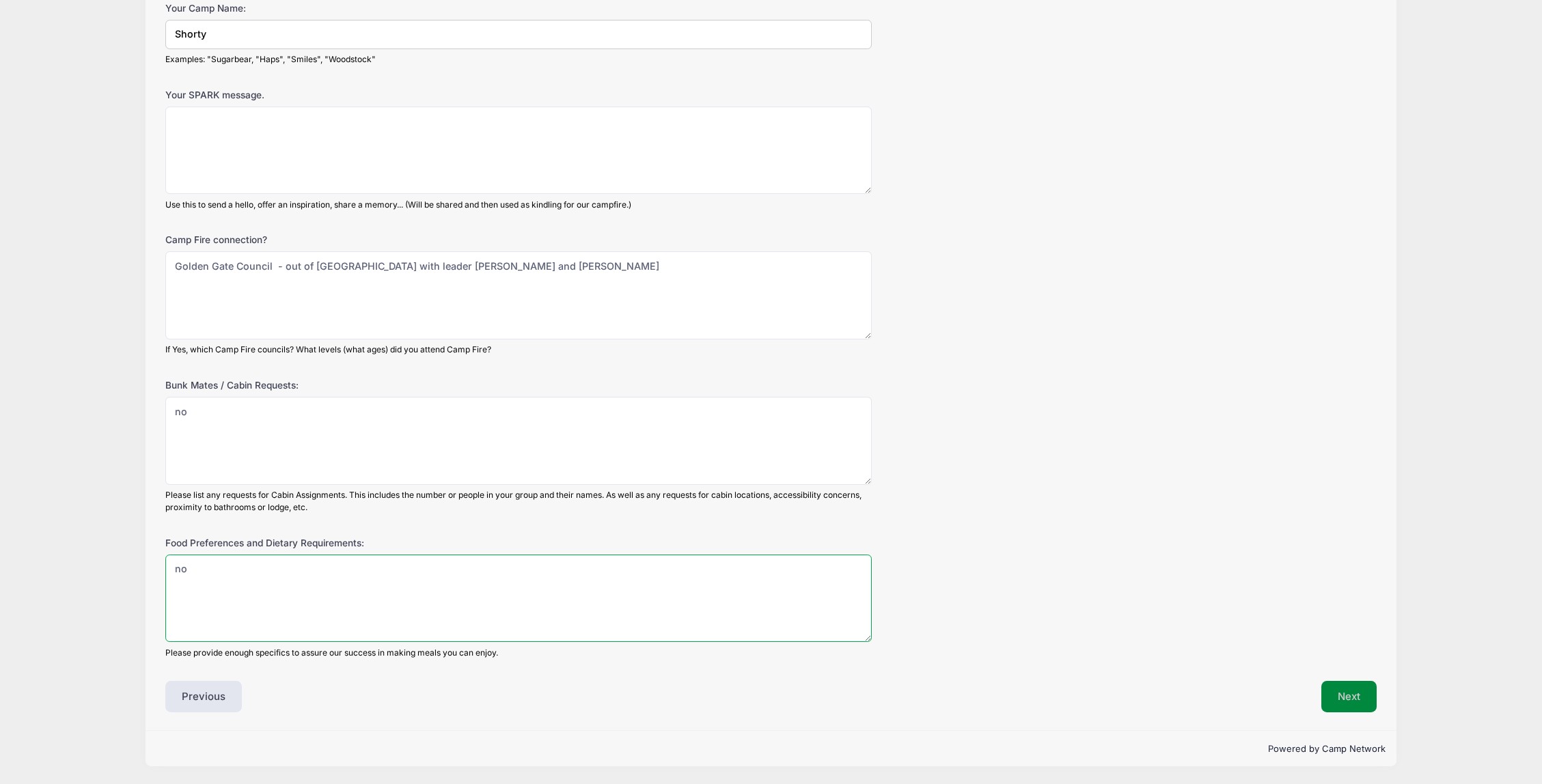
type textarea "no"
click at [1360, 693] on button "Next" at bounding box center [1348, 696] width 56 height 31
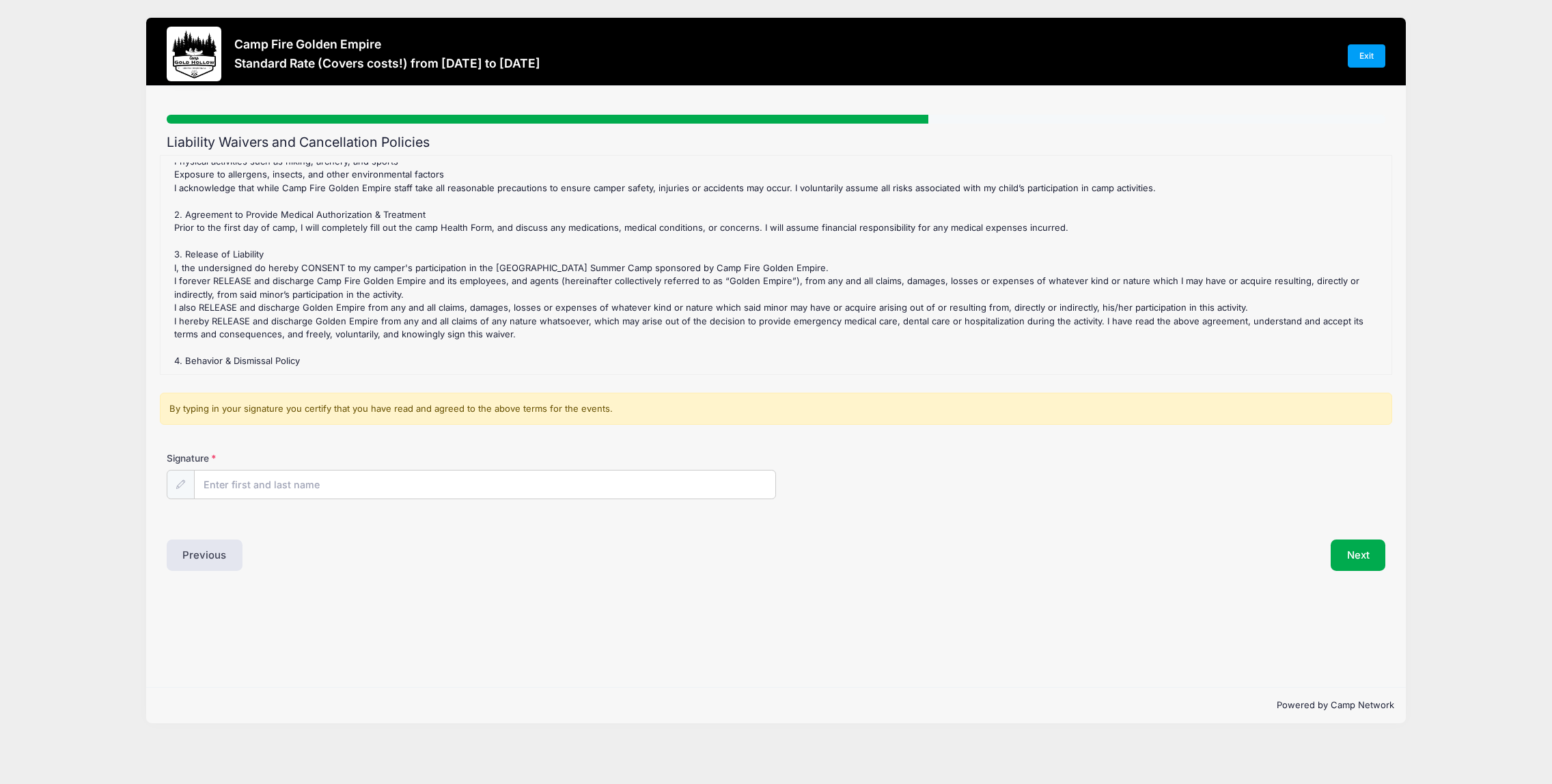
scroll to position [204, 0]
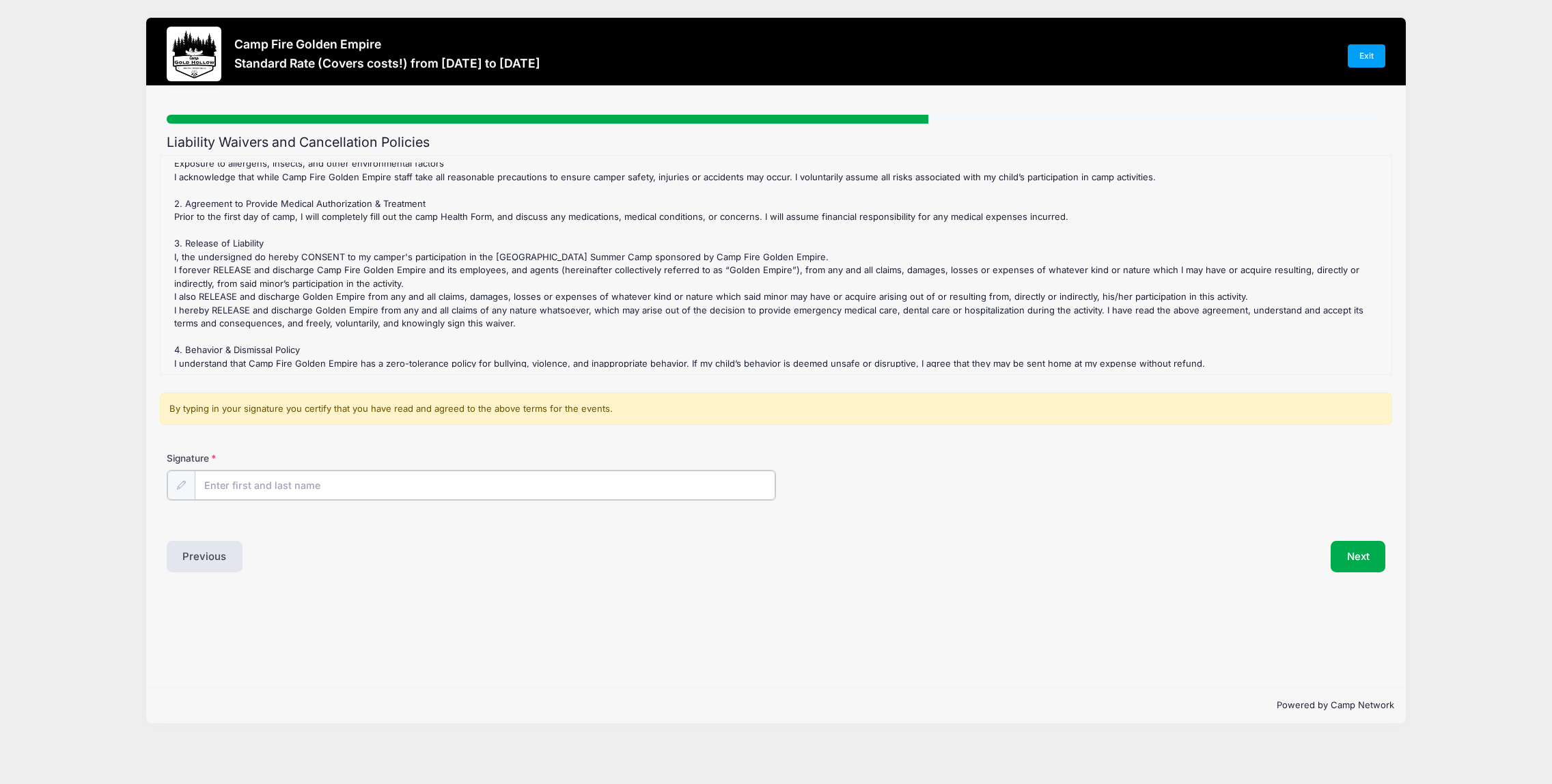
click at [267, 486] on input "Signature" at bounding box center [485, 485] width 581 height 29
click at [262, 486] on input "Mary Long- Stanely" at bounding box center [485, 485] width 581 height 29
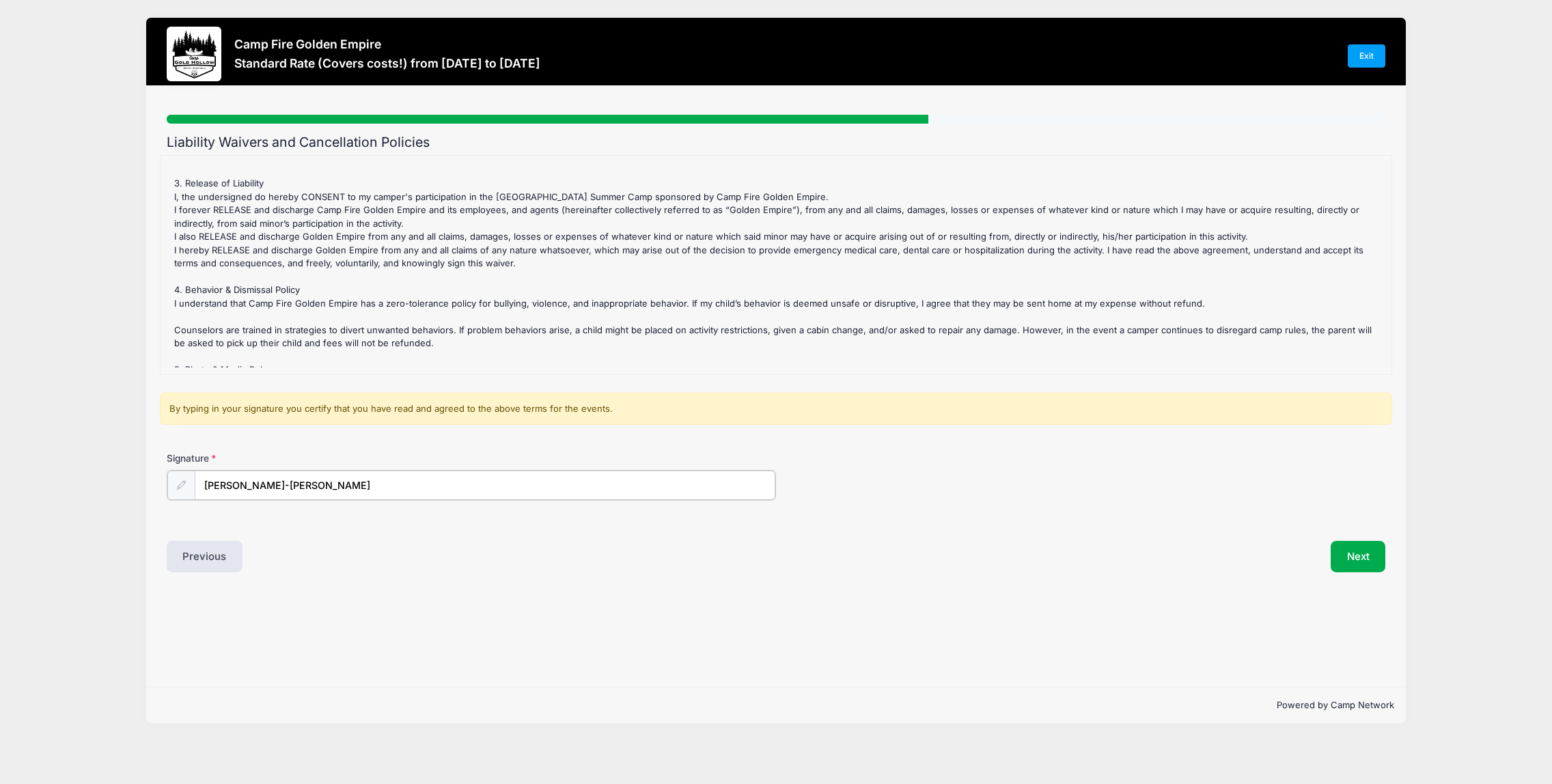
scroll to position [340, 0]
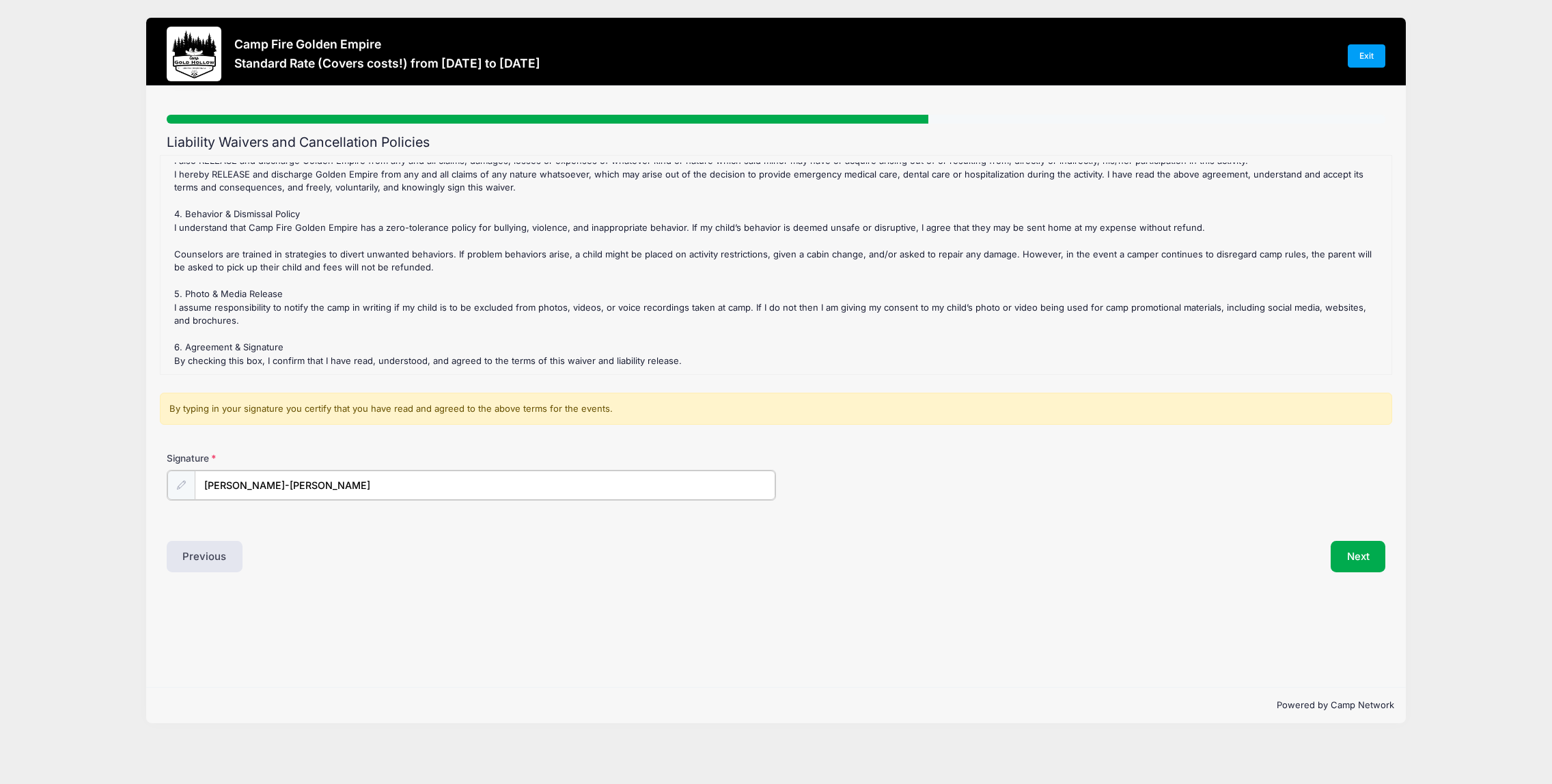
type input "Mary Long-Stanely"
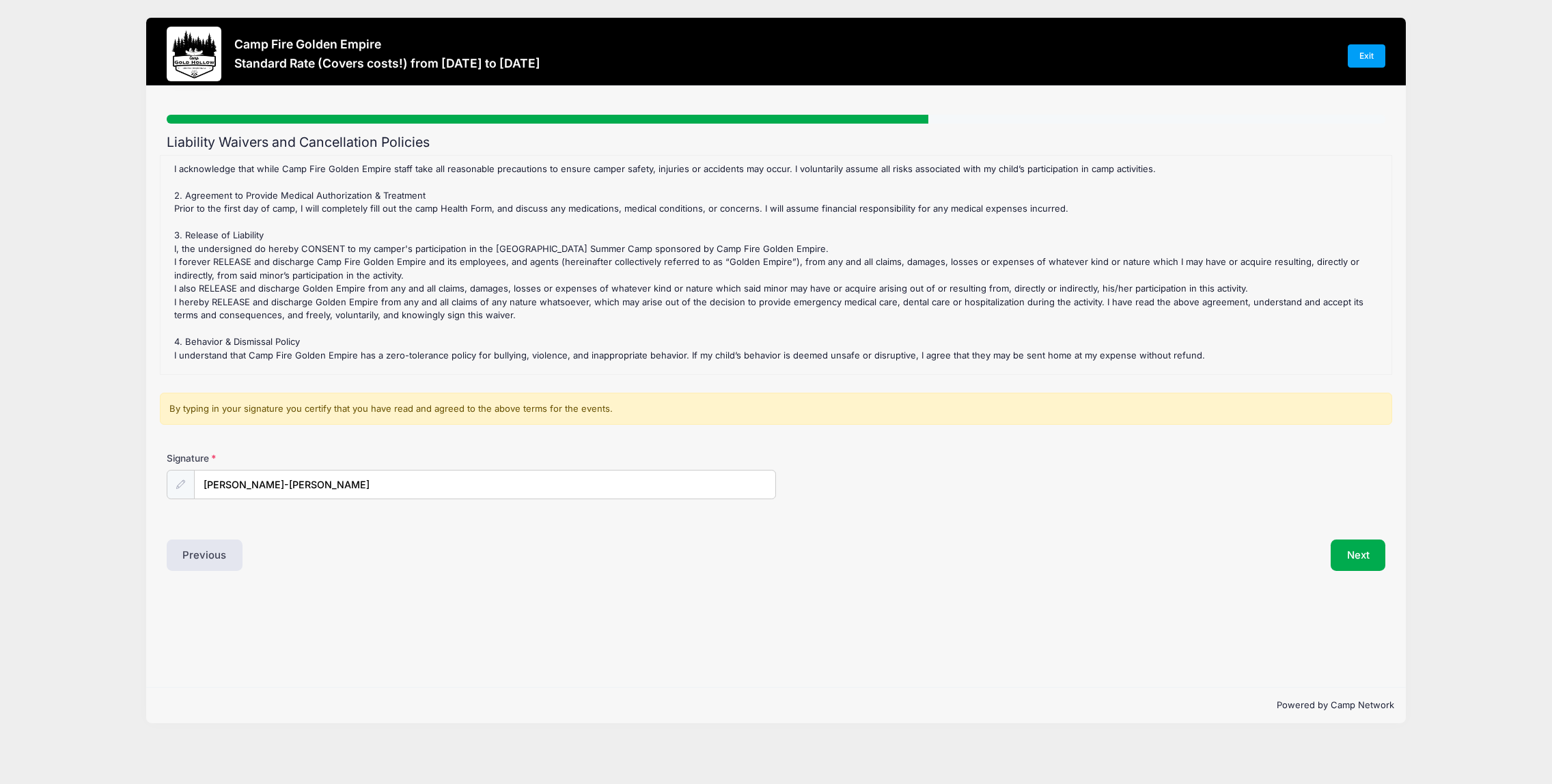
scroll to position [0, 0]
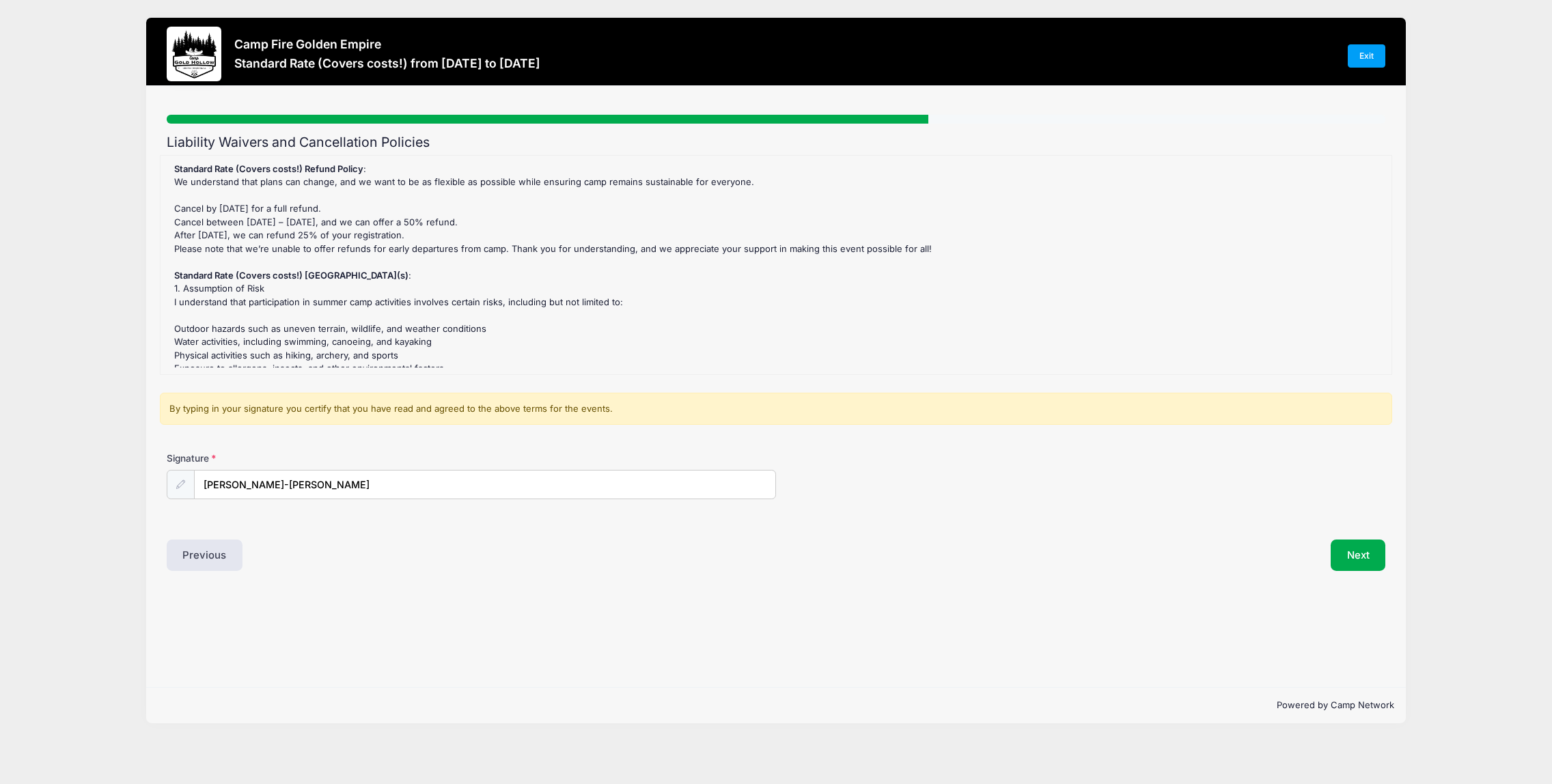
drag, startPoint x: 695, startPoint y: 362, endPoint x: 171, endPoint y: 169, distance: 558.4
click at [171, 169] on div "Standard Rate (Covers costs!) Refund Policy : We understand that plans can chan…" at bounding box center [775, 265] width 1217 height 204
copy div "Standard Rate (Covers costs!) Refund Policy : We understand that plans can chan…"
click at [514, 442] on form "Standard Rate (Covers costs!) Refund Policy : We understand that plans can chan…" at bounding box center [776, 339] width 1219 height 367
click at [1368, 556] on button "Next" at bounding box center [1358, 555] width 56 height 31
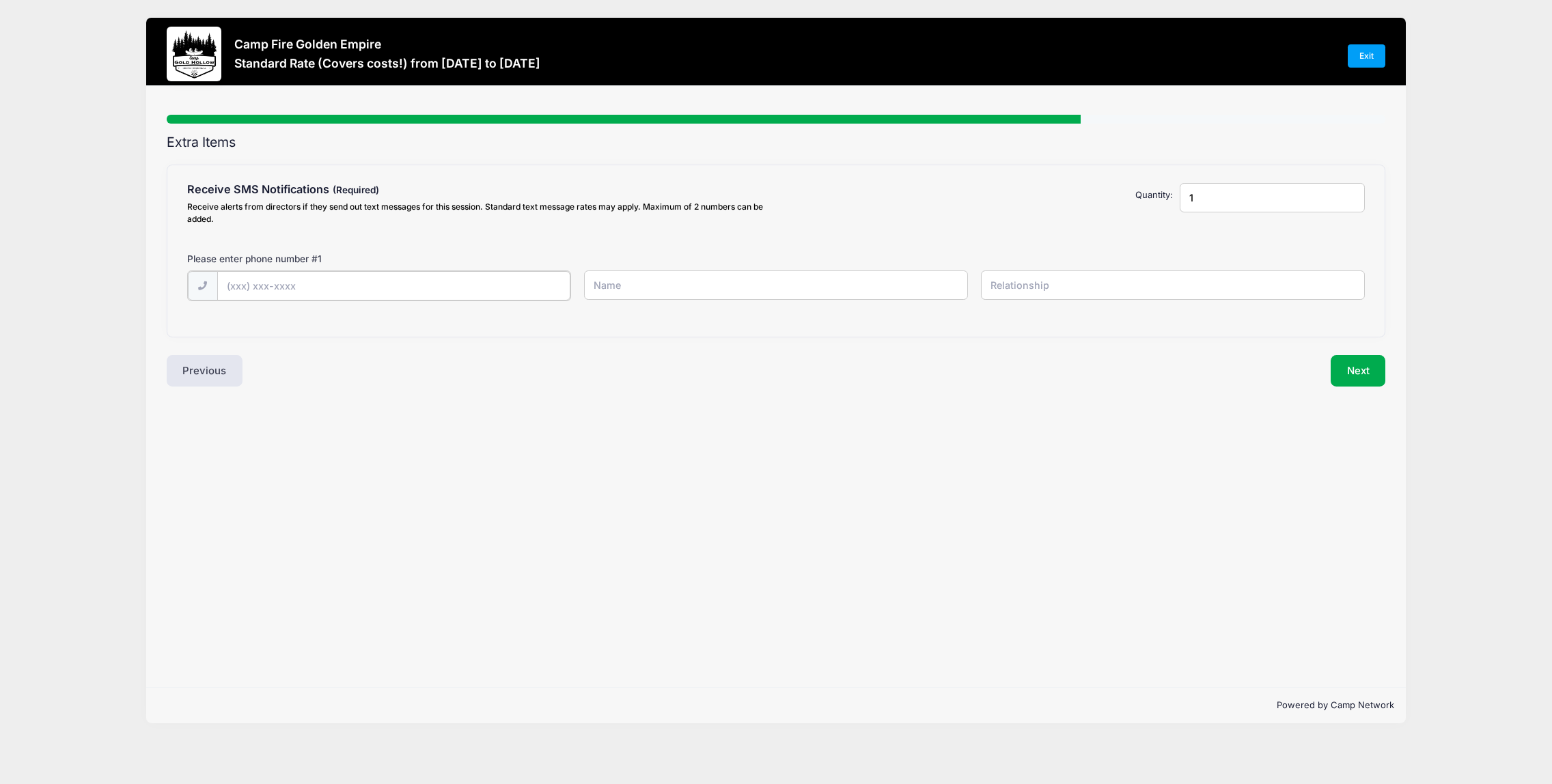
click at [286, 281] on input "text" at bounding box center [393, 286] width 353 height 29
type input "(208) 553-7431"
click at [670, 288] on input "text" at bounding box center [776, 285] width 383 height 29
type input "[PERSON_NAME]"
click at [1034, 286] on input "text" at bounding box center [1172, 285] width 383 height 29
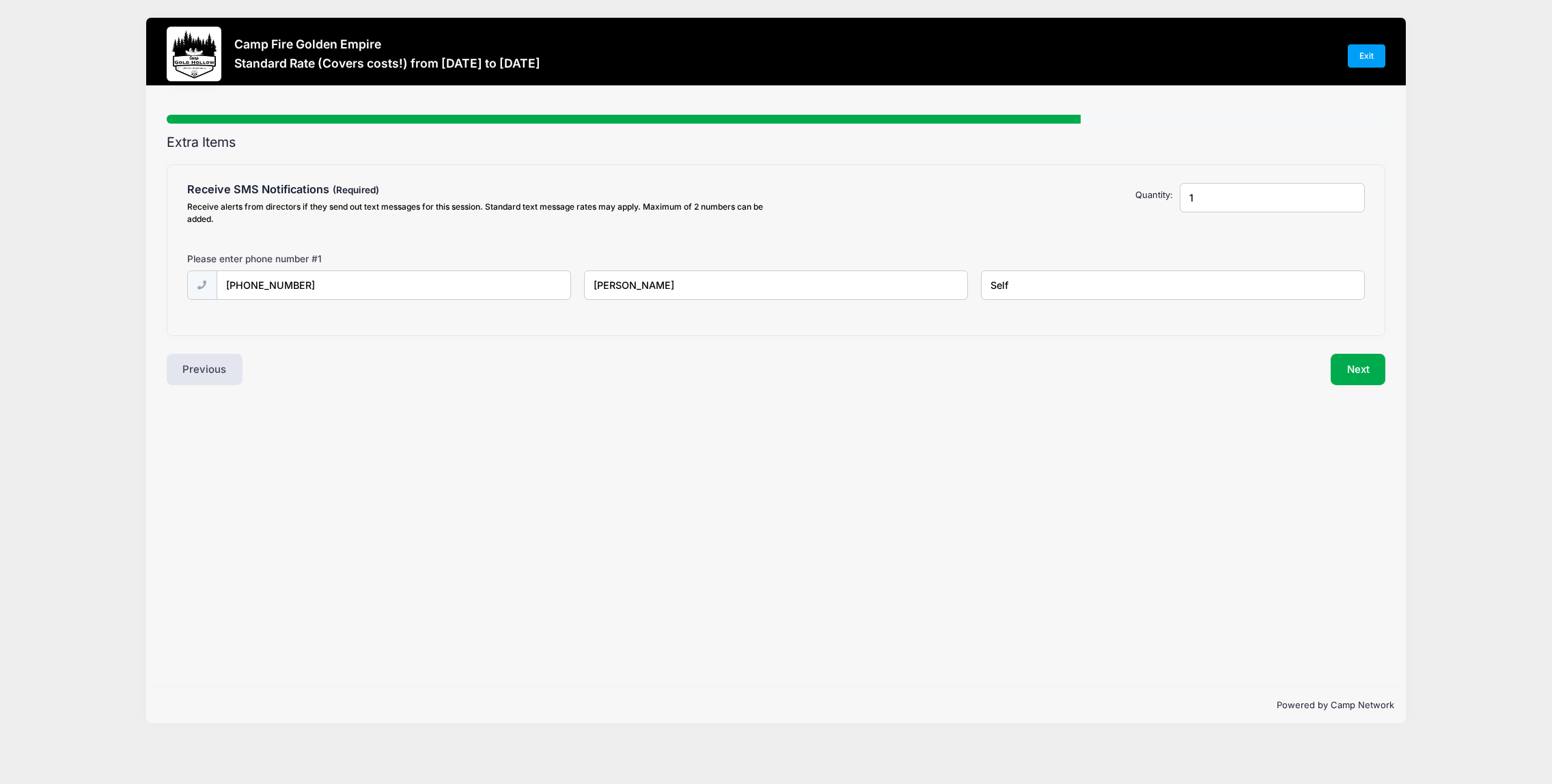
type input "Self"
click at [707, 280] on input "[PERSON_NAME]" at bounding box center [776, 285] width 383 height 29
click at [1362, 370] on button "Next" at bounding box center [1358, 370] width 56 height 31
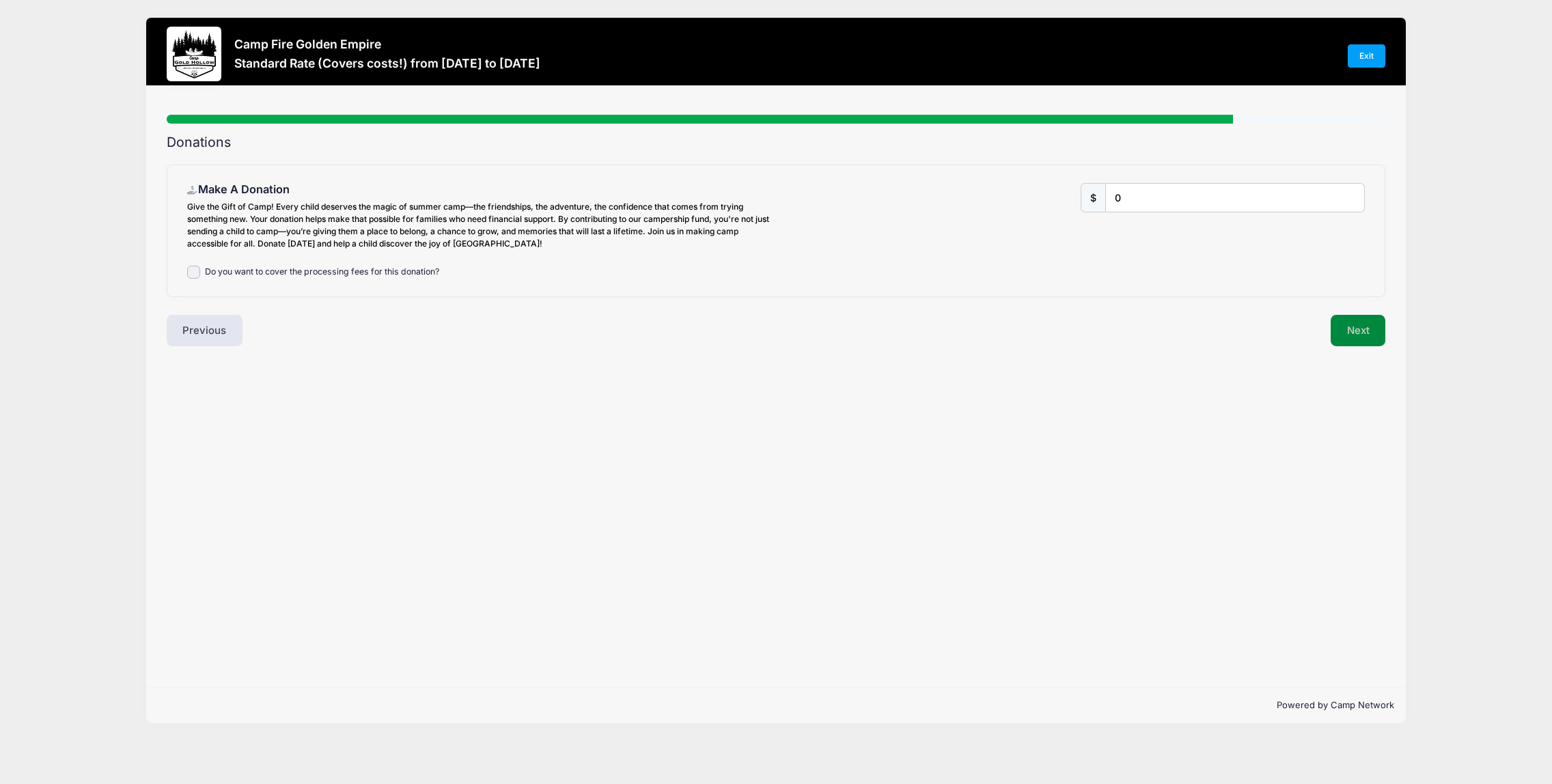
click at [1344, 332] on button "Next" at bounding box center [1358, 330] width 56 height 31
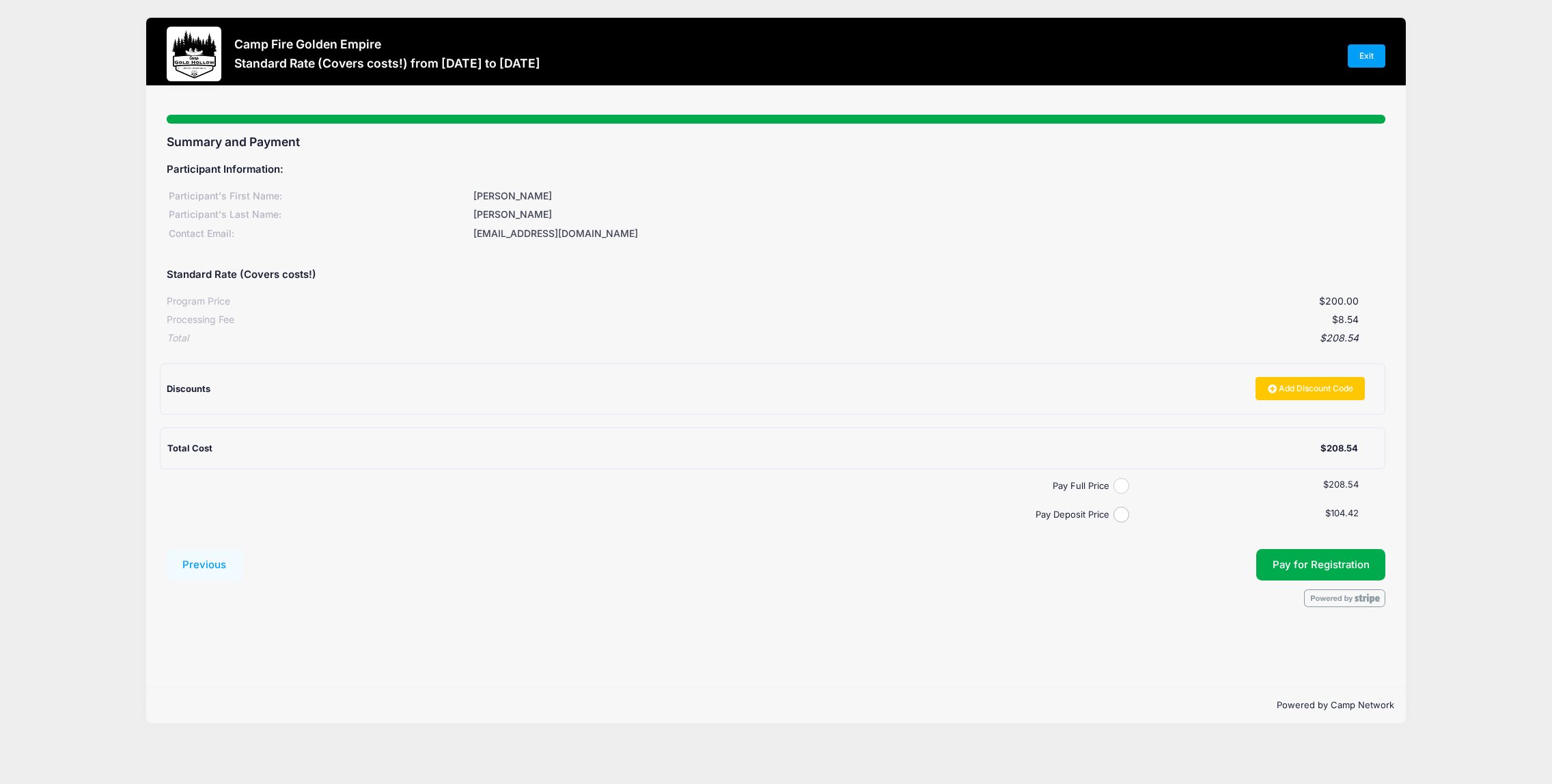
click at [1127, 483] on input "Pay Full Price" at bounding box center [1120, 486] width 16 height 16
radio input "true"
click at [1281, 566] on button "Pay for Registration" at bounding box center [1321, 564] width 130 height 31
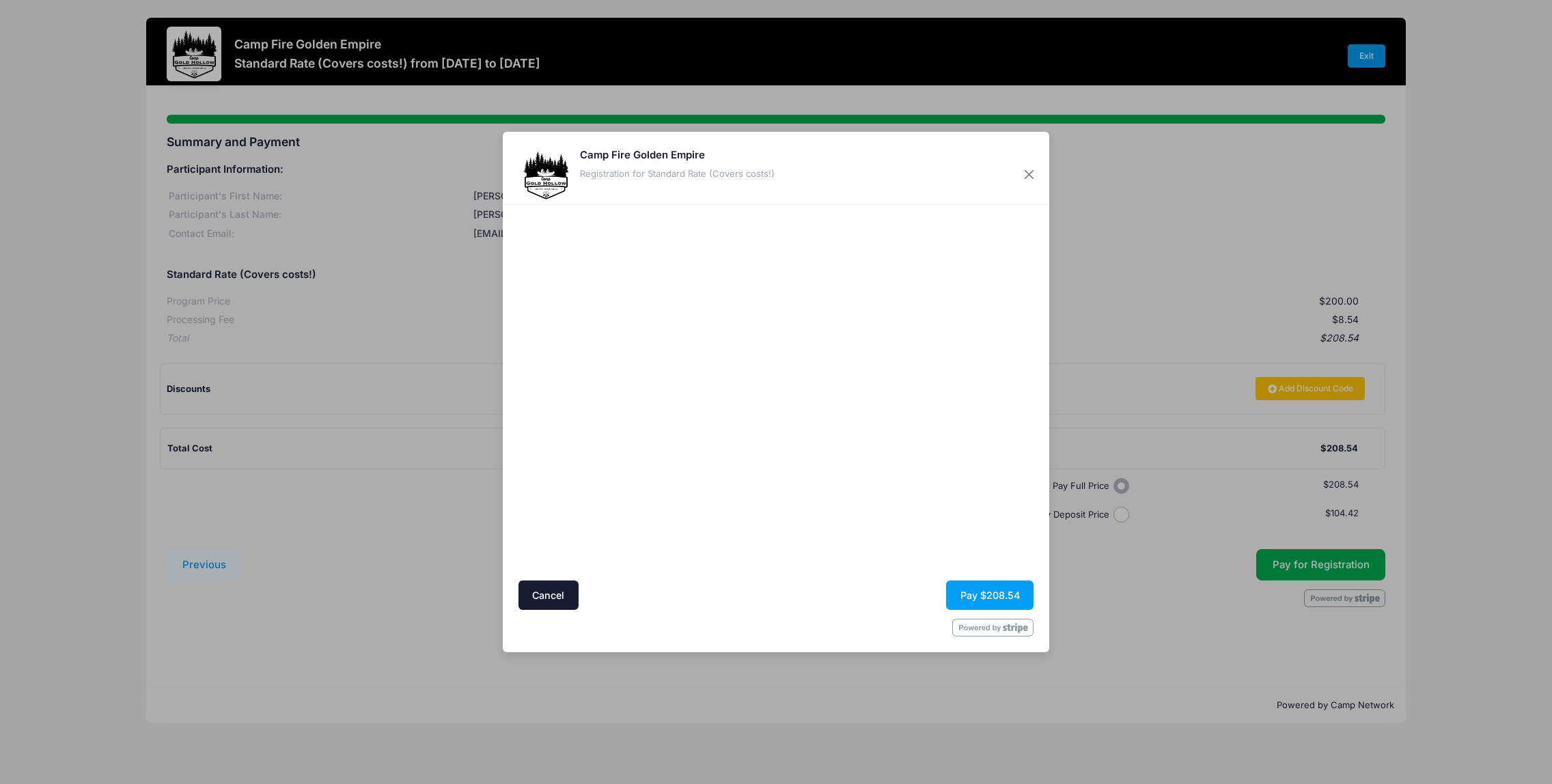
click at [864, 536] on div at bounding box center [907, 392] width 251 height 362
click at [917, 538] on div at bounding box center [907, 392] width 251 height 362
click at [923, 521] on div at bounding box center [907, 392] width 251 height 362
click at [981, 592] on button "Pay $208.54" at bounding box center [990, 595] width 88 height 29
